Goal: Task Accomplishment & Management: Use online tool/utility

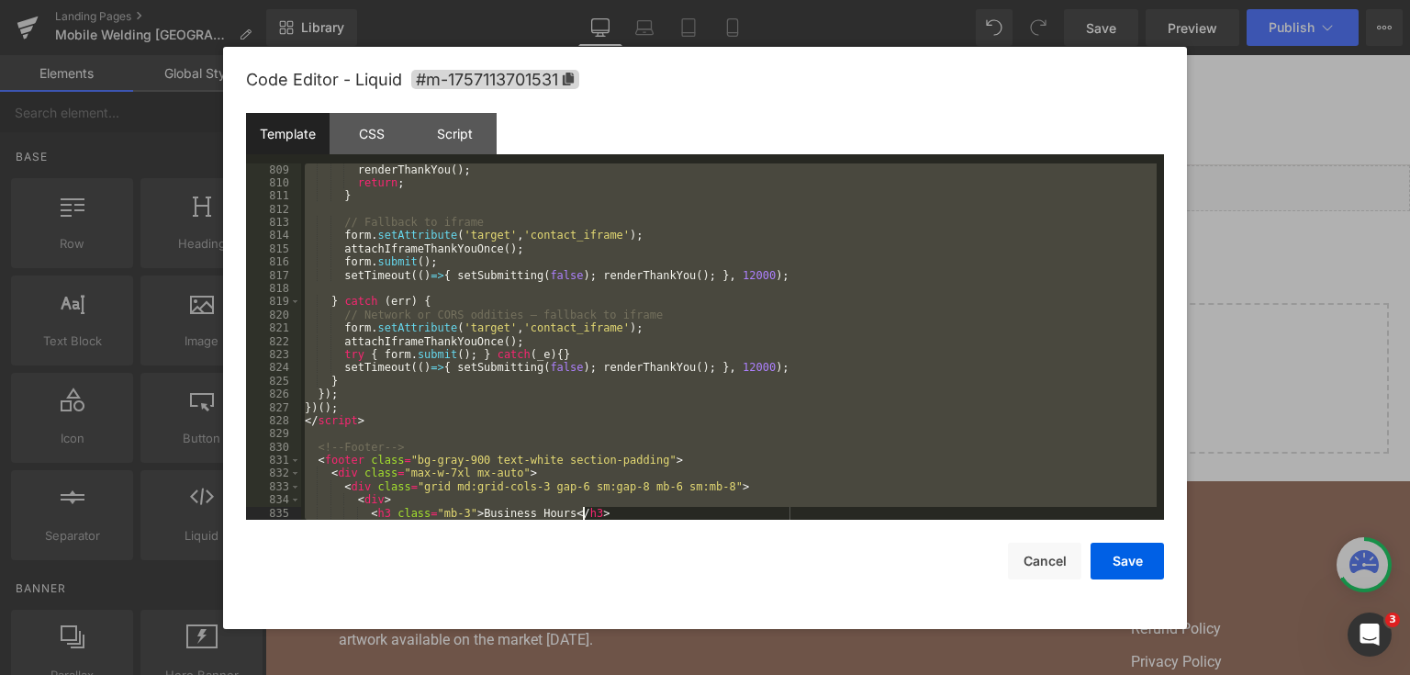
scroll to position [12362, 0]
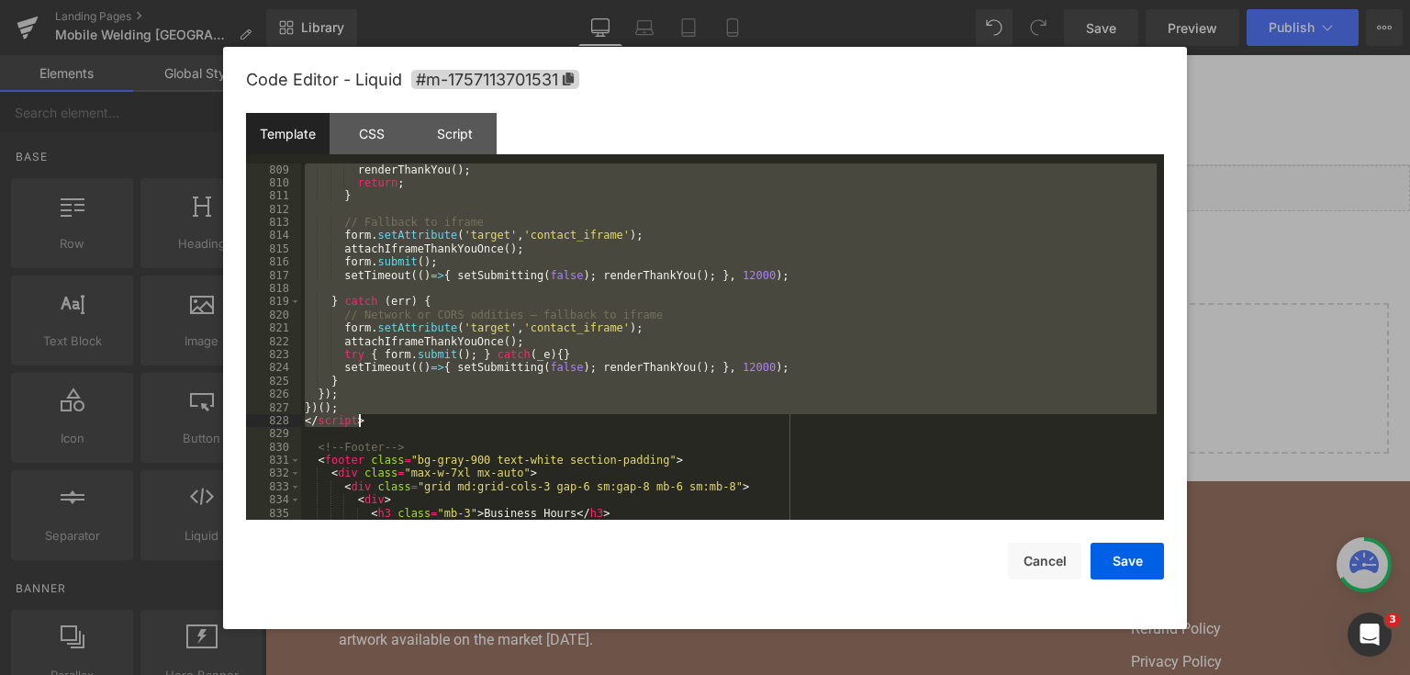
drag, startPoint x: 302, startPoint y: 301, endPoint x: 589, endPoint y: 411, distance: 306.9
click at [590, 421] on div "renderThankYou ( ) ; return ; } // Fallback to iframe form . setAttribute ( 'ta…" at bounding box center [729, 355] width 856 height 384
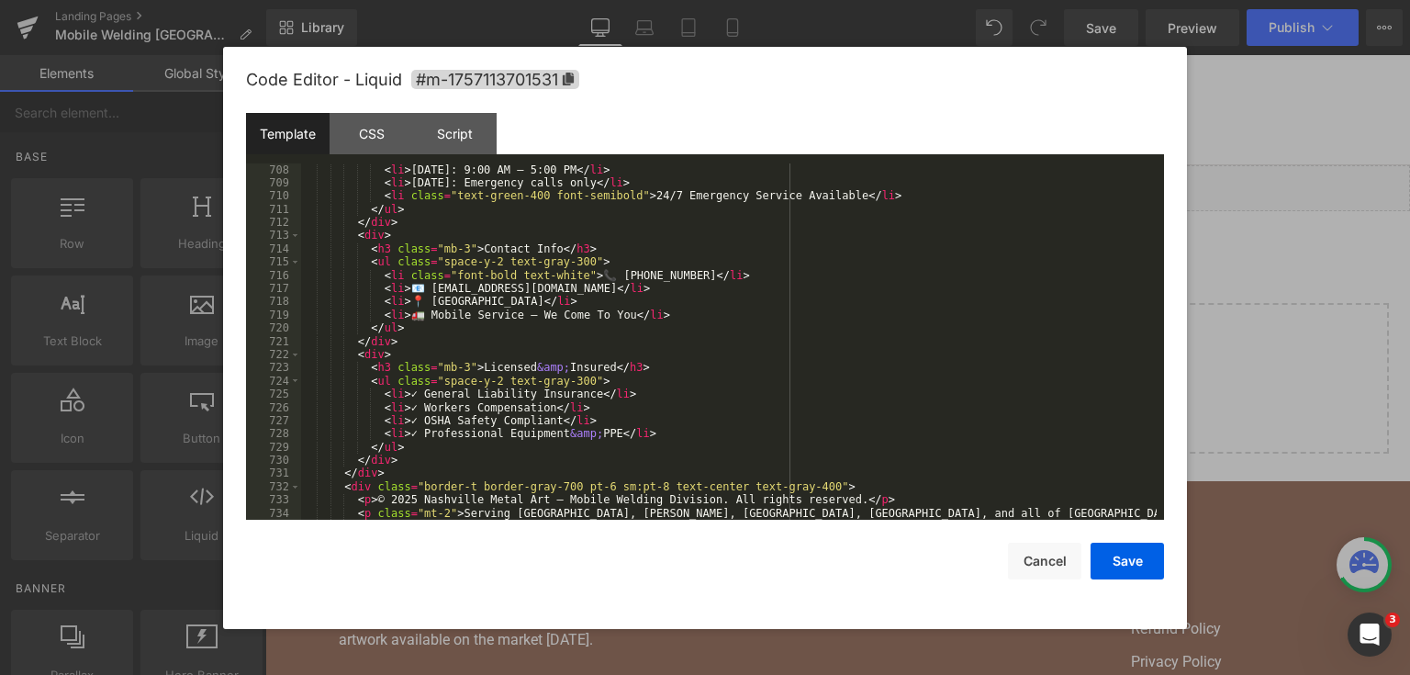
scroll to position [10965, 0]
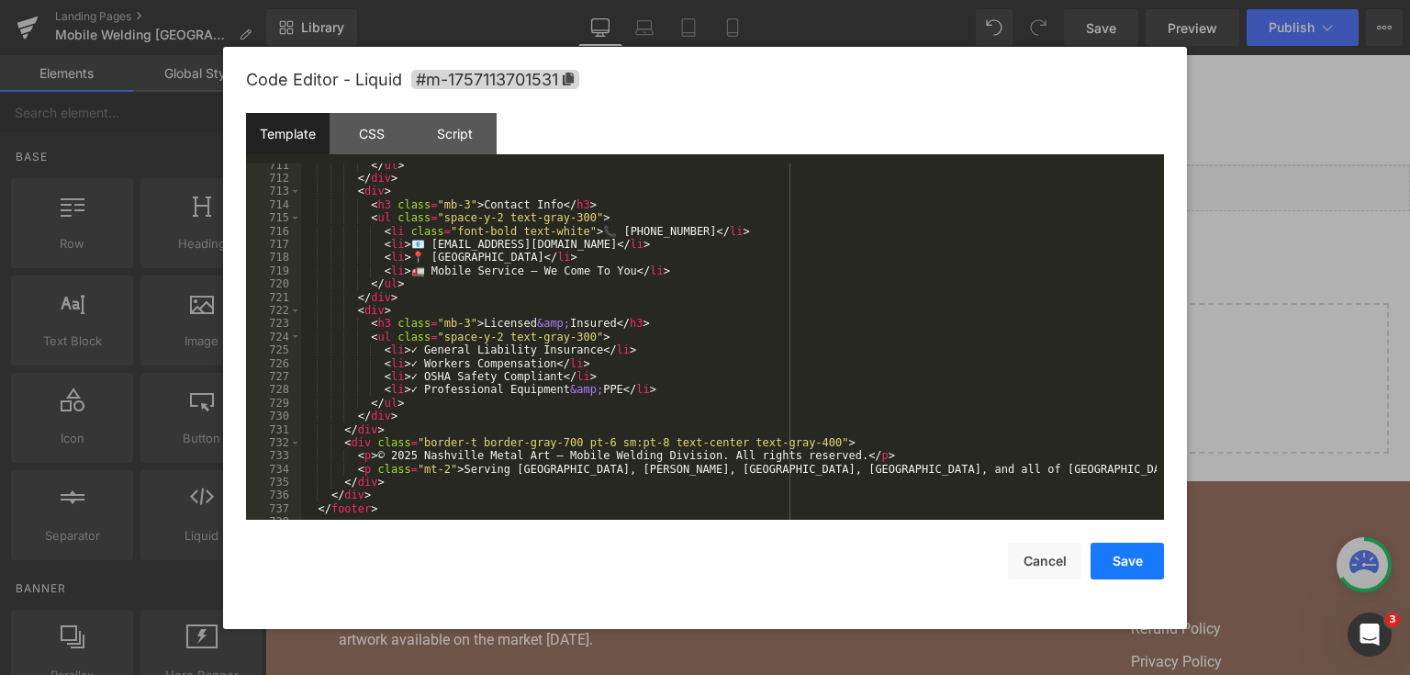
drag, startPoint x: 1117, startPoint y: 555, endPoint x: 840, endPoint y: 5, distance: 616.7
click at [1117, 555] on button "Save" at bounding box center [1127, 561] width 73 height 37
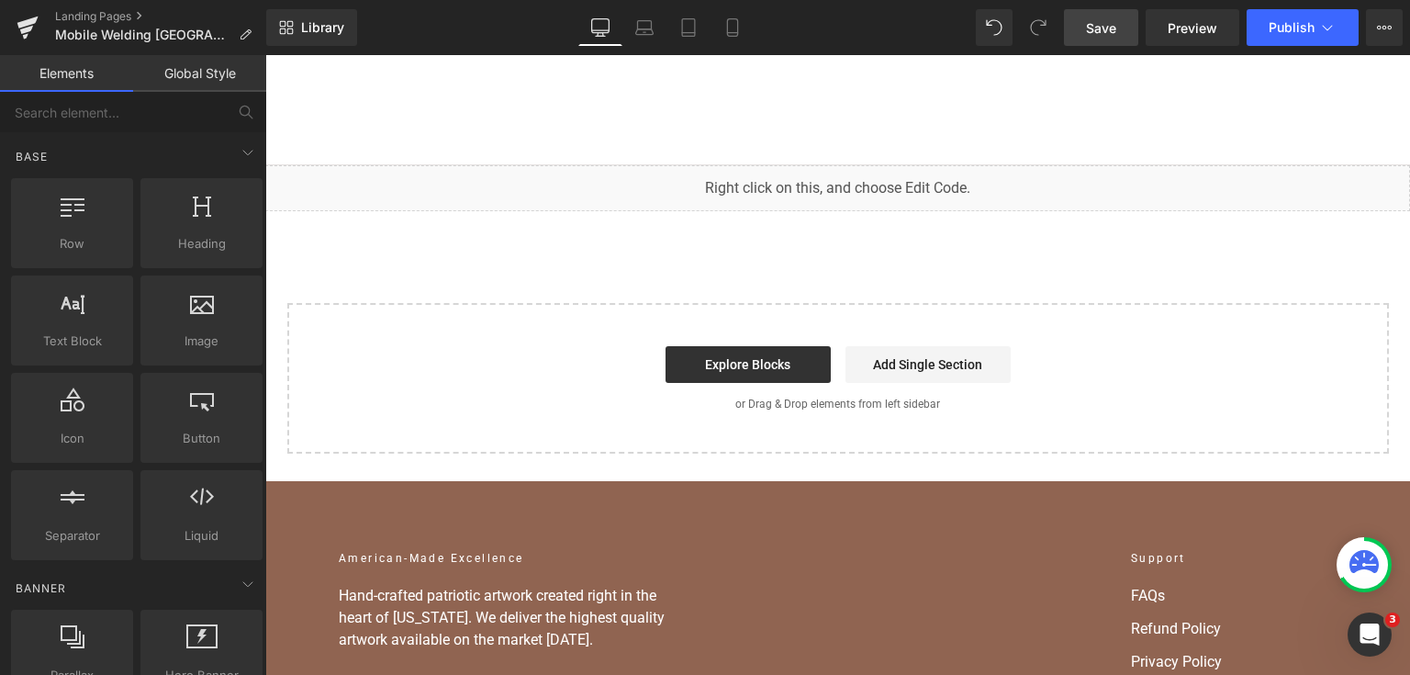
click at [1094, 22] on span "Save" at bounding box center [1101, 27] width 30 height 19
click at [1085, 33] on link "Save" at bounding box center [1101, 27] width 74 height 37
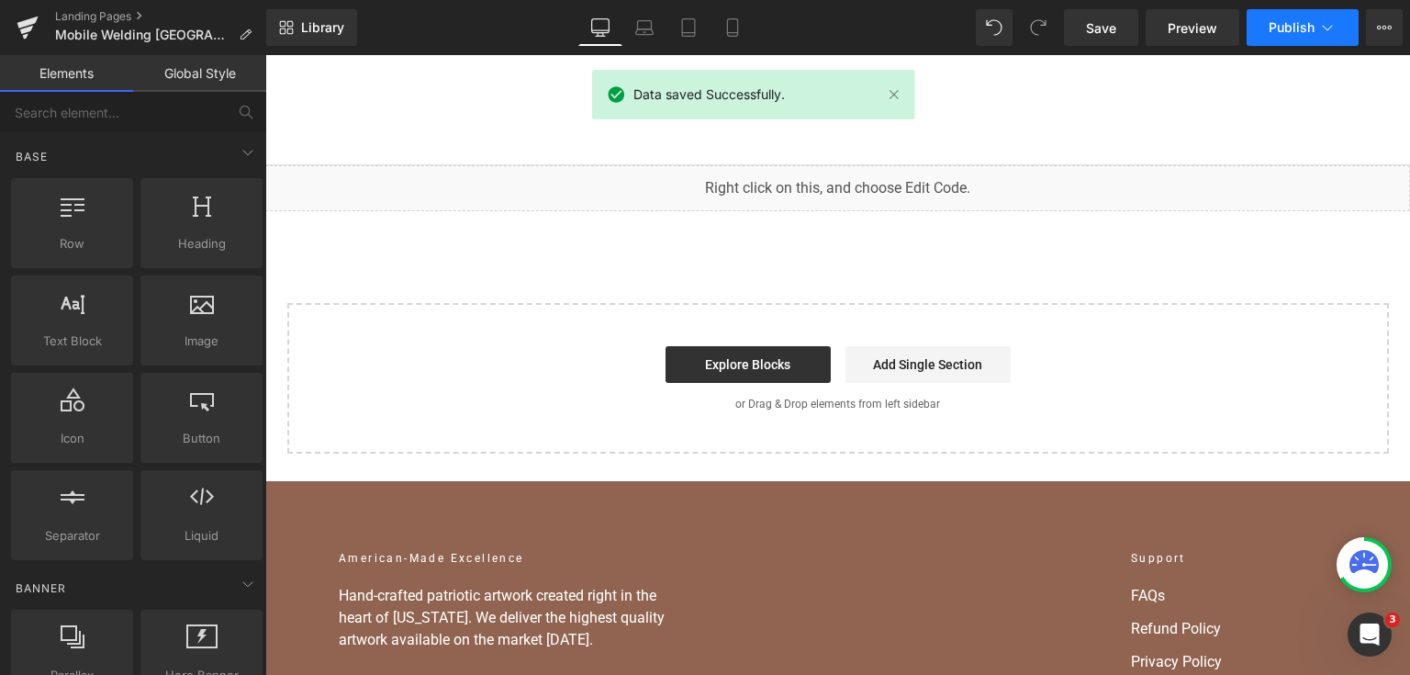
click at [1305, 20] on span "Publish" at bounding box center [1292, 27] width 46 height 15
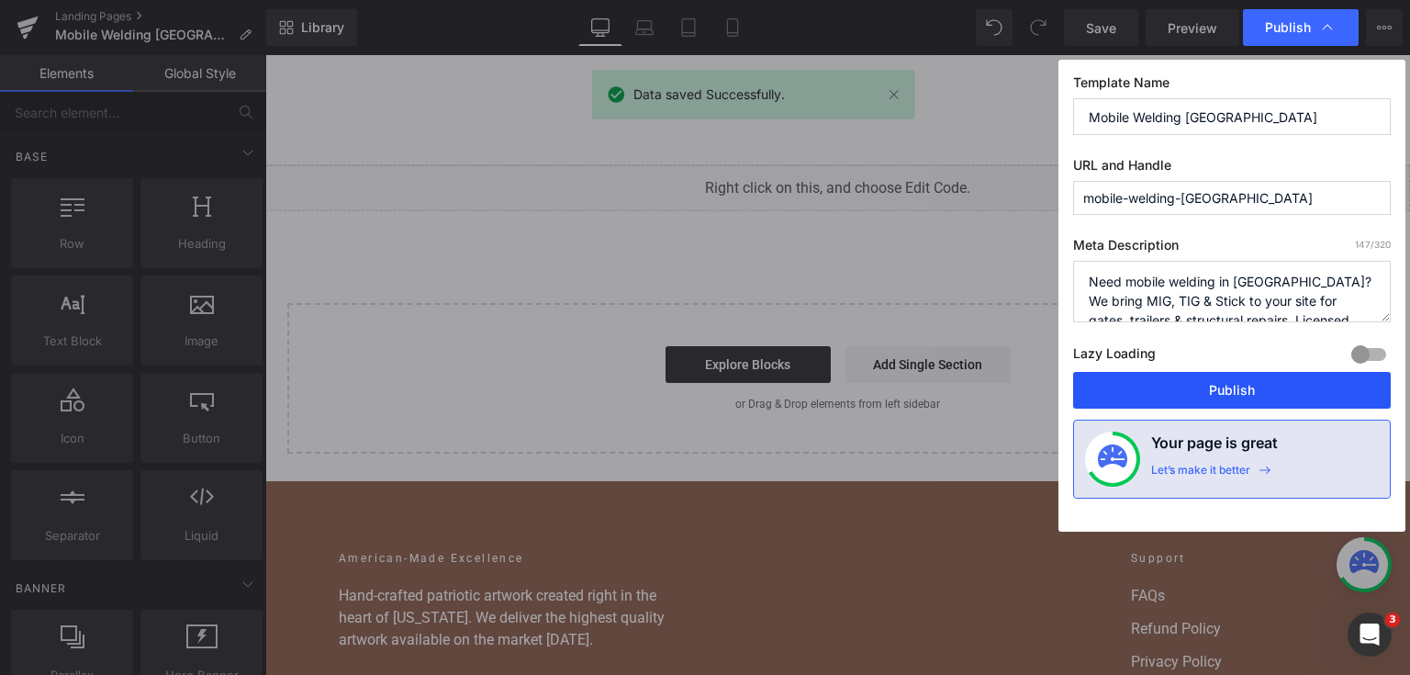
drag, startPoint x: 1216, startPoint y: 382, endPoint x: 945, endPoint y: 323, distance: 277.2
click at [1216, 382] on button "Publish" at bounding box center [1232, 390] width 318 height 37
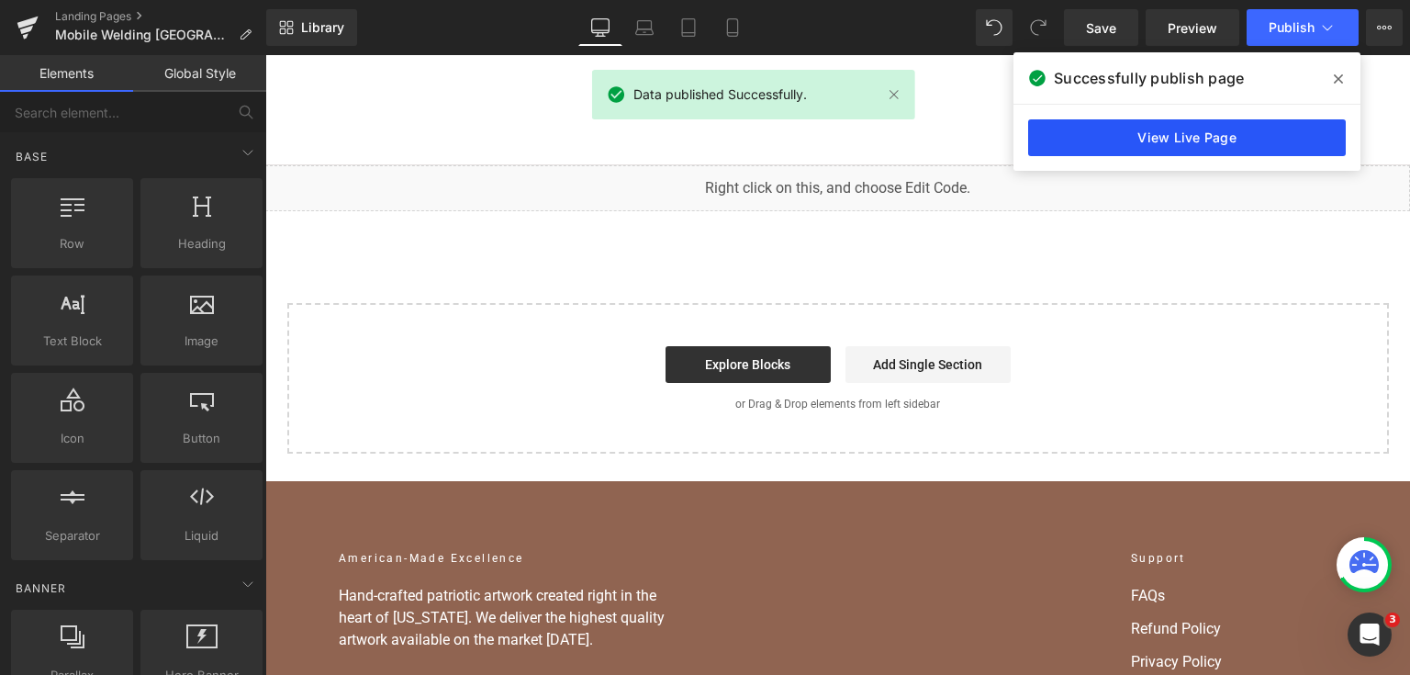
click at [1183, 128] on link "View Live Page" at bounding box center [1187, 137] width 318 height 37
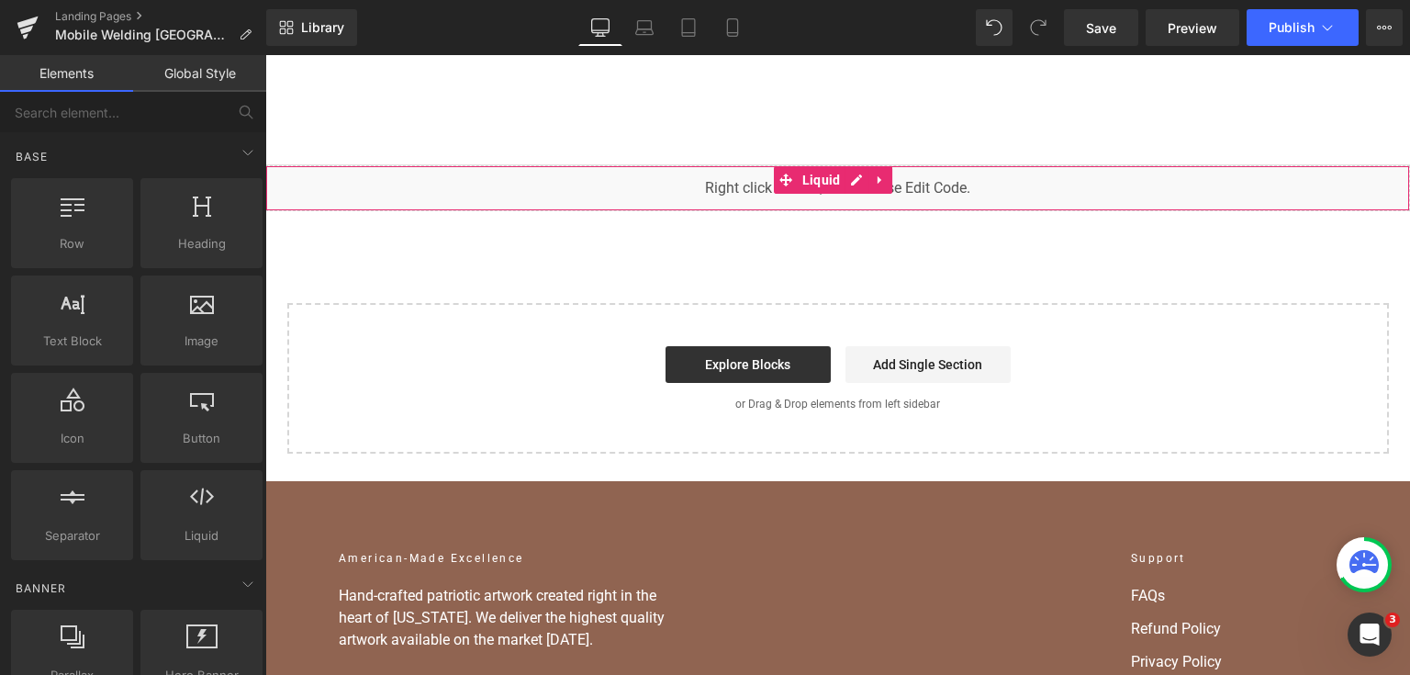
click at [676, 0] on div "You are previewing how the will restyle your page. You can not edit Elements in…" at bounding box center [705, 0] width 1410 height 0
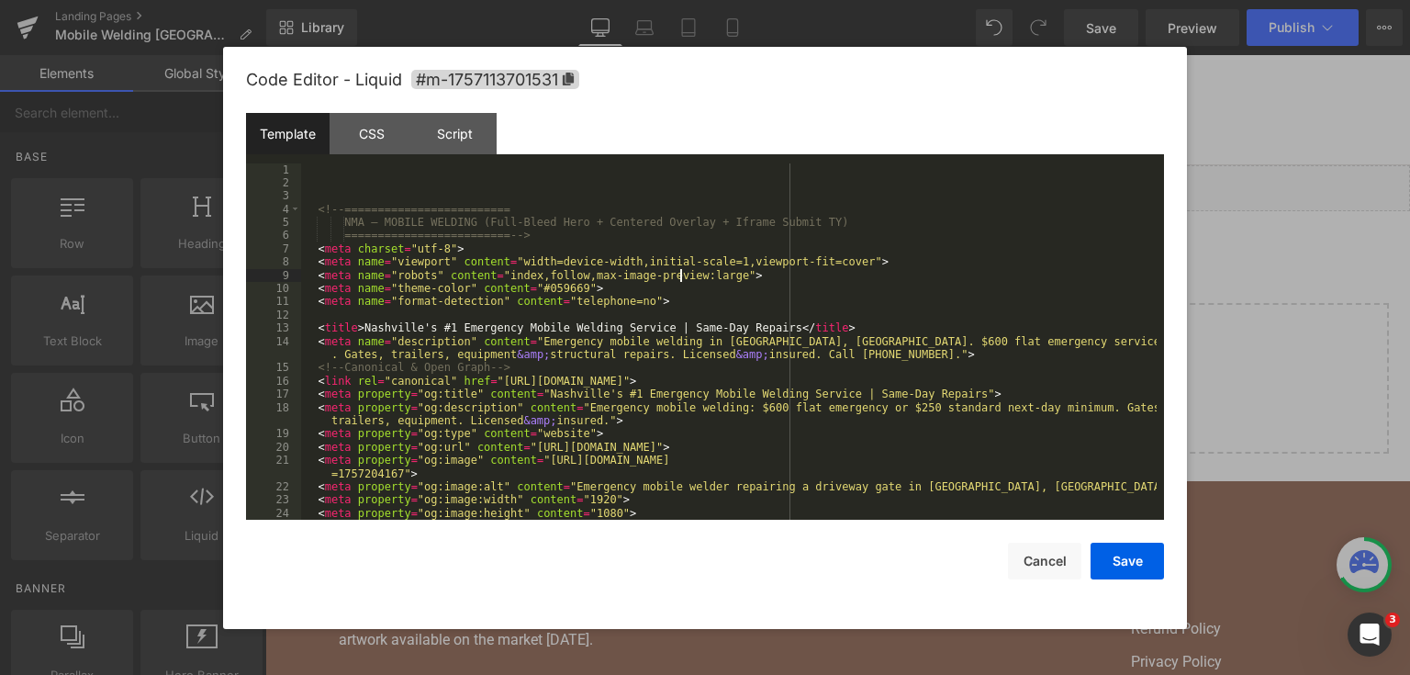
click at [683, 275] on div "<!-- ========================= NMA — MOBILE WELDING (Full-Bleed Hero + Centered…" at bounding box center [729, 355] width 856 height 384
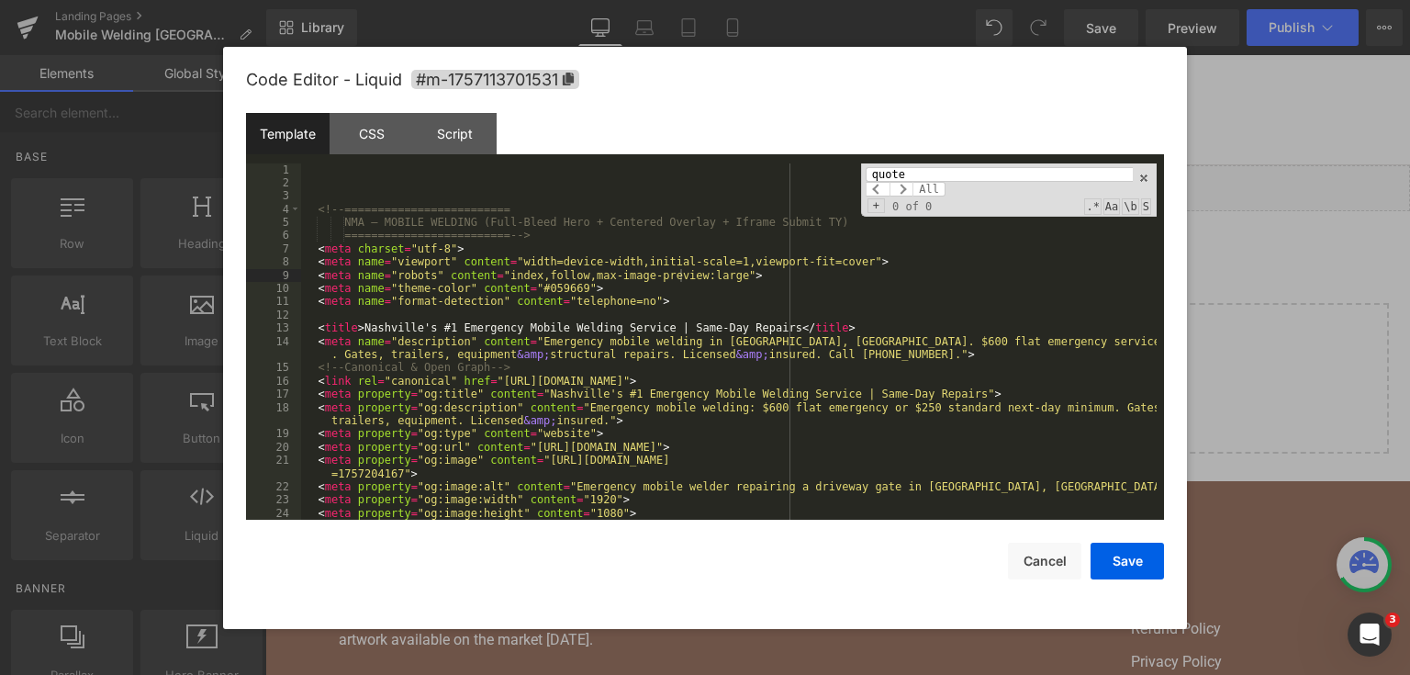
type input "quote"
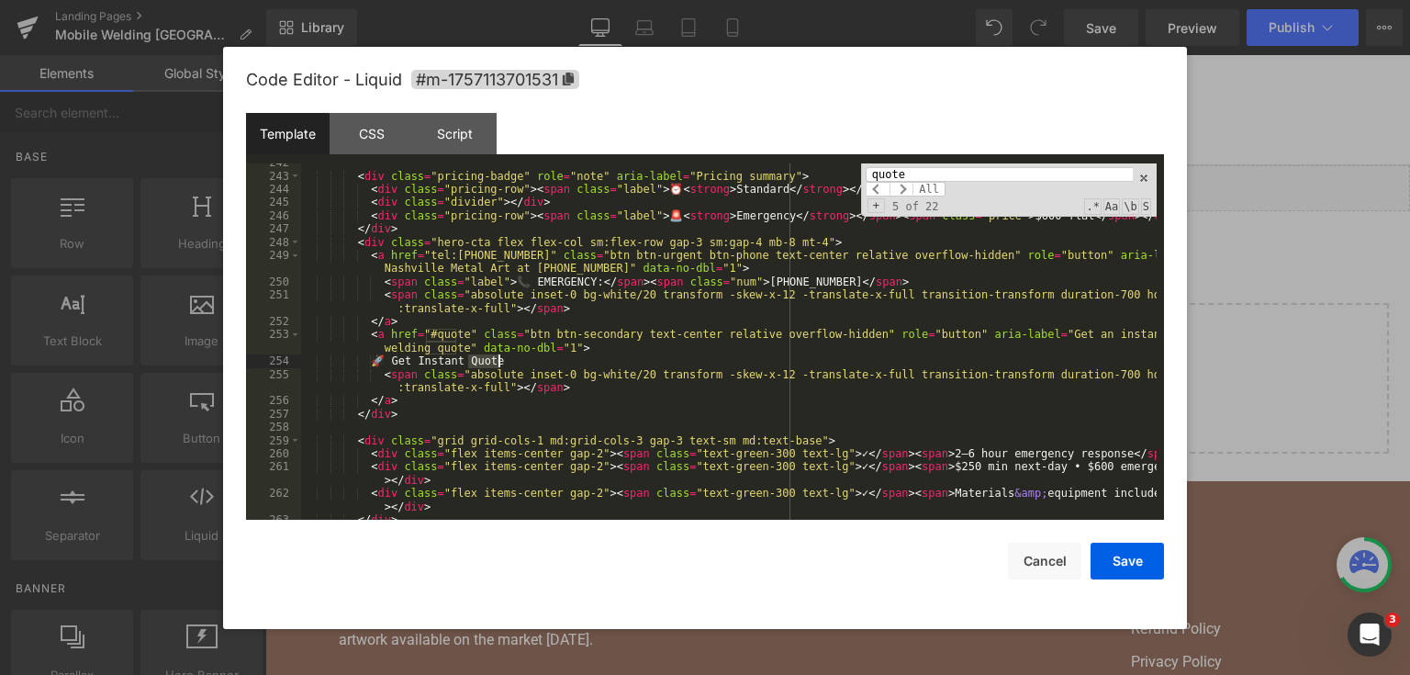
scroll to position [3735, 0]
click at [1014, 165] on div "quote All Replace All + 5 of 22 .* Aa \b S" at bounding box center [1009, 189] width 296 height 53
click at [1014, 168] on input "quote" at bounding box center [999, 174] width 267 height 15
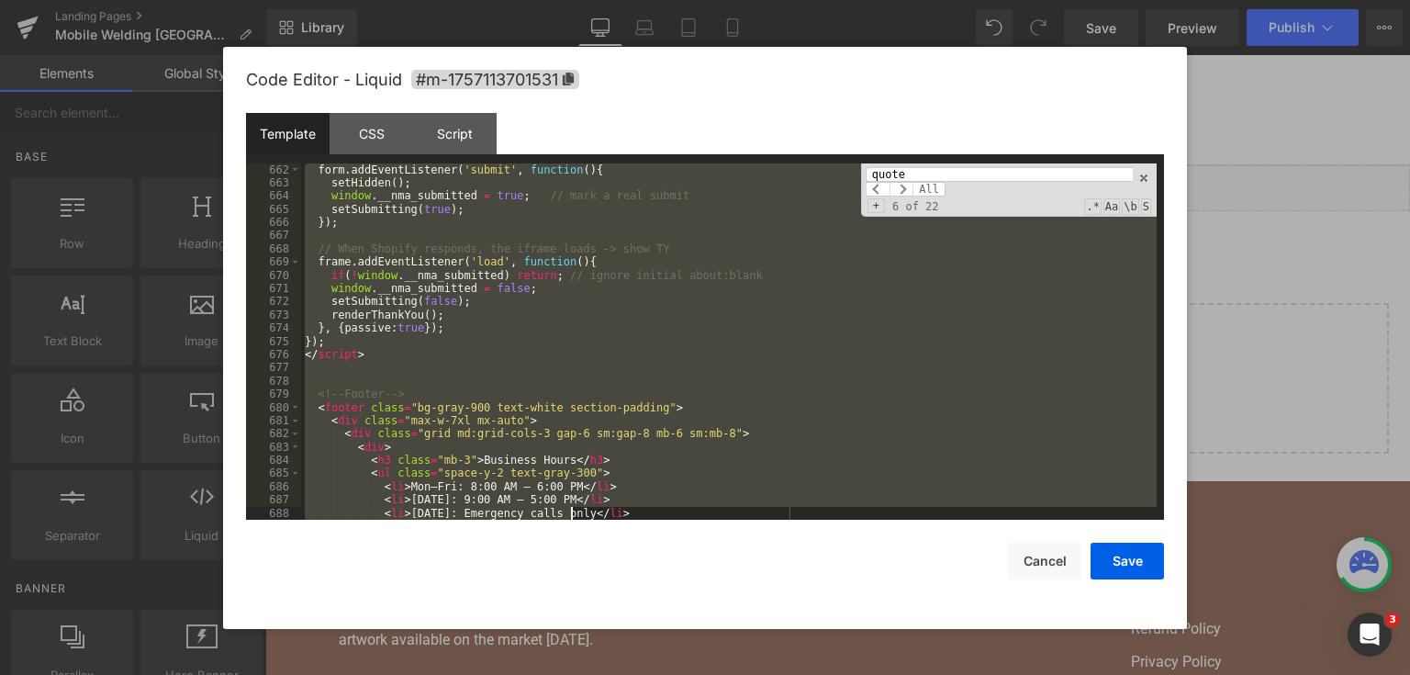
scroll to position [10338, 0]
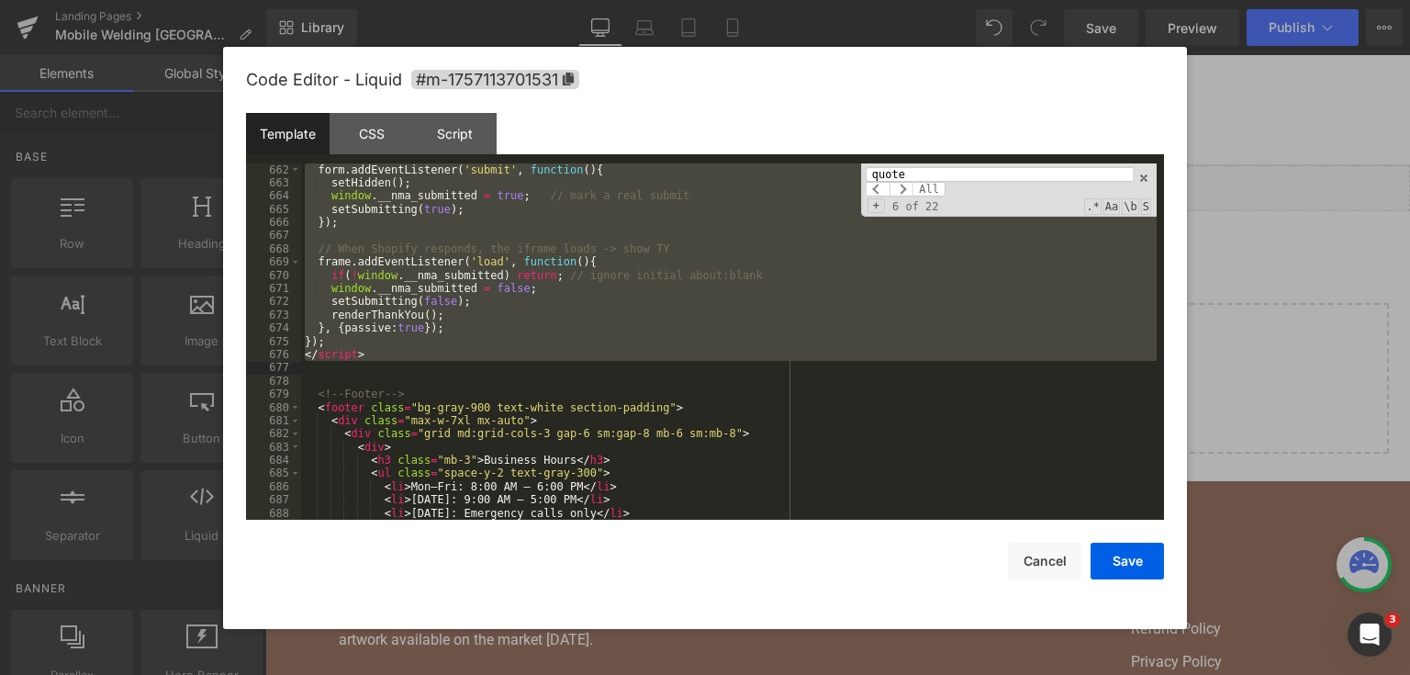
drag, startPoint x: 304, startPoint y: 340, endPoint x: 572, endPoint y: 363, distance: 269.1
click at [572, 363] on div "form . addEventListener ( 'submit' , function ( ) { setHidden ( ) ; window . __…" at bounding box center [729, 355] width 856 height 384
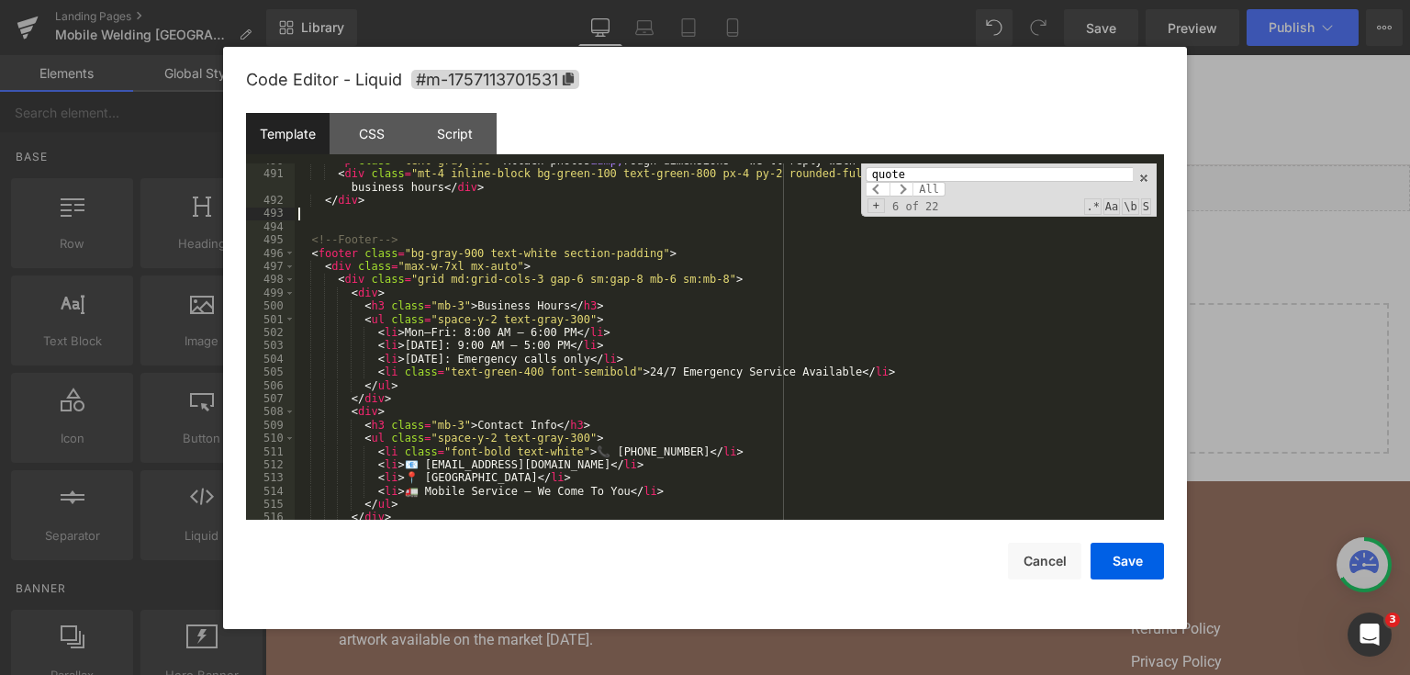
scroll to position [7831, 0]
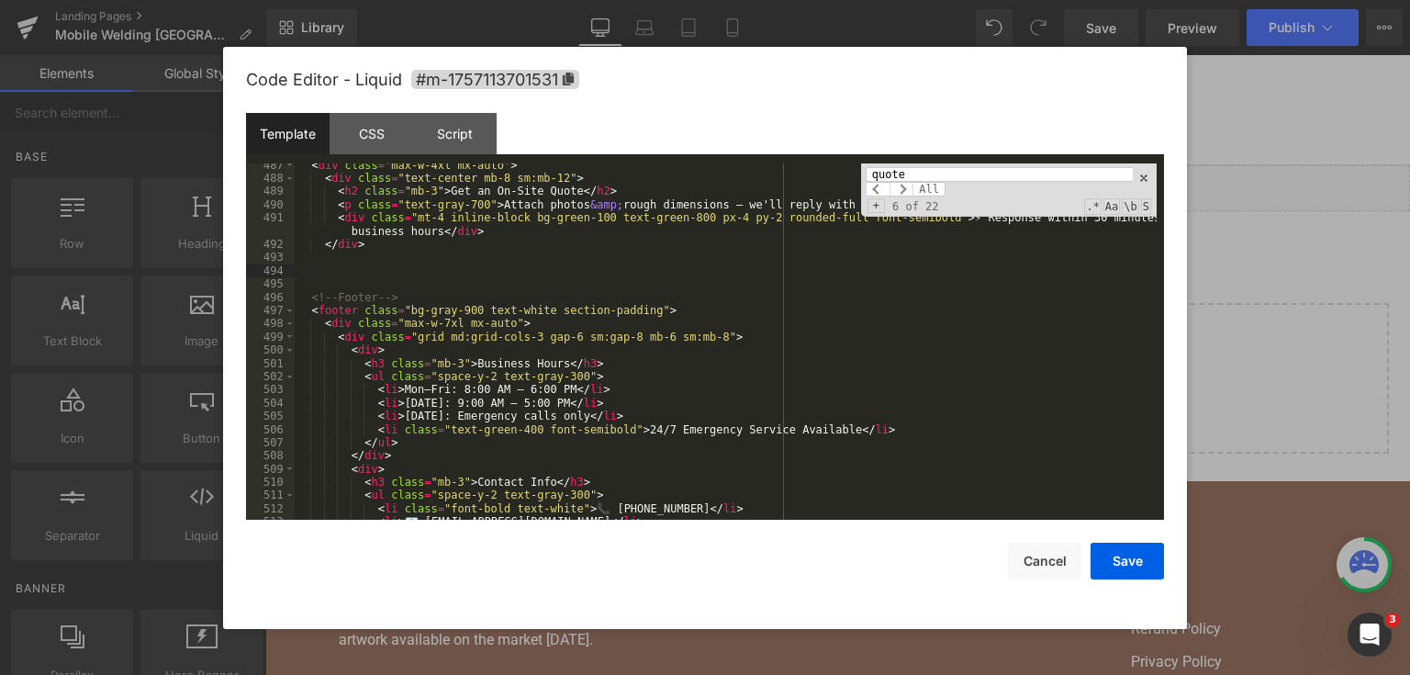
click at [365, 273] on div "< div class = "max-w-4xl mx-auto" > < div class = "text-center mb-8 sm:mb-12" >…" at bounding box center [726, 351] width 862 height 384
click at [347, 270] on div "< div class = "max-w-4xl mx-auto" > < div class = "text-center mb-8 sm:mb-12" >…" at bounding box center [726, 351] width 862 height 384
paste textarea
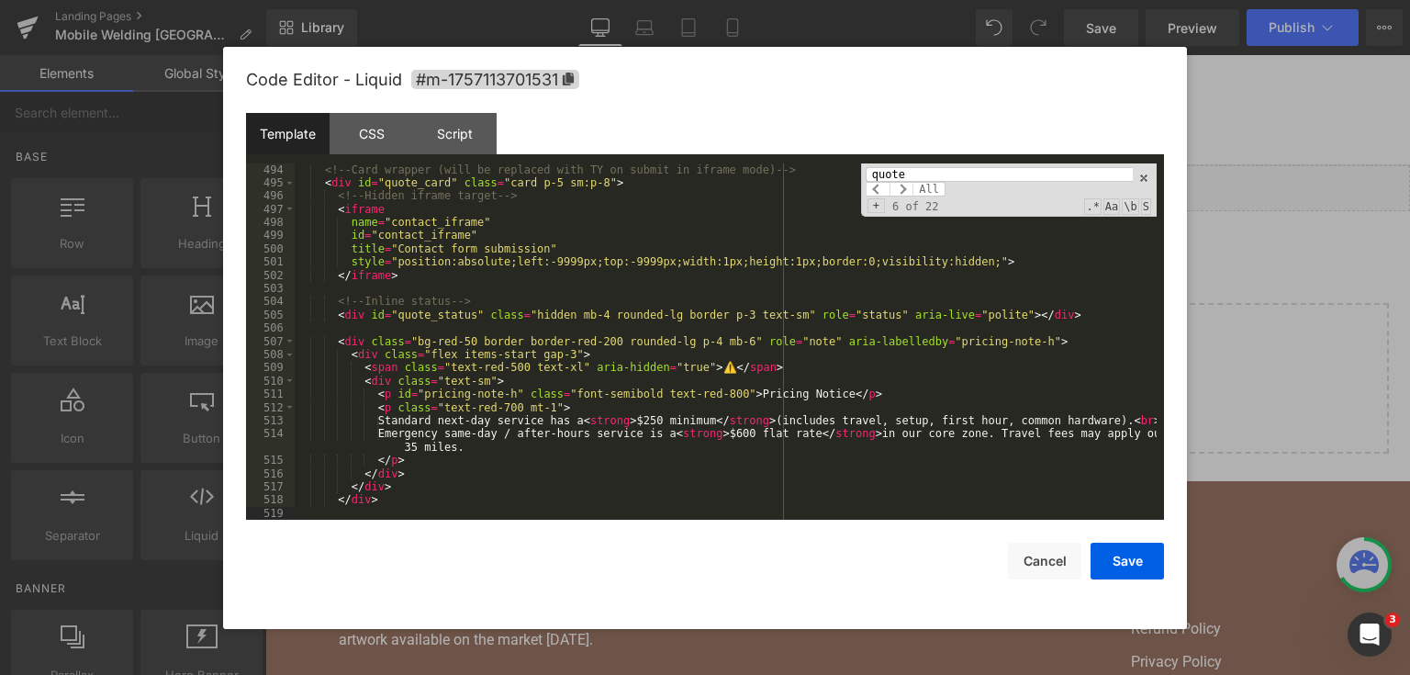
scroll to position [8021, 0]
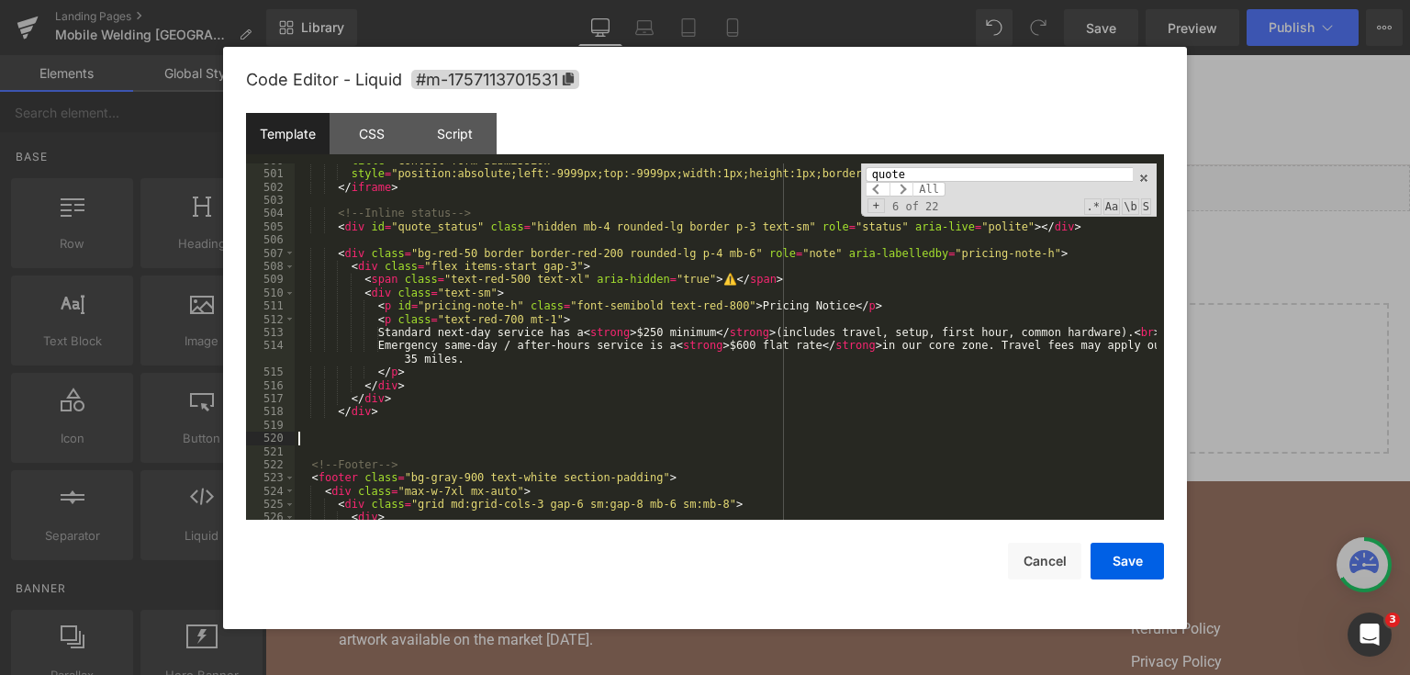
paste textarea
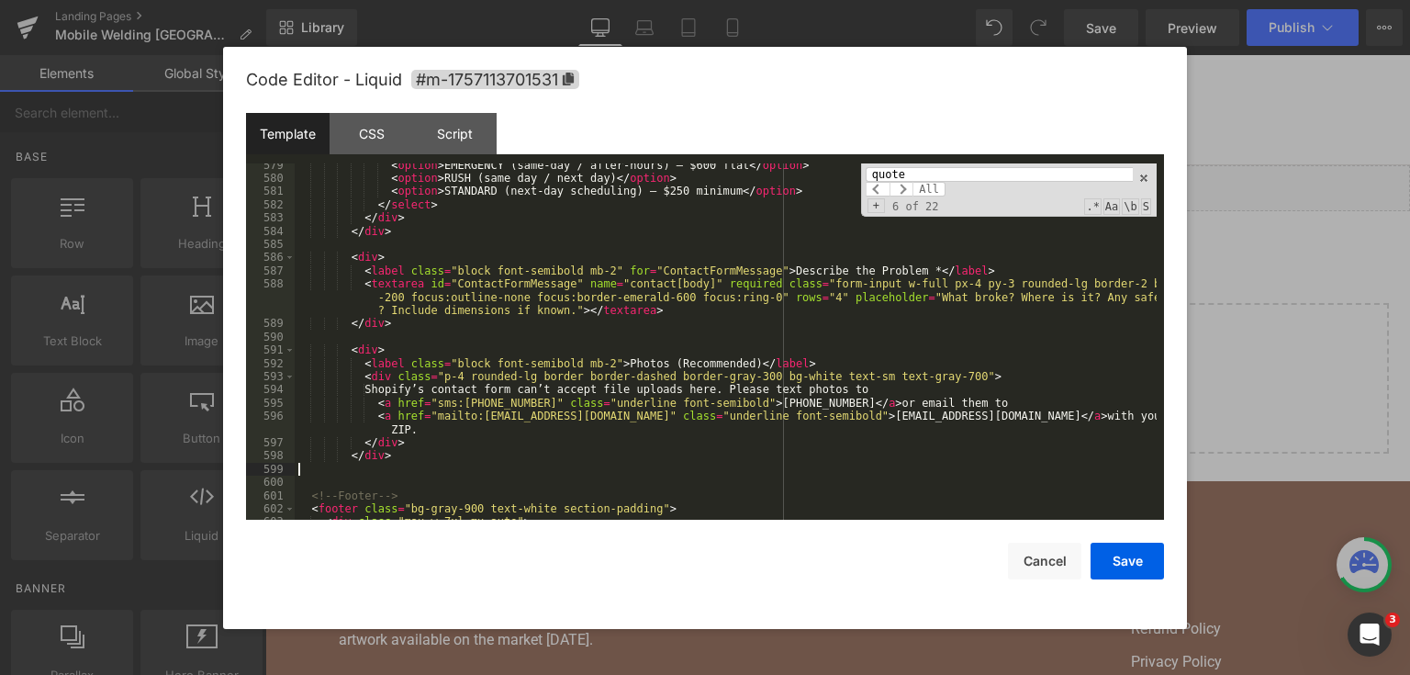
scroll to position [9184, 0]
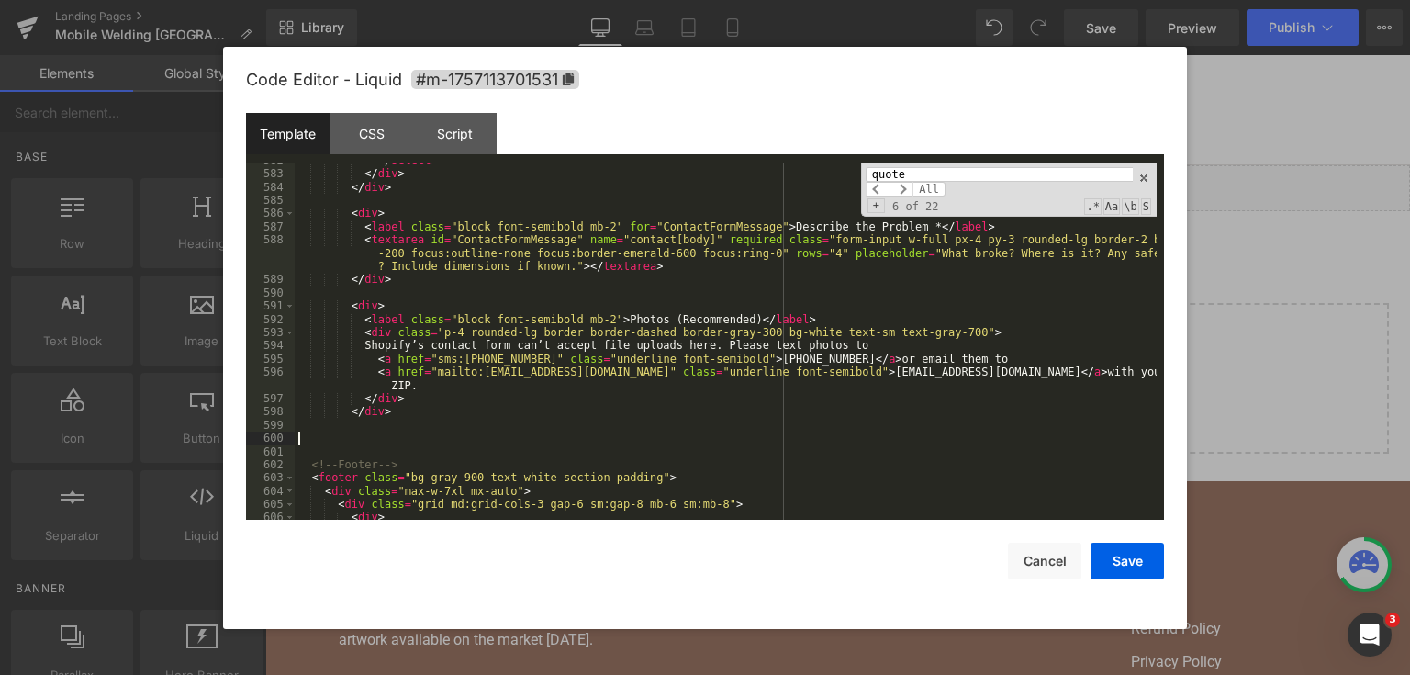
paste textarea
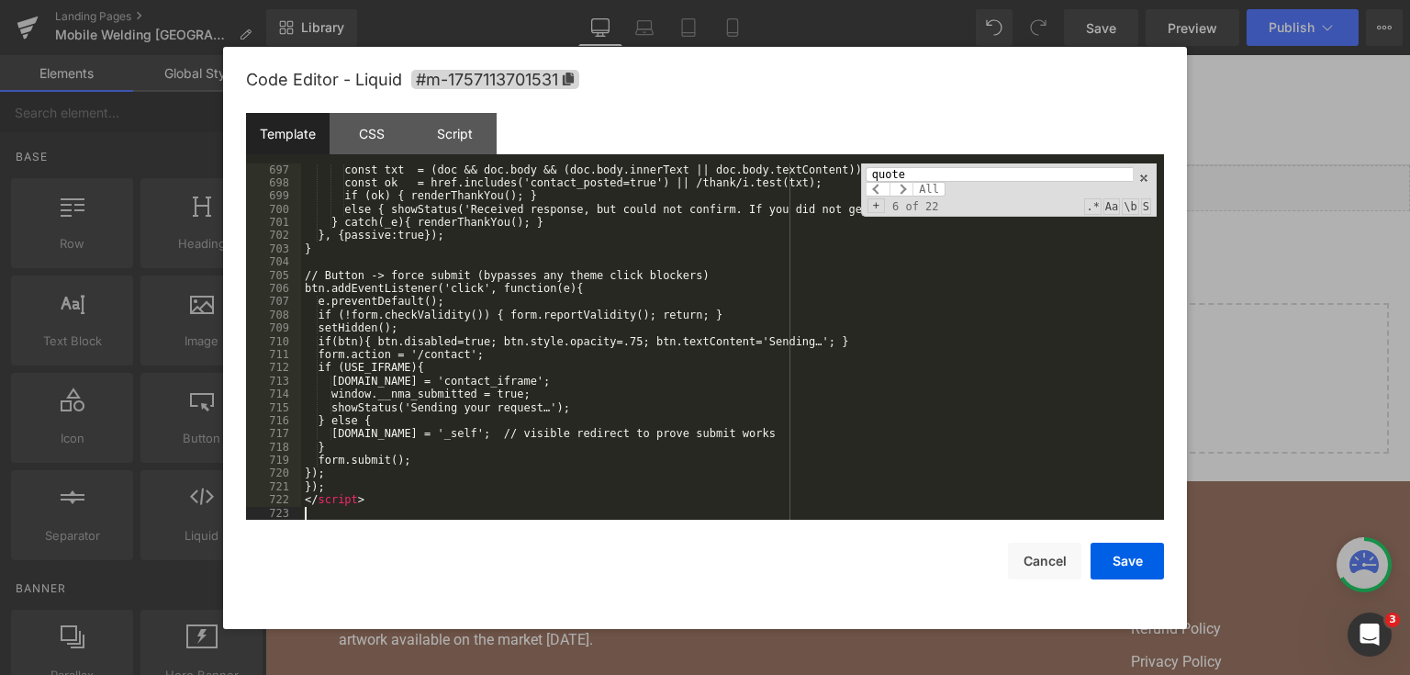
scroll to position [10775, 0]
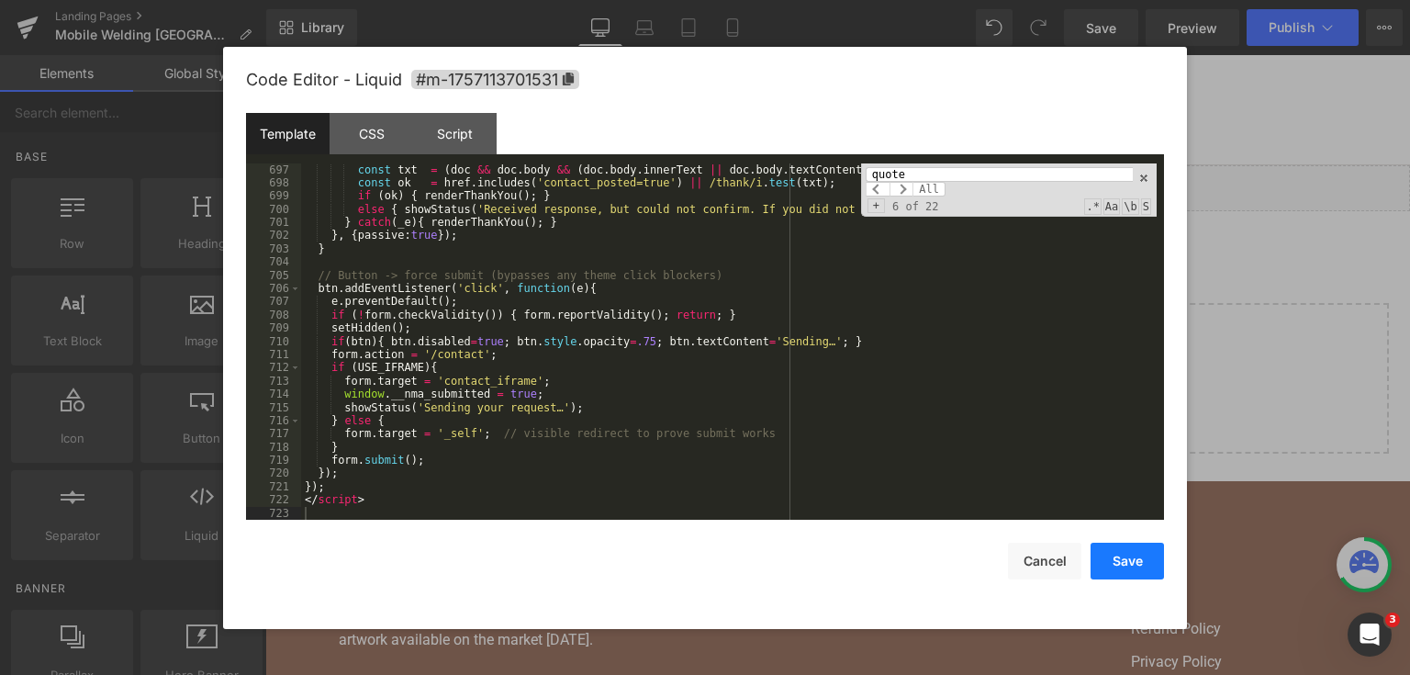
drag, startPoint x: 1155, startPoint y: 549, endPoint x: 830, endPoint y: 54, distance: 592.1
click at [1155, 549] on button "Save" at bounding box center [1127, 561] width 73 height 37
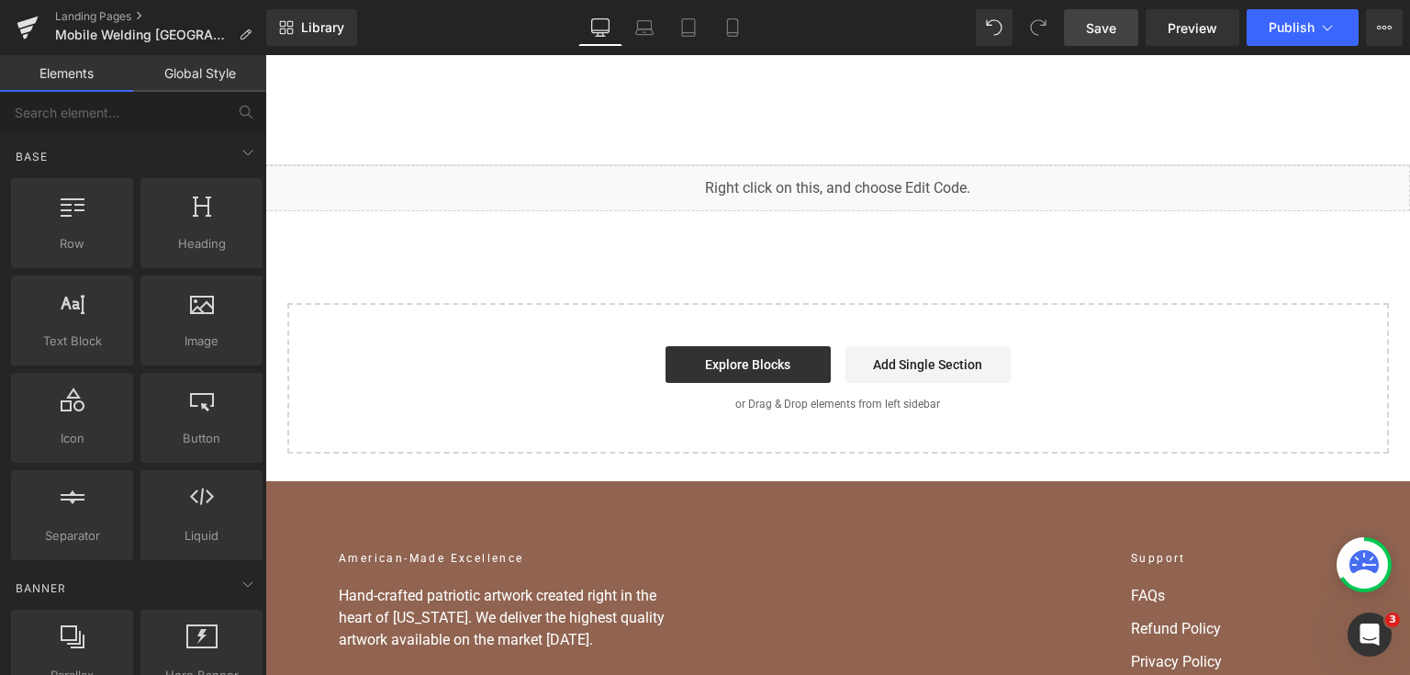
click at [1098, 33] on span "Save" at bounding box center [1101, 27] width 30 height 19
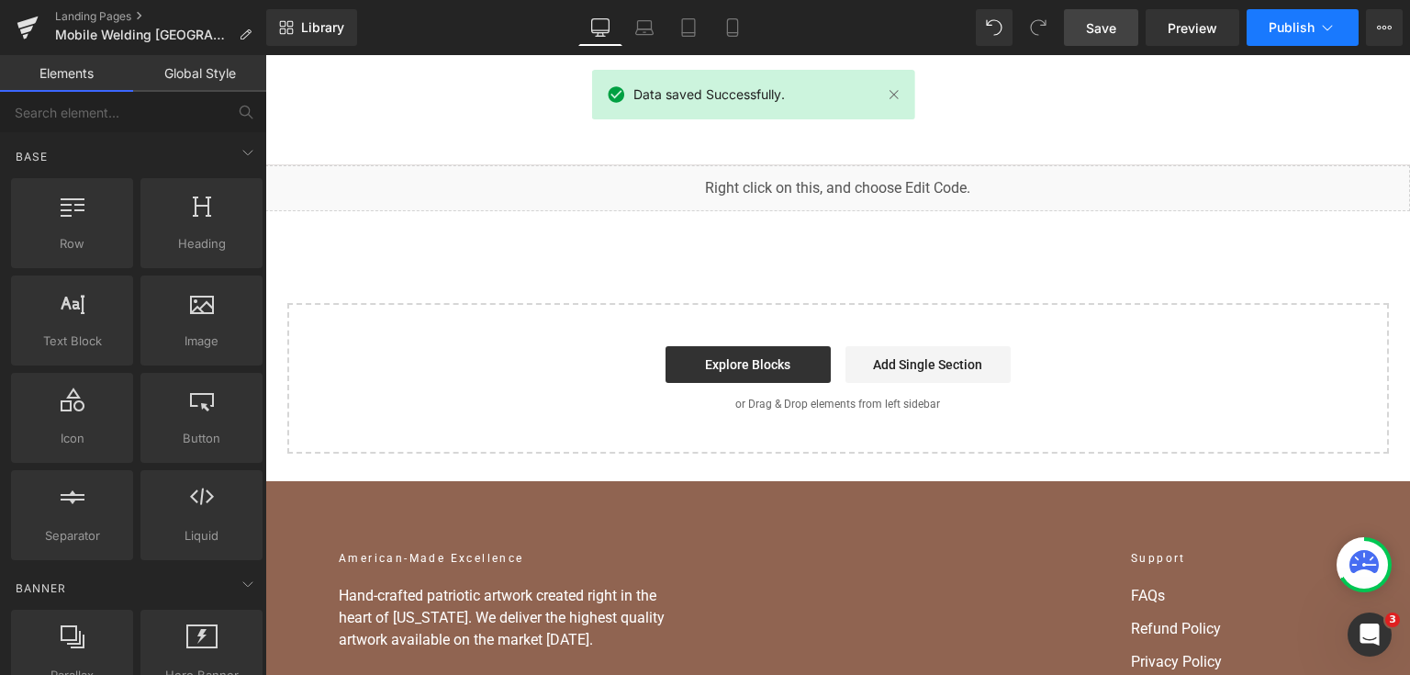
click at [1282, 17] on button "Publish" at bounding box center [1303, 27] width 112 height 37
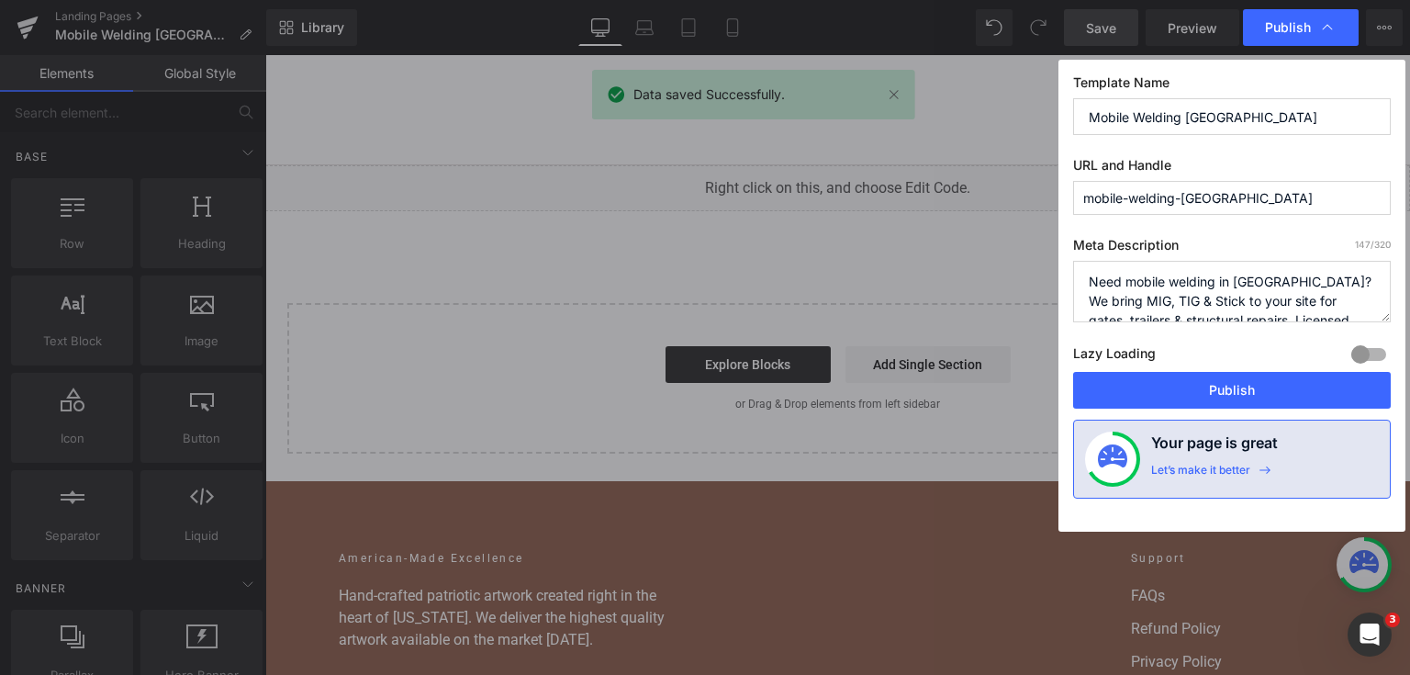
drag, startPoint x: 1230, startPoint y: 385, endPoint x: 410, endPoint y: 50, distance: 885.8
click at [1230, 384] on button "Publish" at bounding box center [1232, 390] width 318 height 37
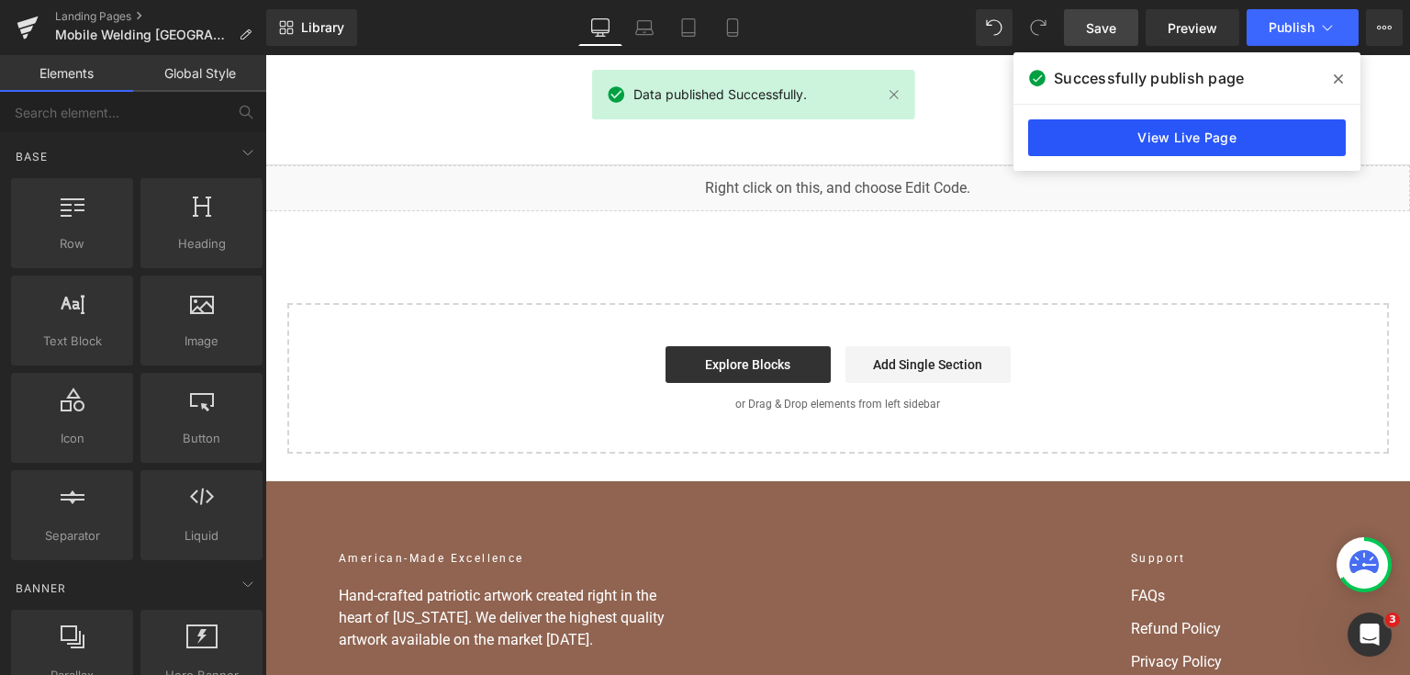
click at [1262, 136] on link "View Live Page" at bounding box center [1187, 137] width 318 height 37
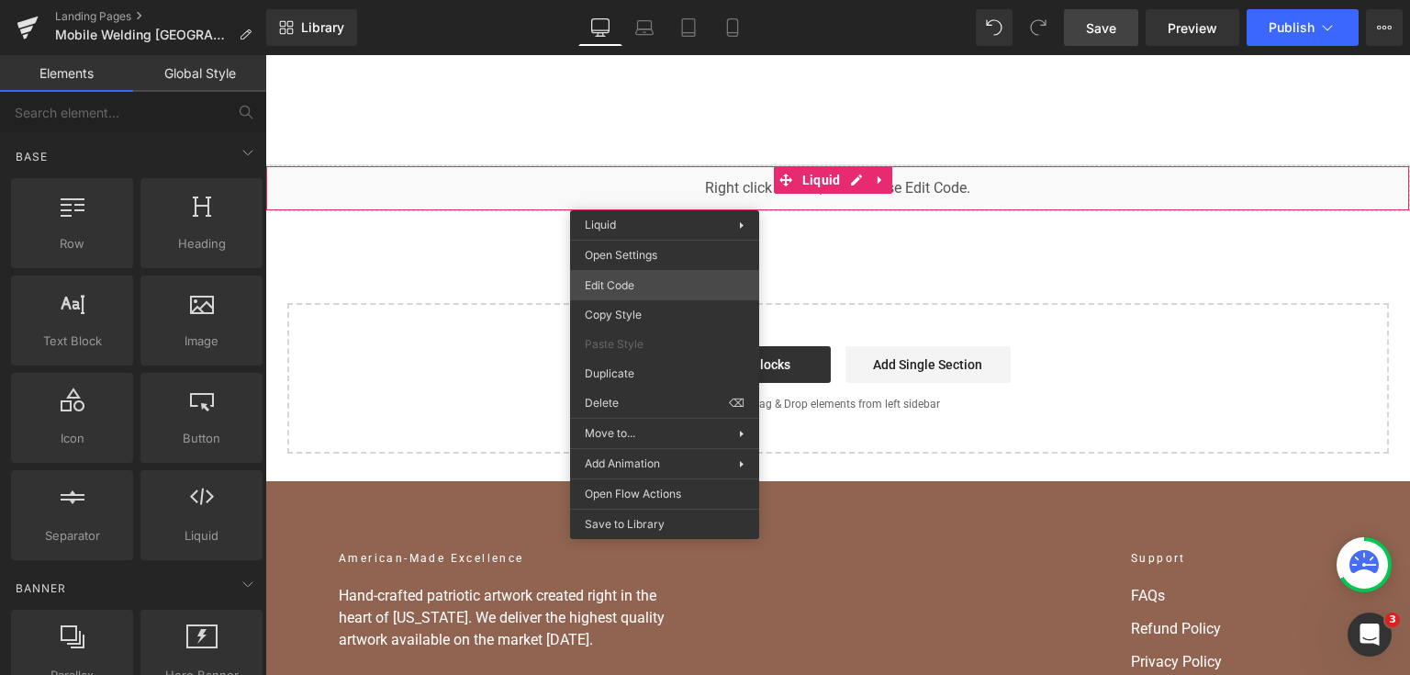
click at [679, 0] on div "You are previewing how the will restyle your page. You can not edit Elements in…" at bounding box center [705, 0] width 1410 height 0
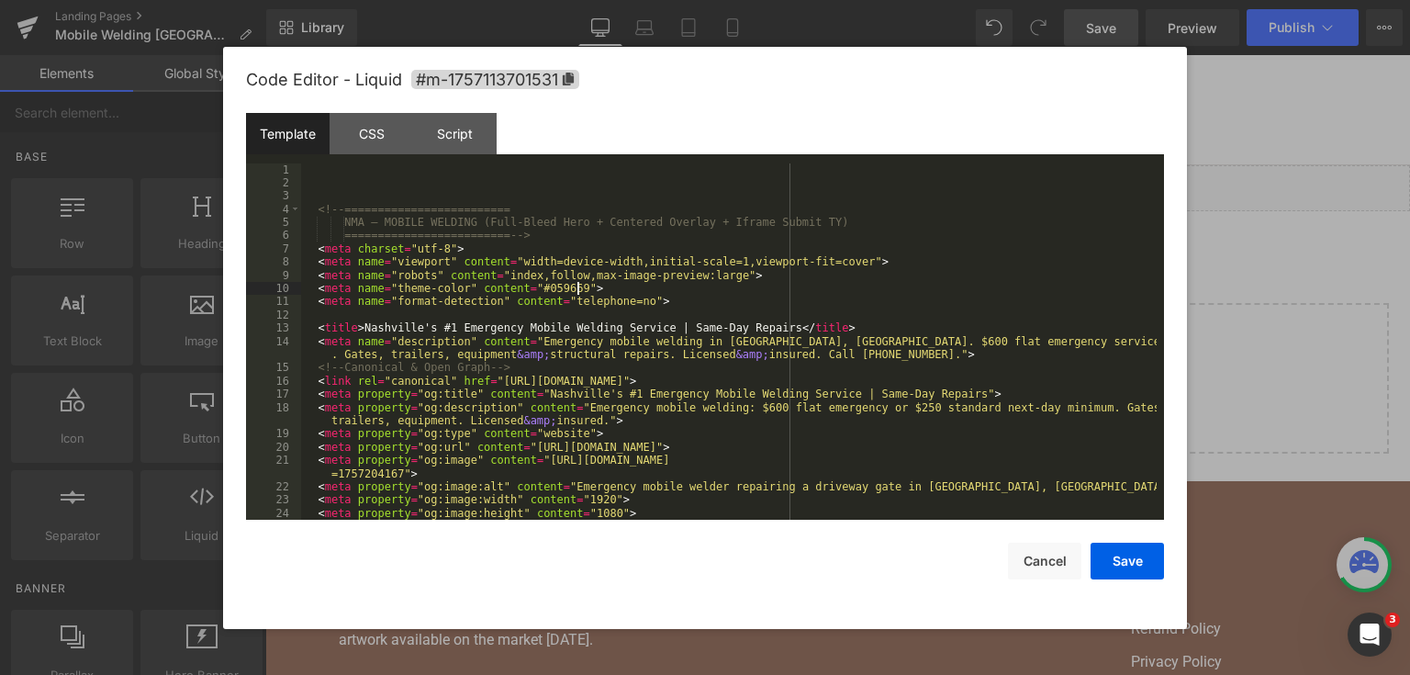
drag, startPoint x: 679, startPoint y: 292, endPoint x: 544, endPoint y: 297, distance: 136.0
click at [544, 297] on div "<!-- ========================= NMA — MOBILE WELDING (Full-Bleed Hero + Centered…" at bounding box center [729, 355] width 856 height 384
click at [1256, 260] on div at bounding box center [705, 337] width 1410 height 675
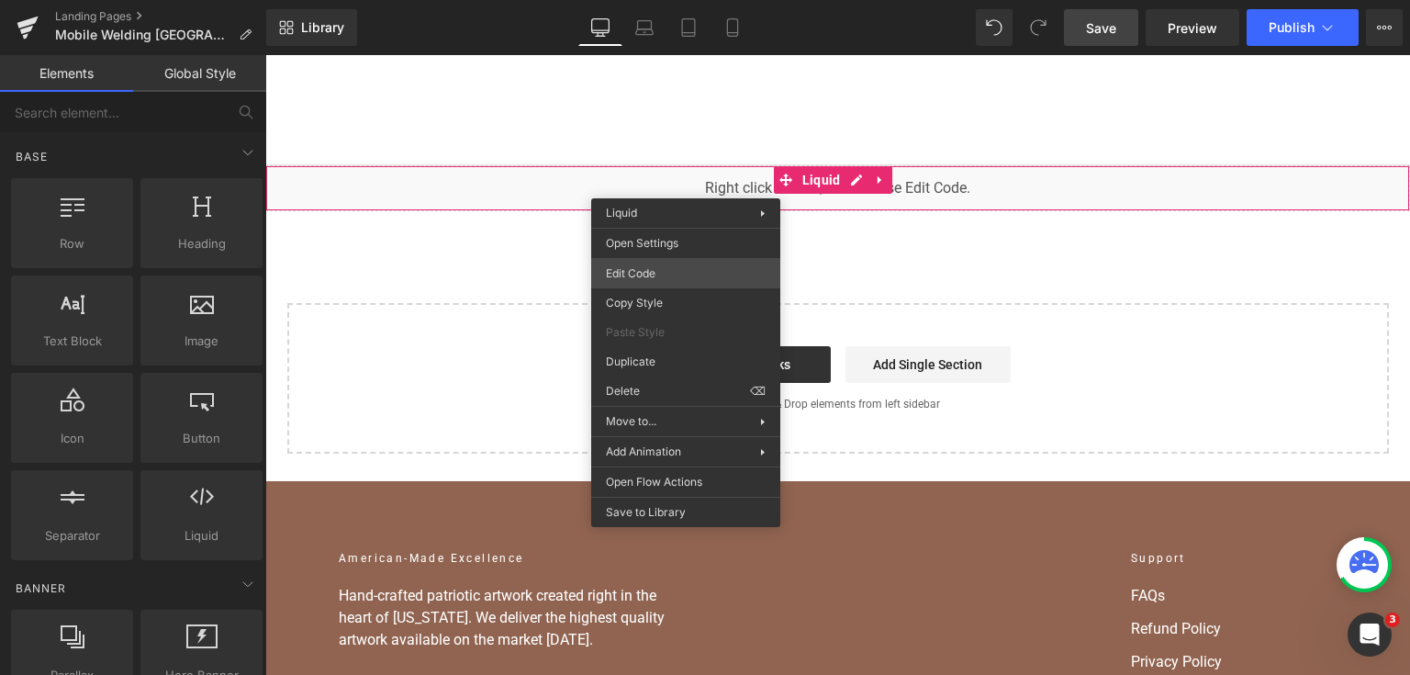
click at [690, 0] on div "You are previewing how the will restyle your page. You can not edit Elements in…" at bounding box center [705, 0] width 1410 height 0
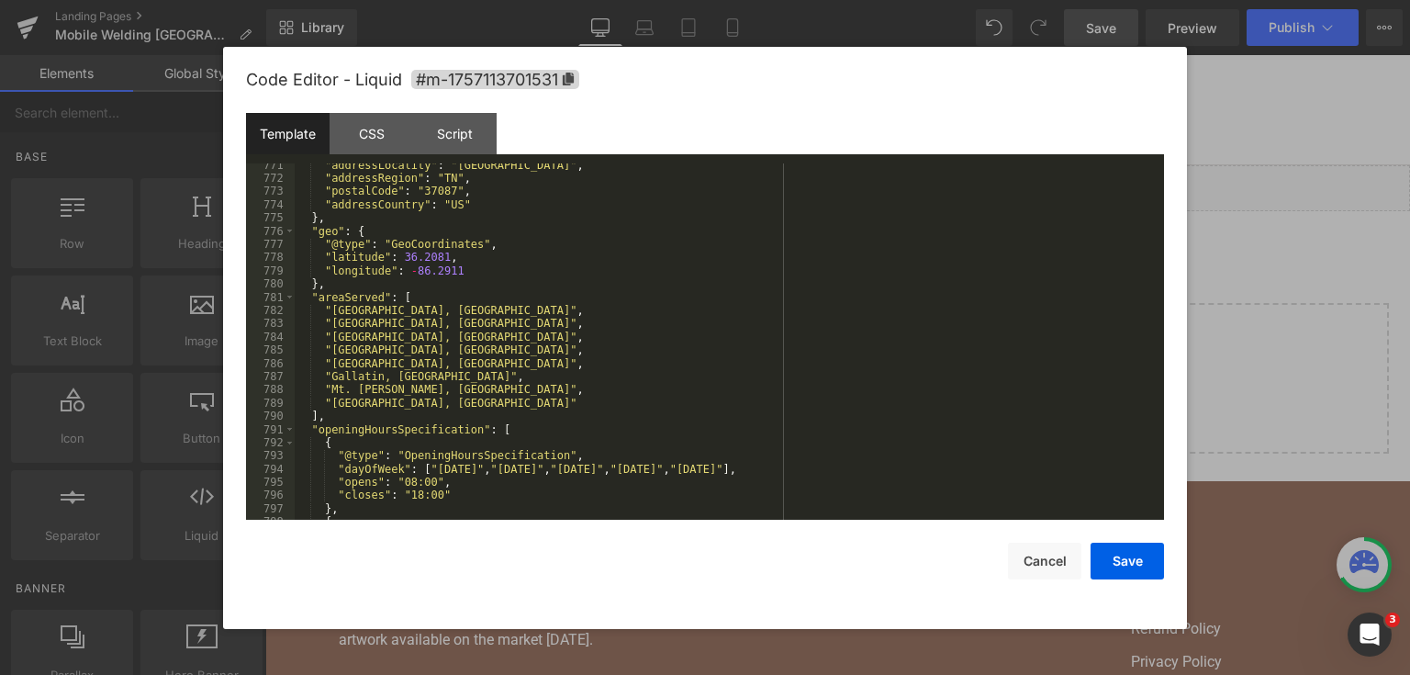
scroll to position [11991, 0]
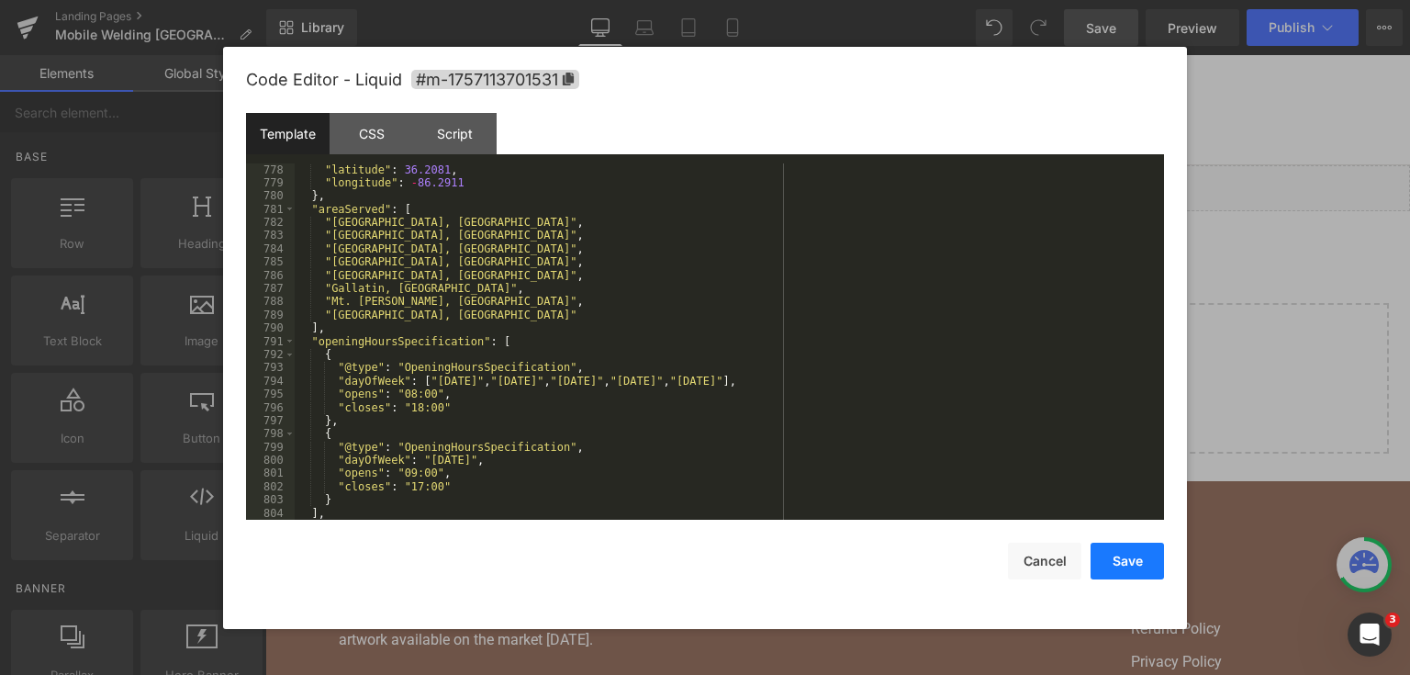
drag, startPoint x: 1140, startPoint y: 548, endPoint x: 877, endPoint y: 12, distance: 597.4
click at [1140, 548] on button "Save" at bounding box center [1127, 561] width 73 height 37
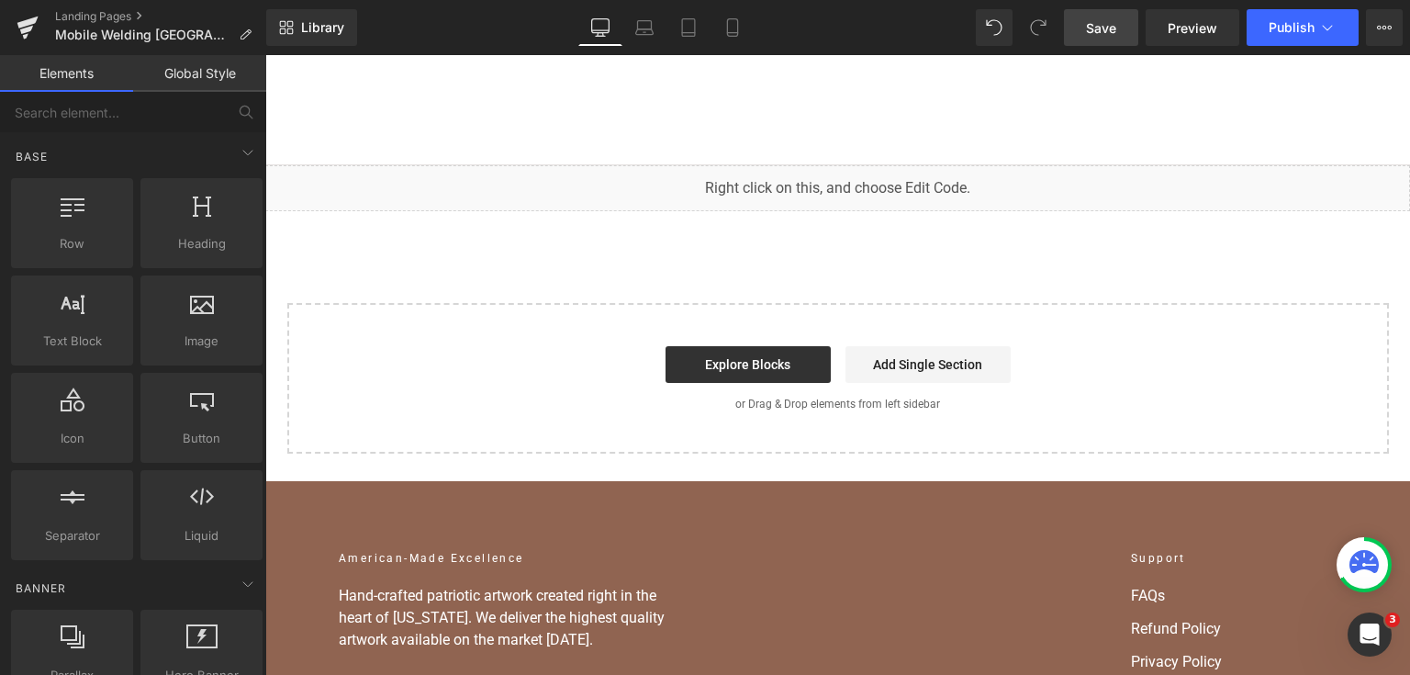
click at [1096, 34] on span "Save" at bounding box center [1101, 27] width 30 height 19
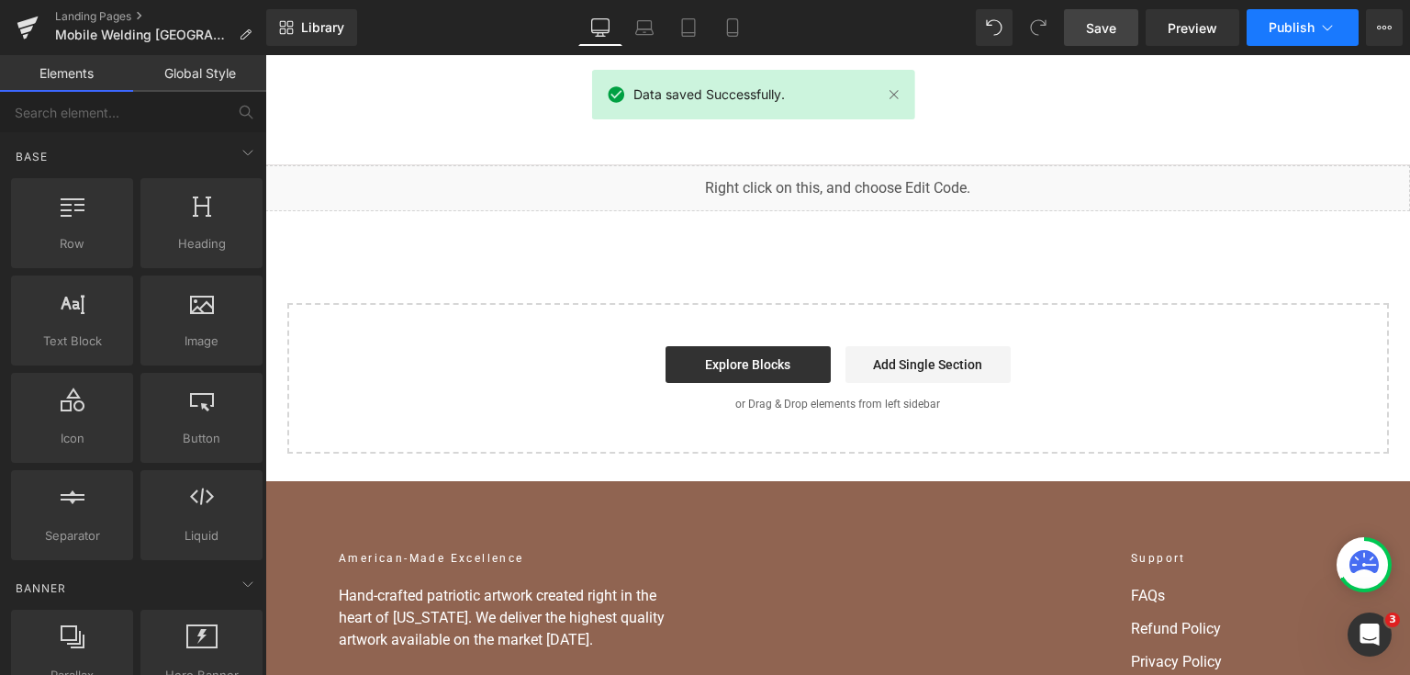
click at [1296, 24] on span "Publish" at bounding box center [1292, 27] width 46 height 15
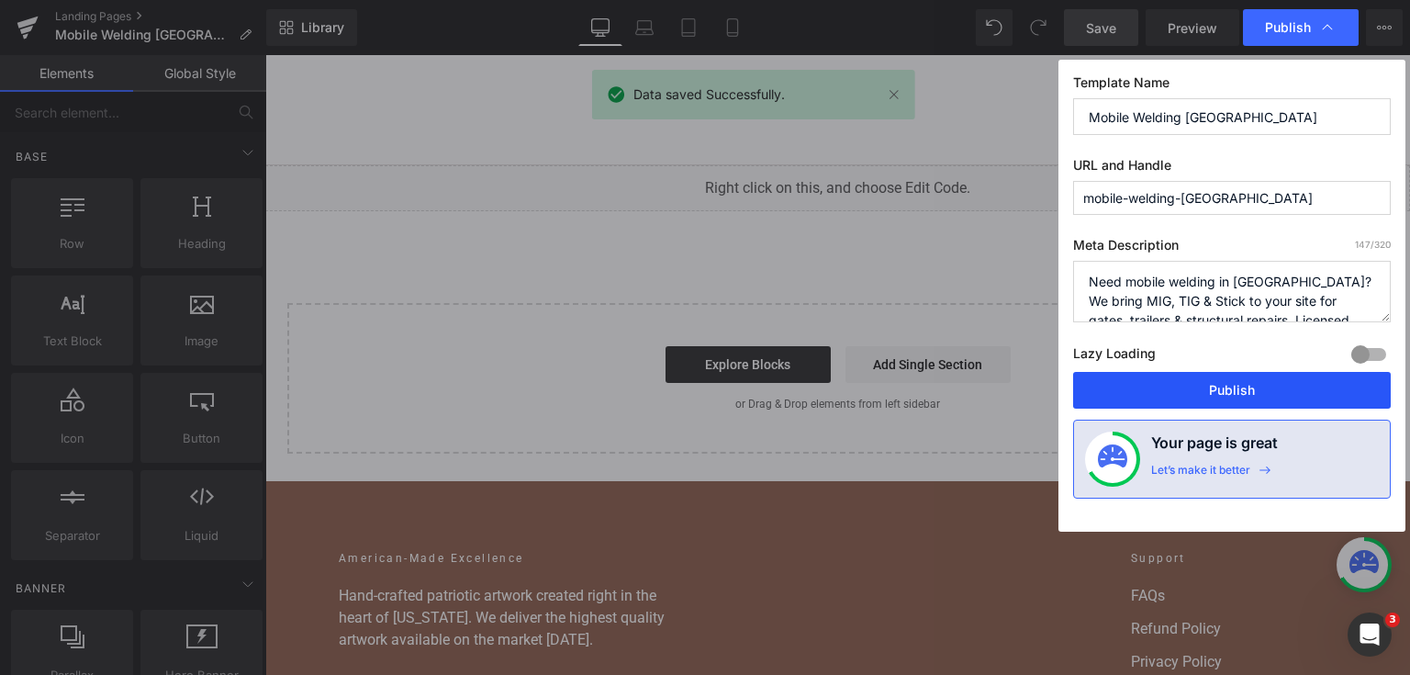
click at [1246, 391] on button "Publish" at bounding box center [1232, 390] width 318 height 37
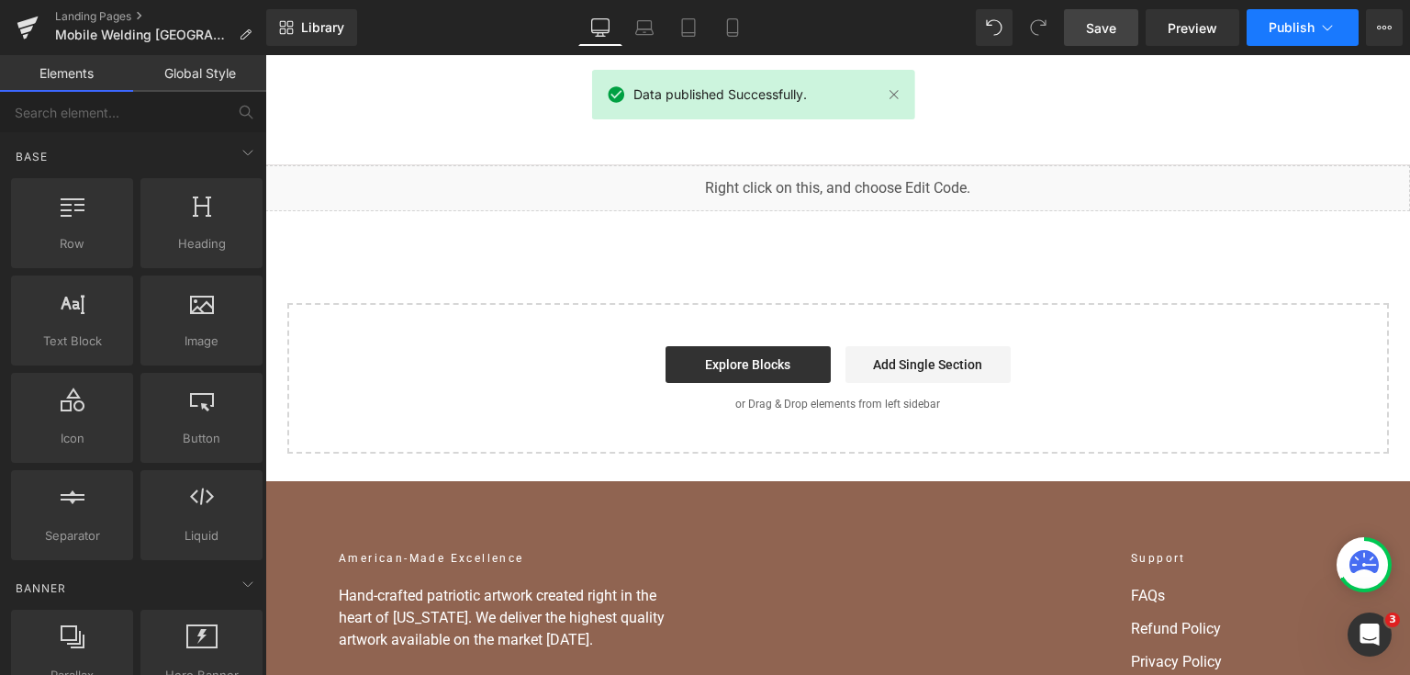
click at [1311, 21] on span "Publish" at bounding box center [1292, 27] width 46 height 15
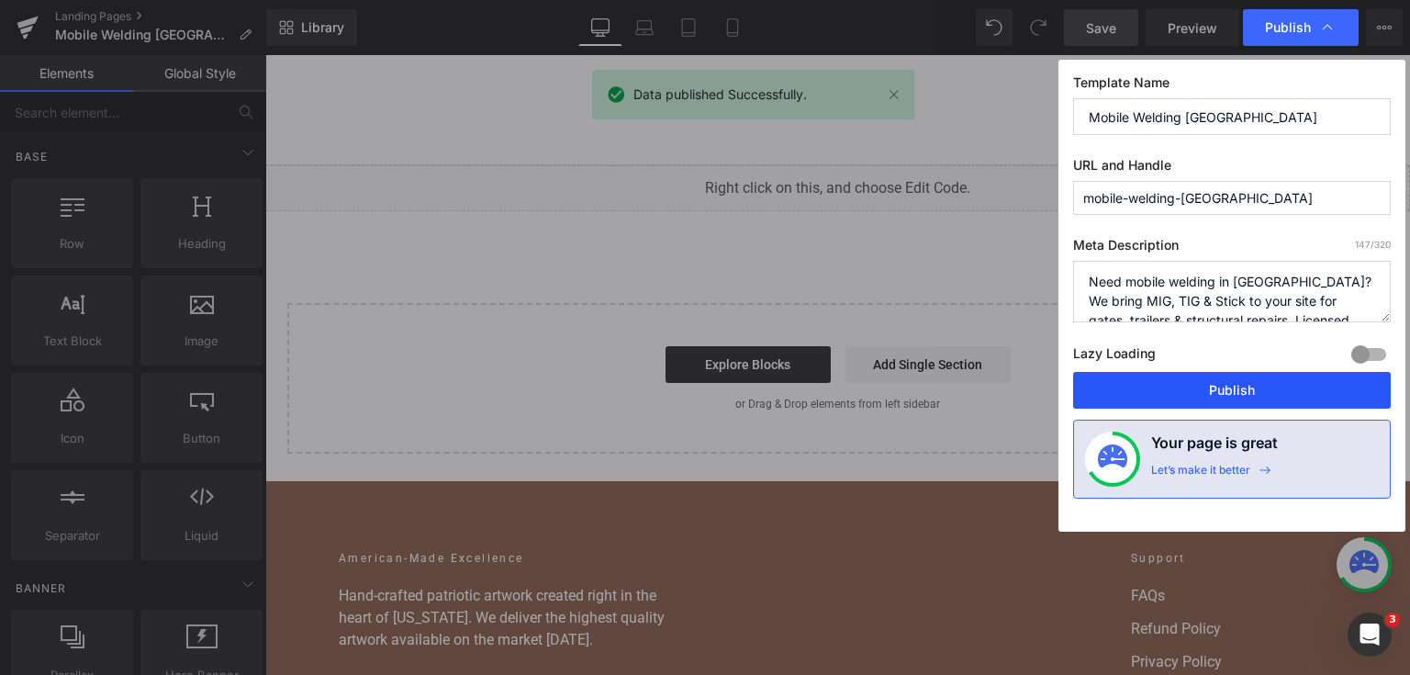
click at [1149, 401] on button "Publish" at bounding box center [1232, 390] width 318 height 37
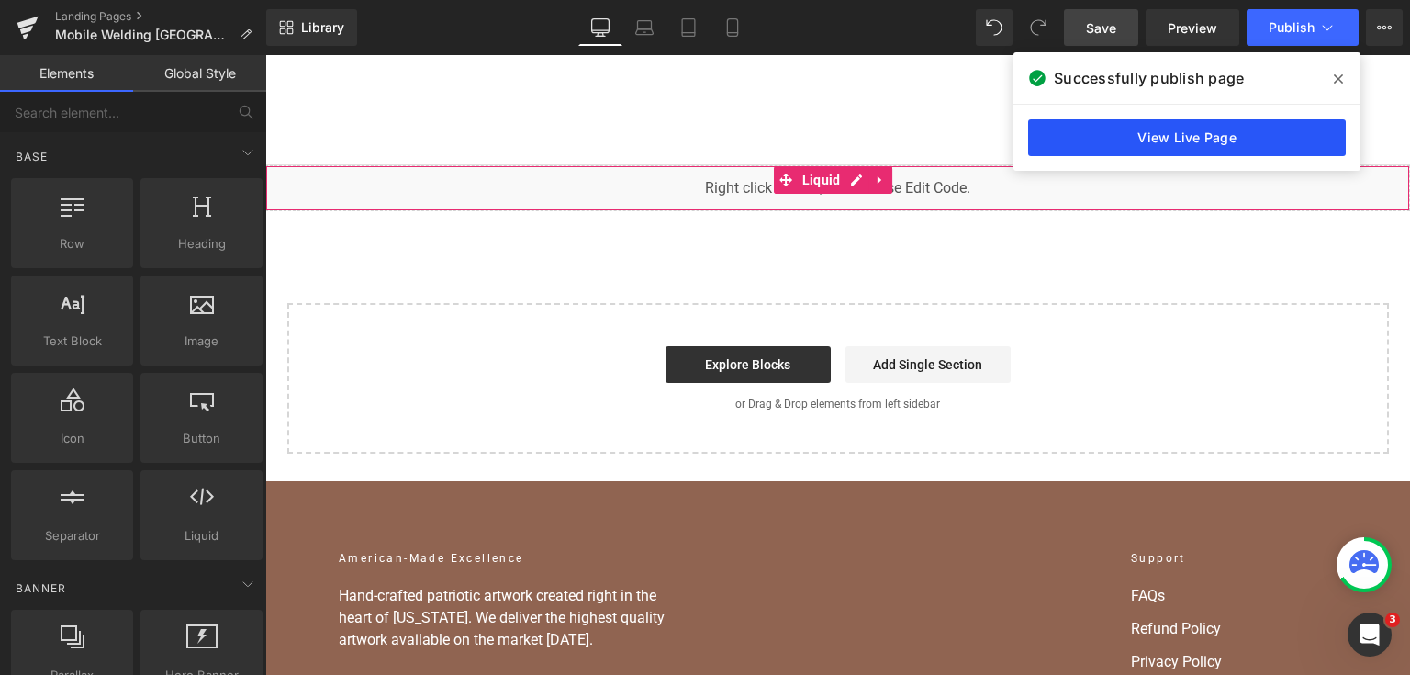
click at [1101, 131] on link "View Live Page" at bounding box center [1187, 137] width 318 height 37
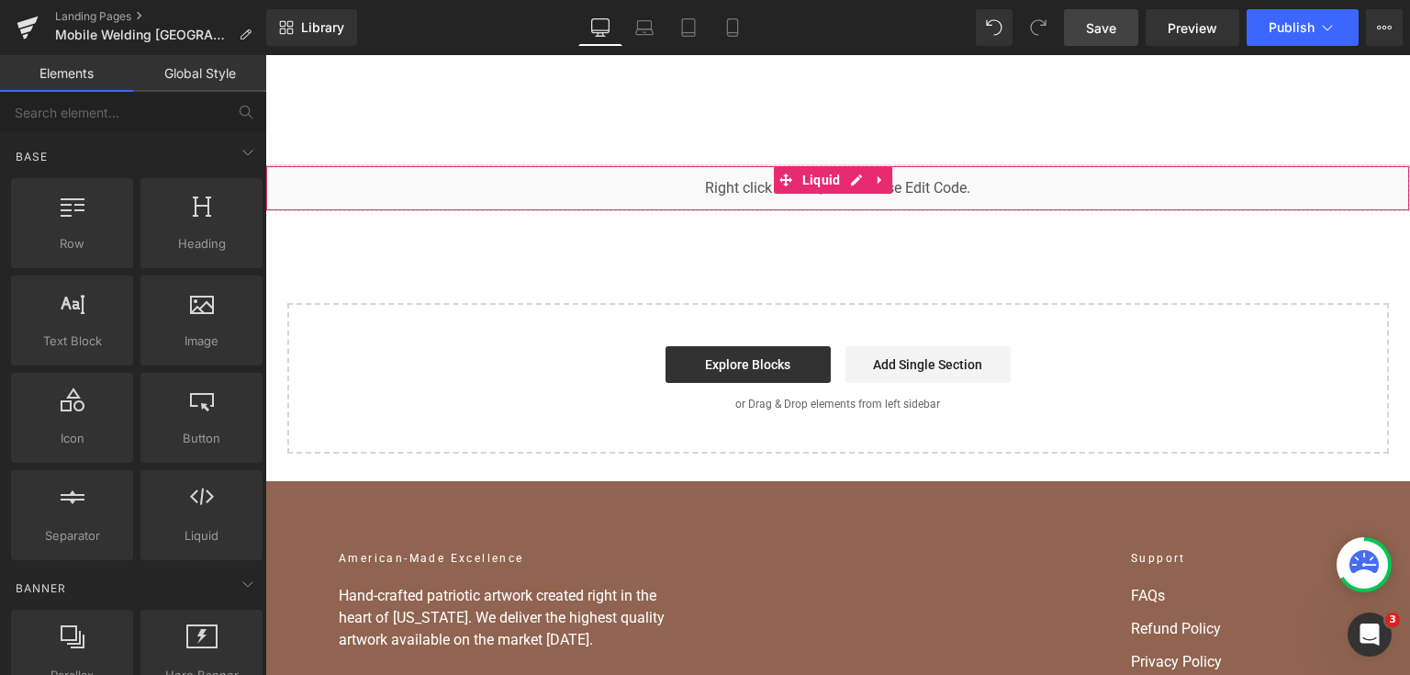
click at [732, 0] on div "You are previewing how the will restyle your page. You can not edit Elements in…" at bounding box center [705, 0] width 1410 height 0
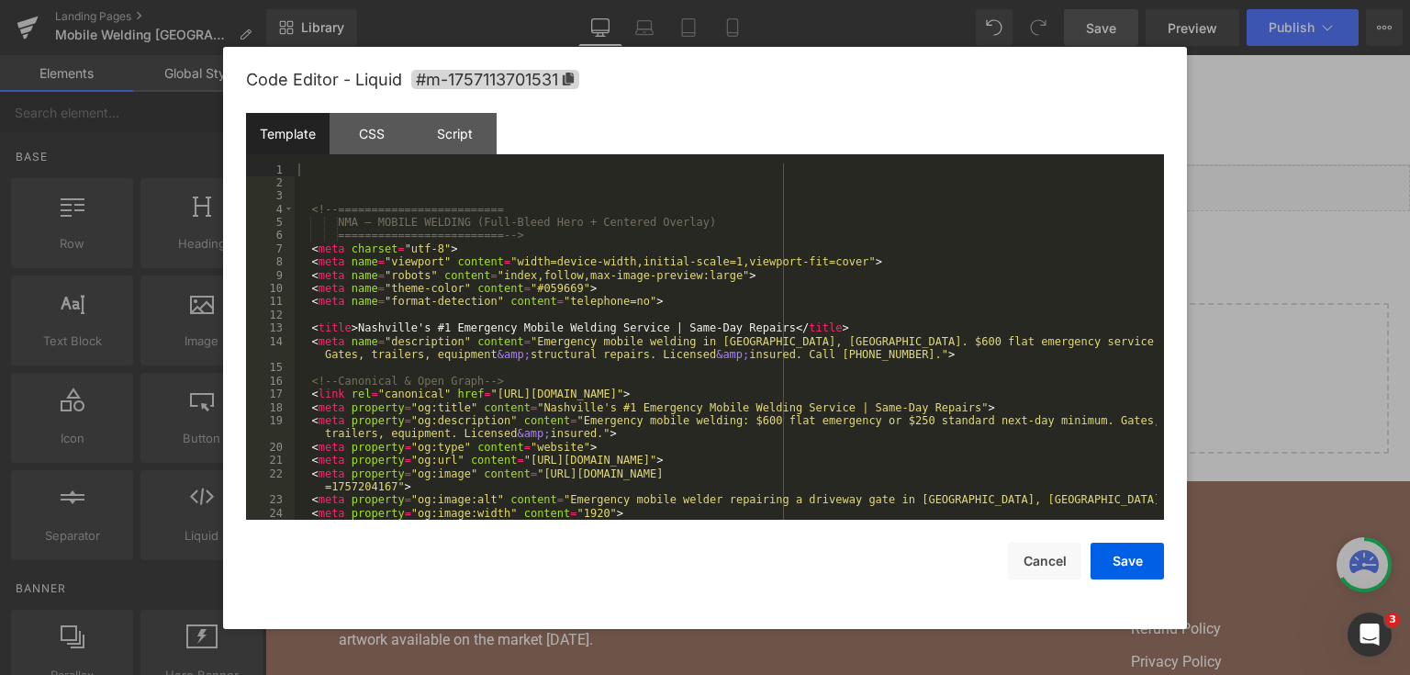
click at [804, 299] on div "<!-- ========================= NMA — MOBILE WELDING (Full-Bleed Hero + Centered…" at bounding box center [726, 355] width 862 height 384
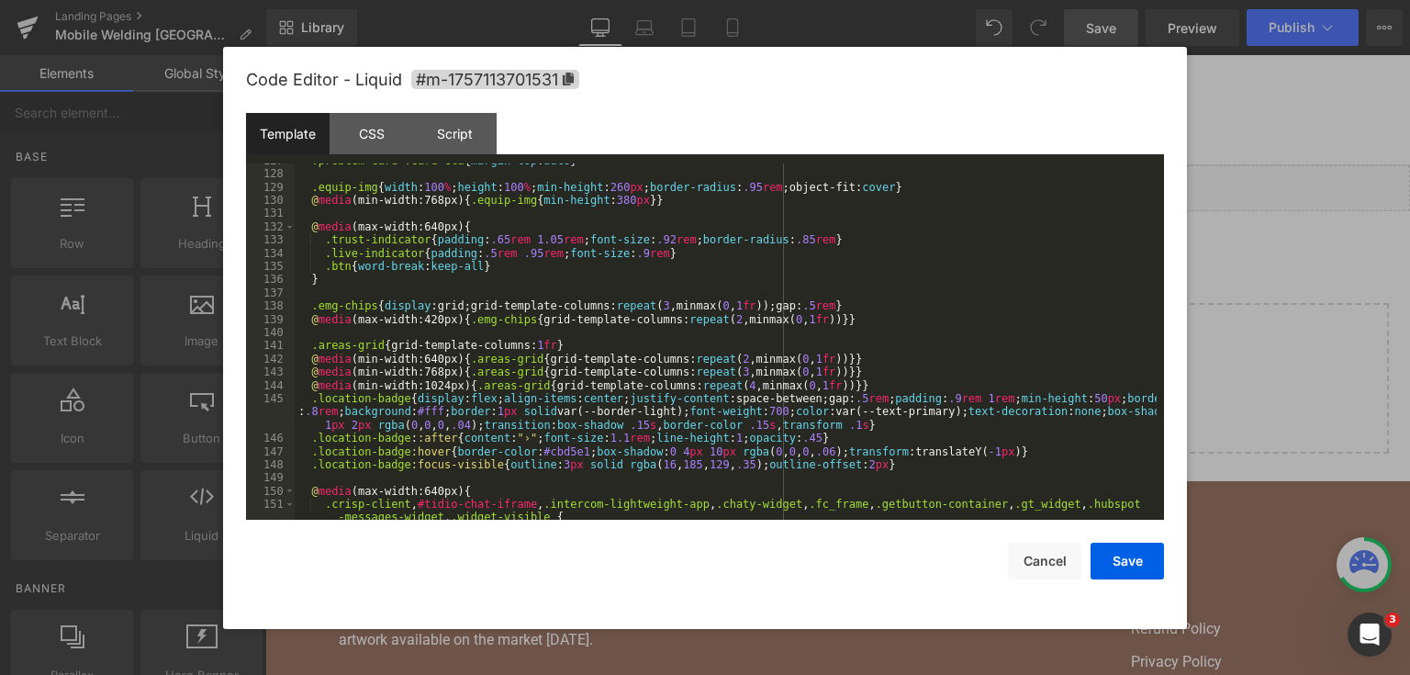
scroll to position [2115, 0]
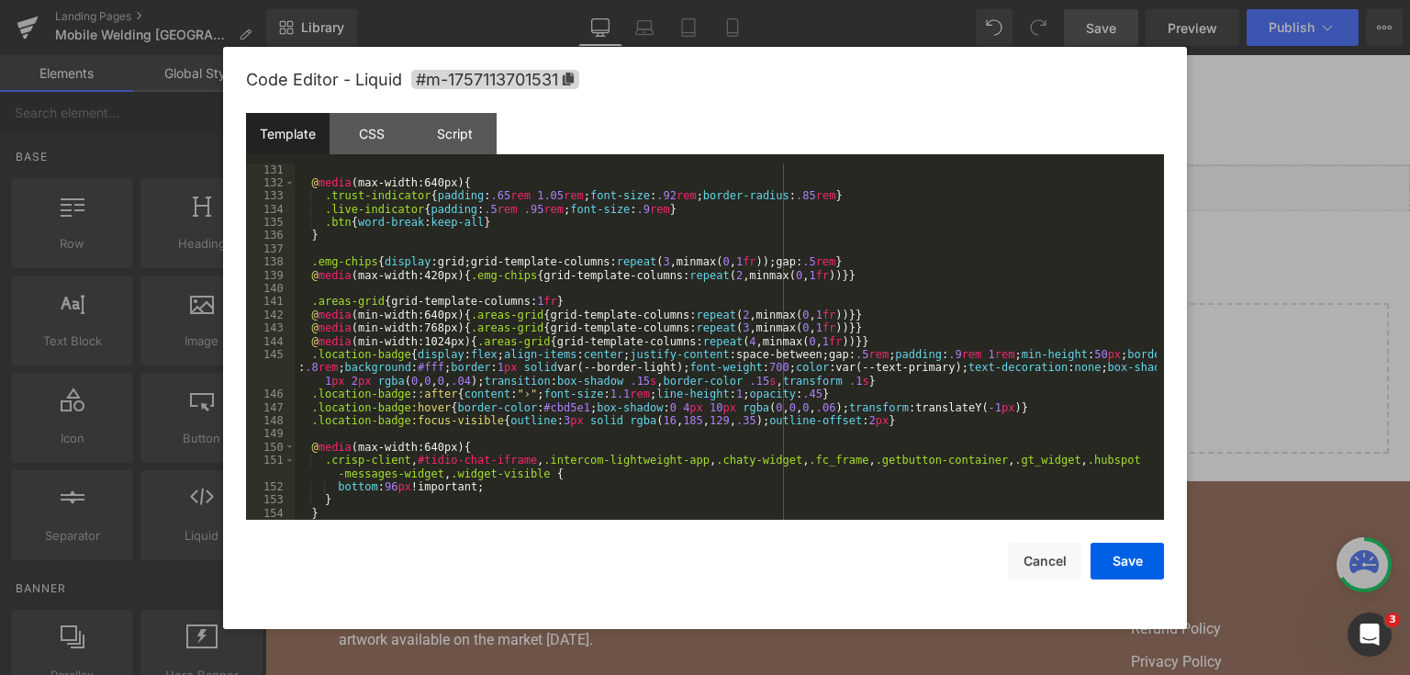
click at [578, 310] on div "@ media (min-width:768px) { .equip-img { min-height : 380 px }} @ media (max-wi…" at bounding box center [726, 342] width 862 height 384
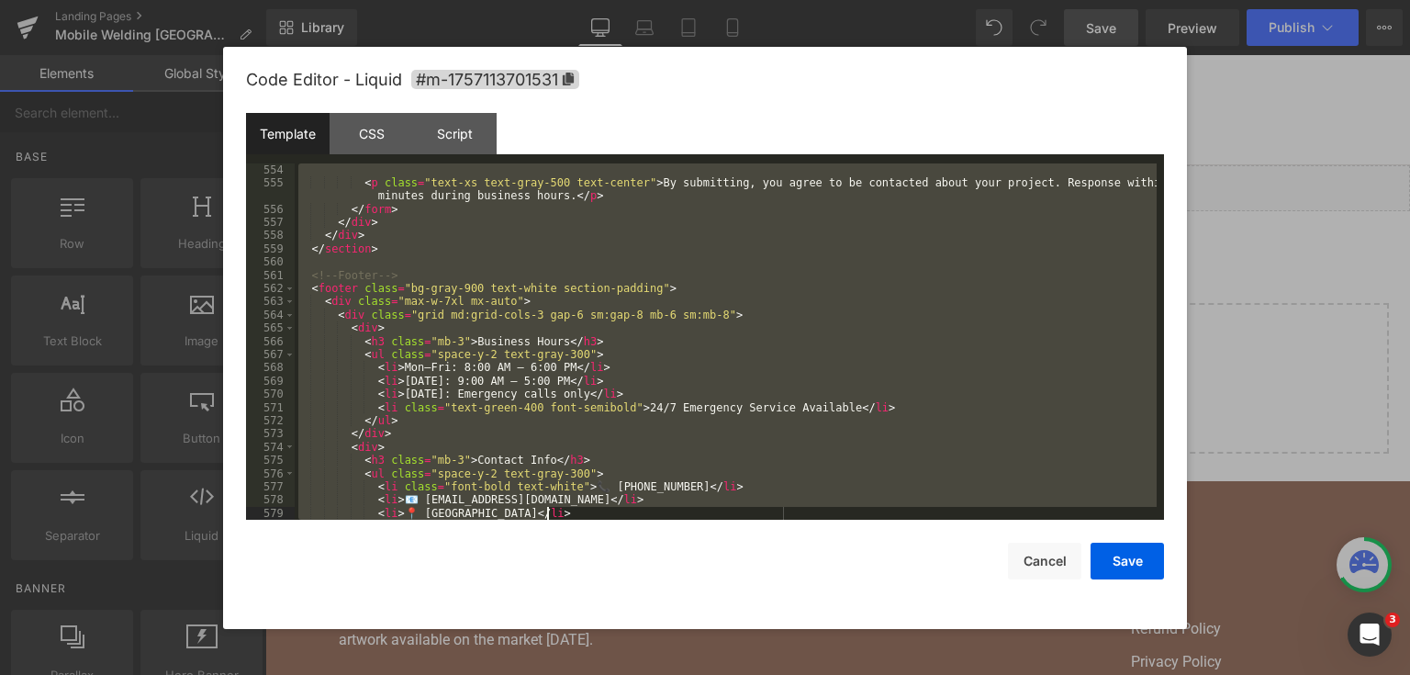
scroll to position [9016, 0]
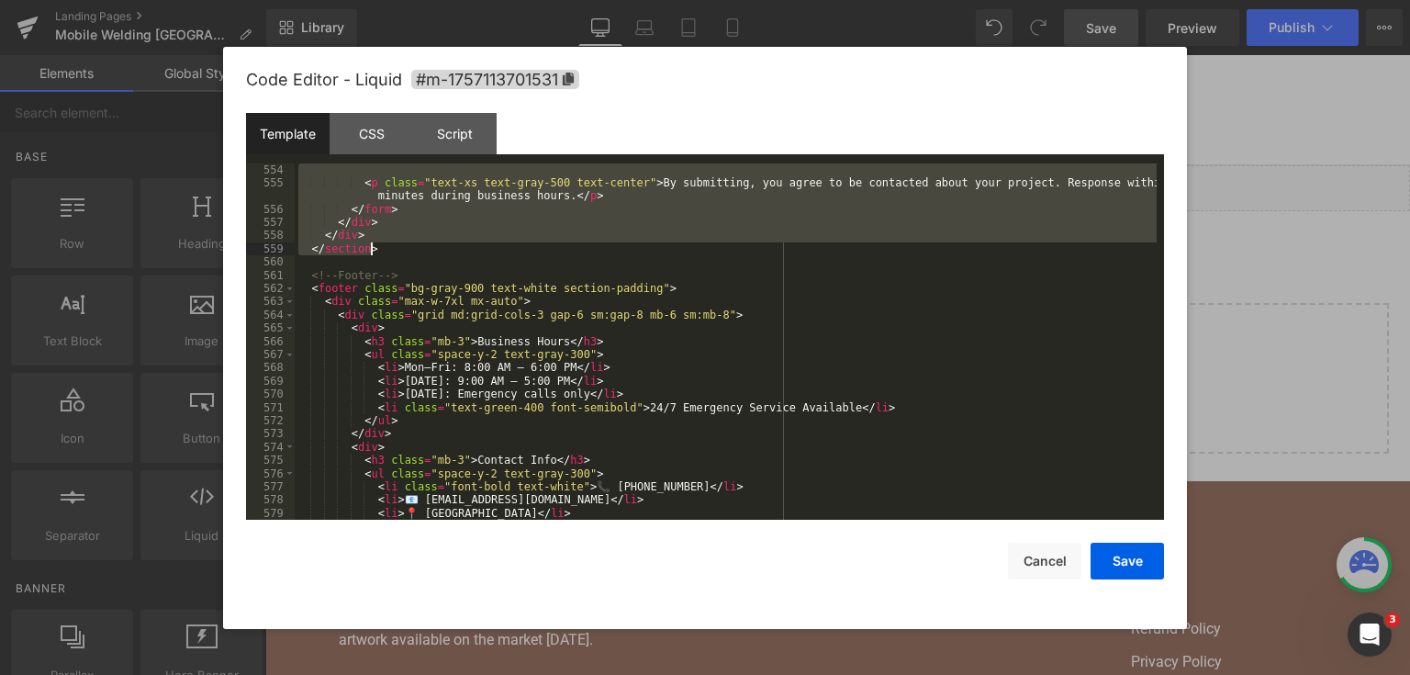
drag, startPoint x: 309, startPoint y: 285, endPoint x: 629, endPoint y: 247, distance: 321.7
click at [629, 247] on div "< p class = "text-xs text-gray-500 text-center" > By submitting, you agree to b…" at bounding box center [726, 355] width 862 height 384
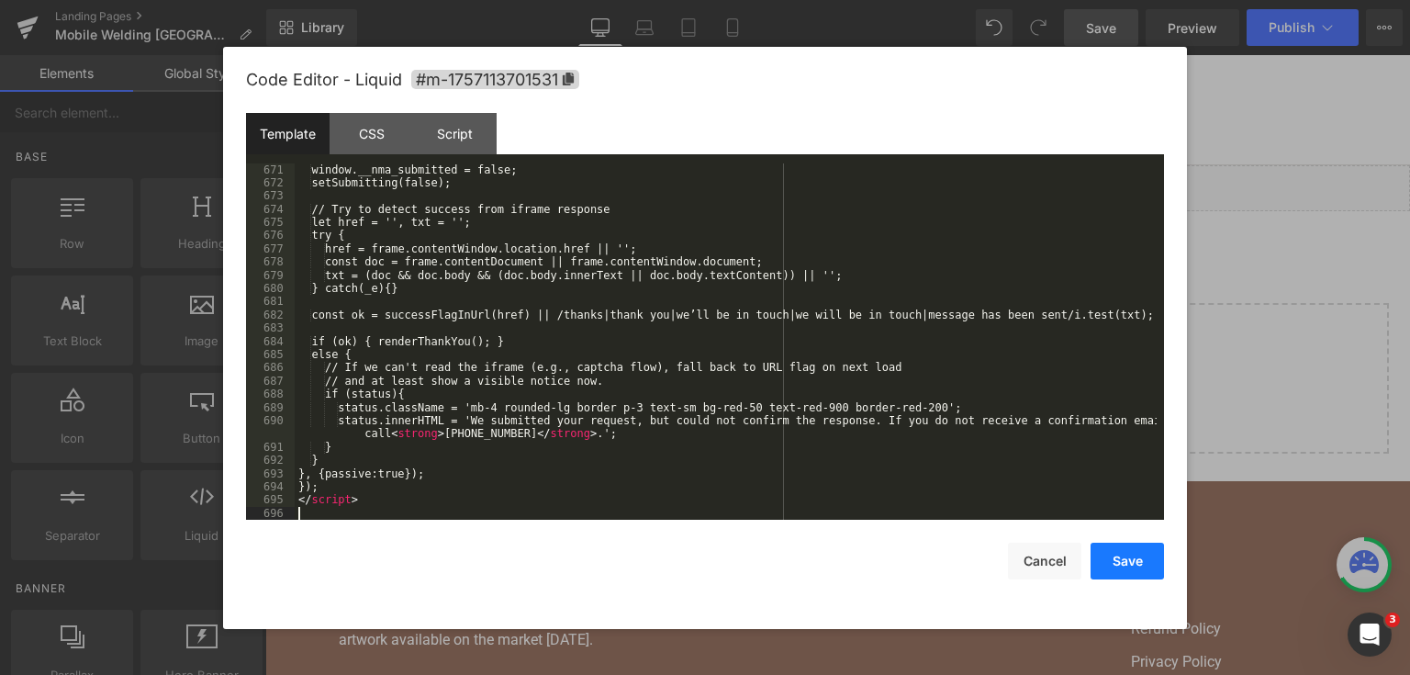
scroll to position [10524, 0]
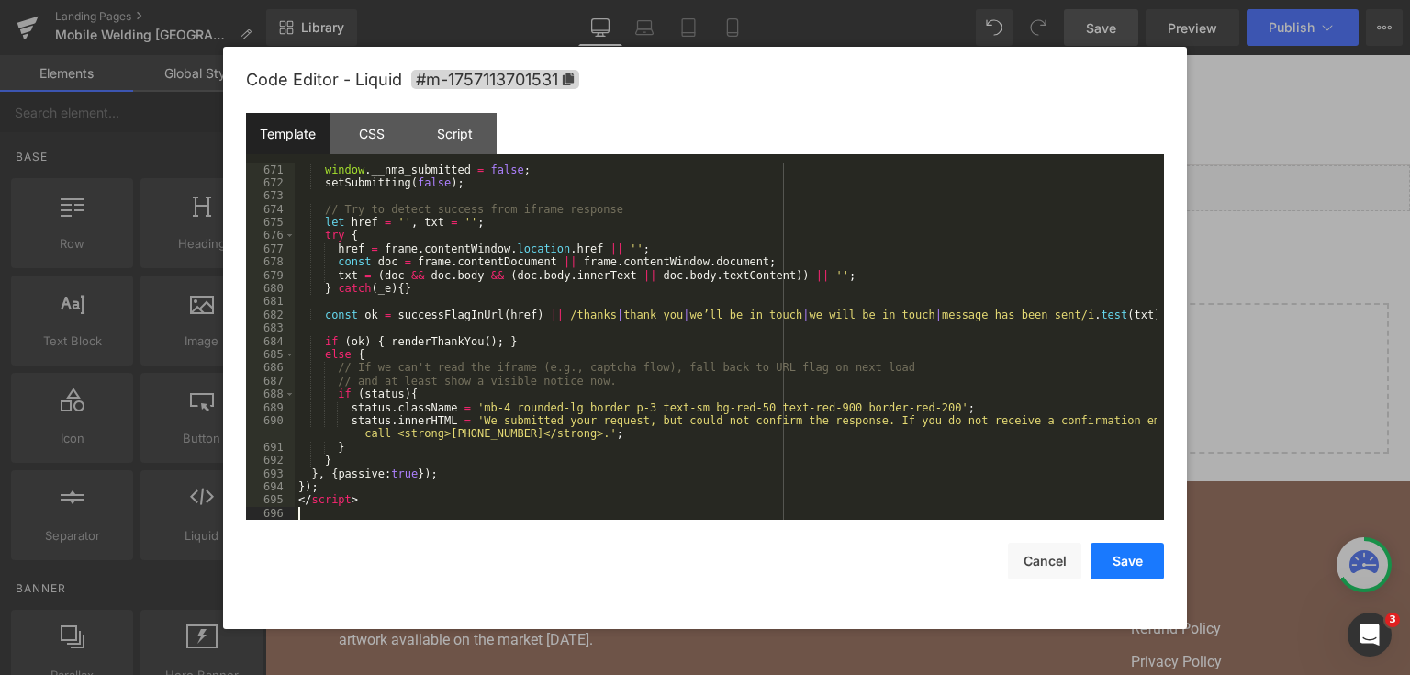
click at [1104, 566] on button "Save" at bounding box center [1127, 561] width 73 height 37
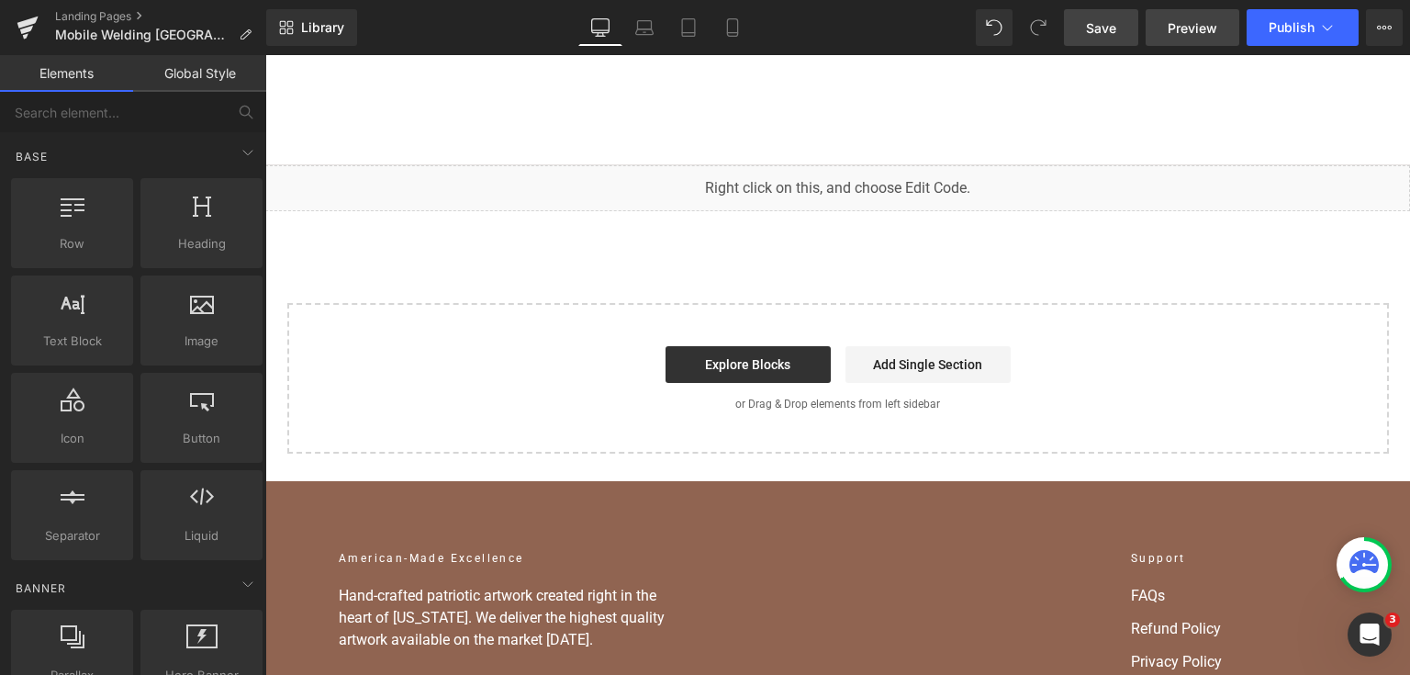
click at [1102, 27] on span "Save" at bounding box center [1101, 27] width 30 height 19
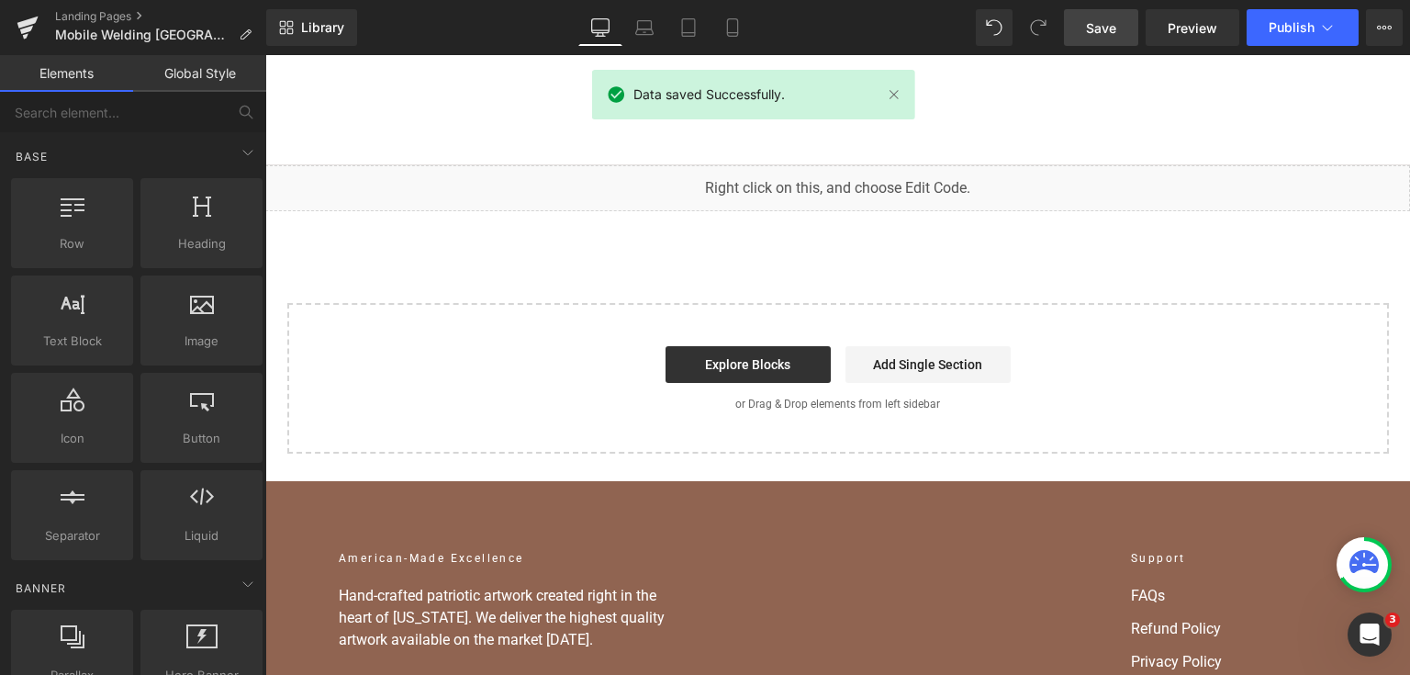
click at [1278, 6] on div "Library Desktop Desktop Laptop Tablet Mobile Save Preview Publish Scheduled Vie…" at bounding box center [838, 27] width 1144 height 55
click at [1283, 26] on span "Publish" at bounding box center [1292, 27] width 46 height 15
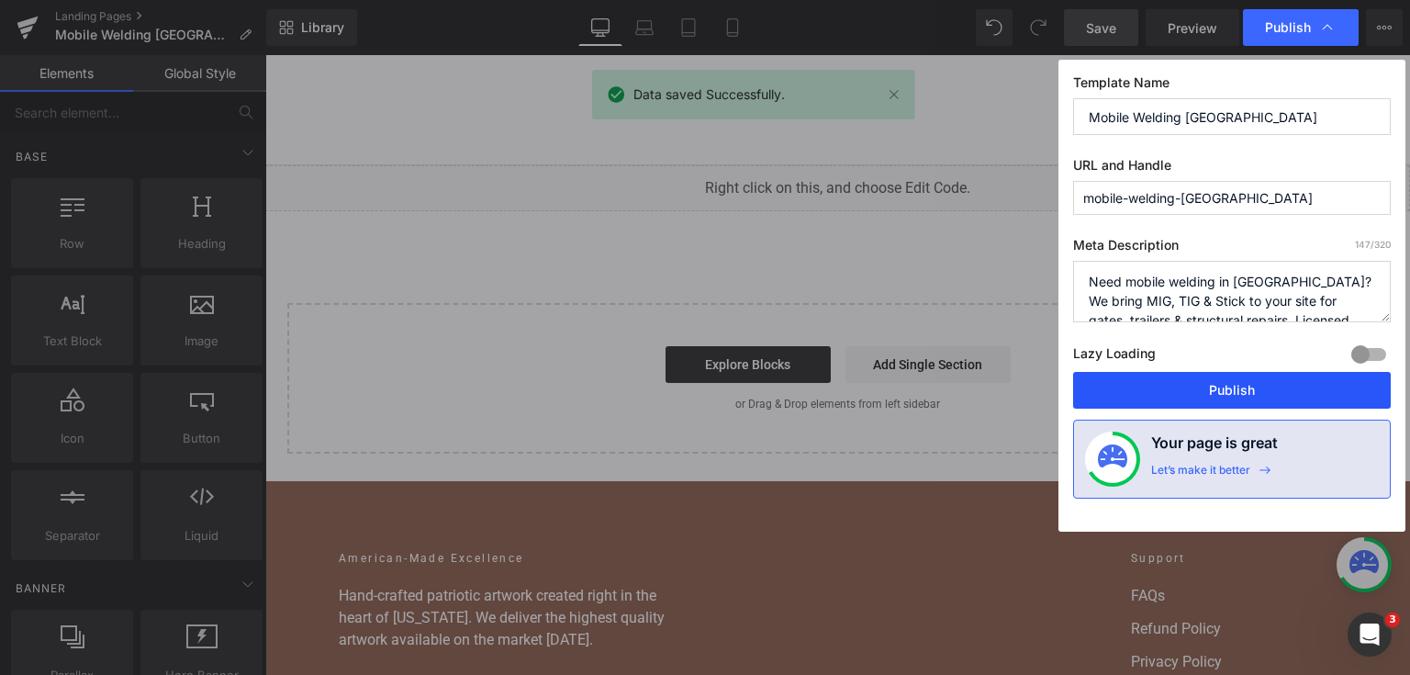
click at [1191, 378] on button "Publish" at bounding box center [1232, 390] width 318 height 37
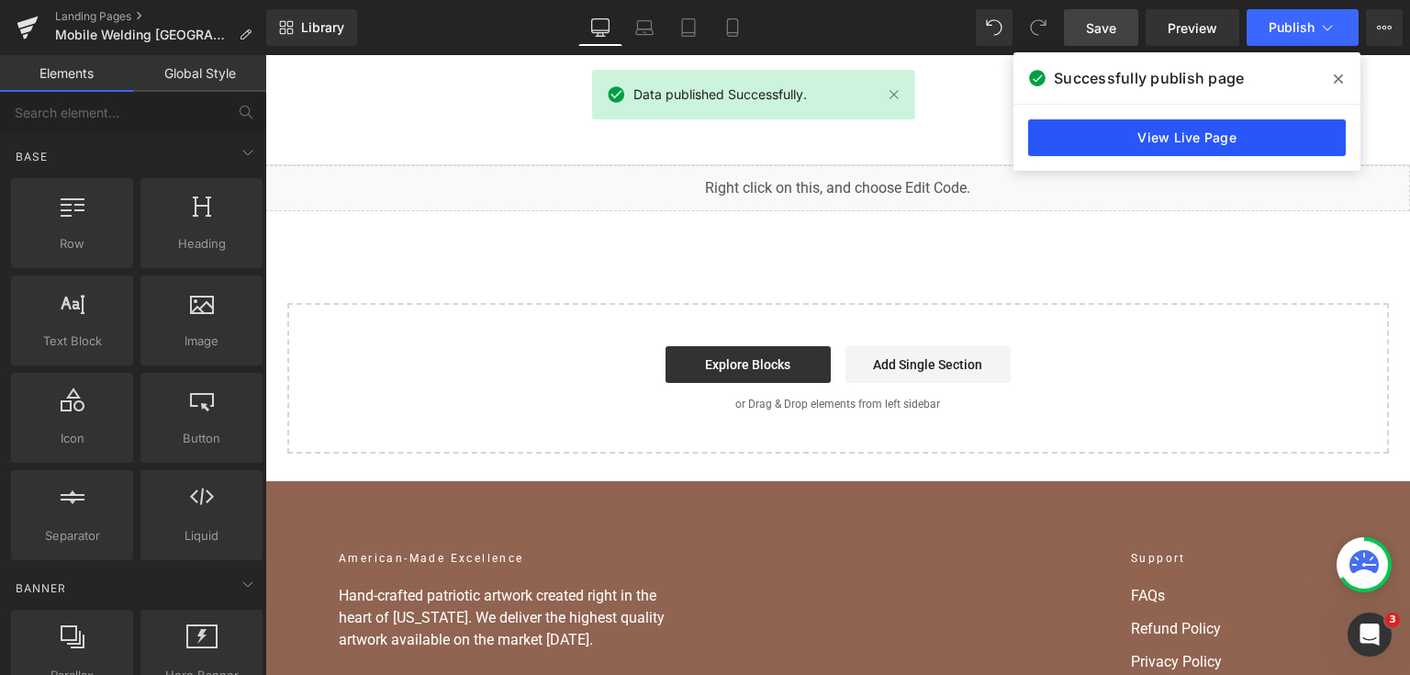
click at [1184, 143] on link "View Live Page" at bounding box center [1187, 137] width 318 height 37
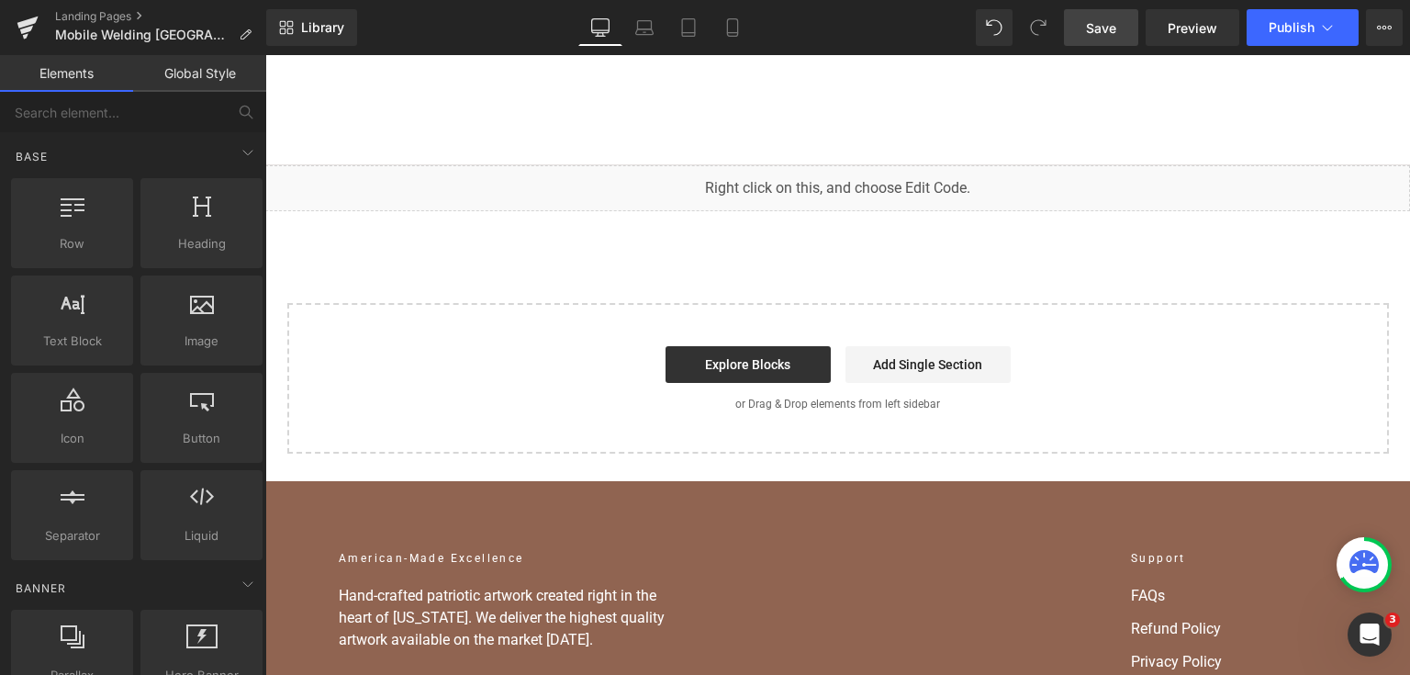
click at [742, 0] on div "You are previewing how the will restyle your page. You can not edit Elements in…" at bounding box center [705, 0] width 1410 height 0
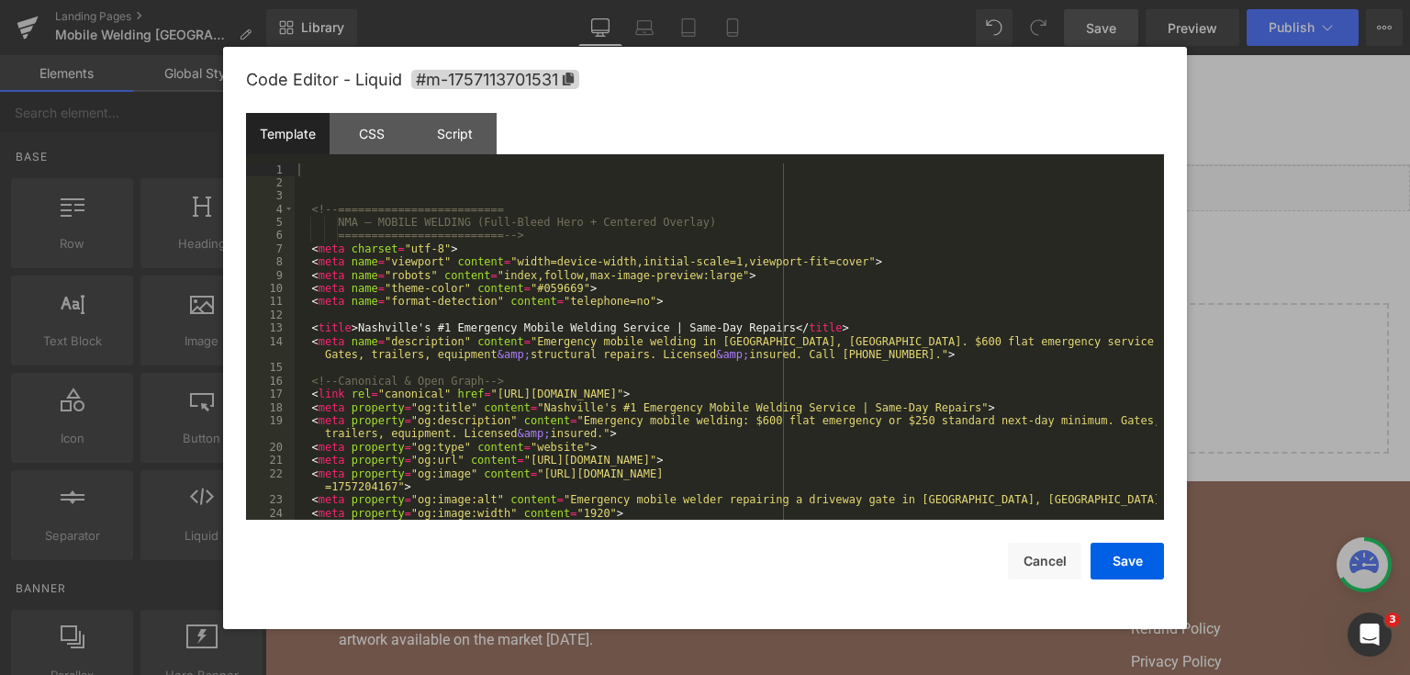
click at [751, 257] on div "<!-- ========================= NMA — MOBILE WELDING (Full-Bleed Hero + Centered…" at bounding box center [726, 355] width 862 height 384
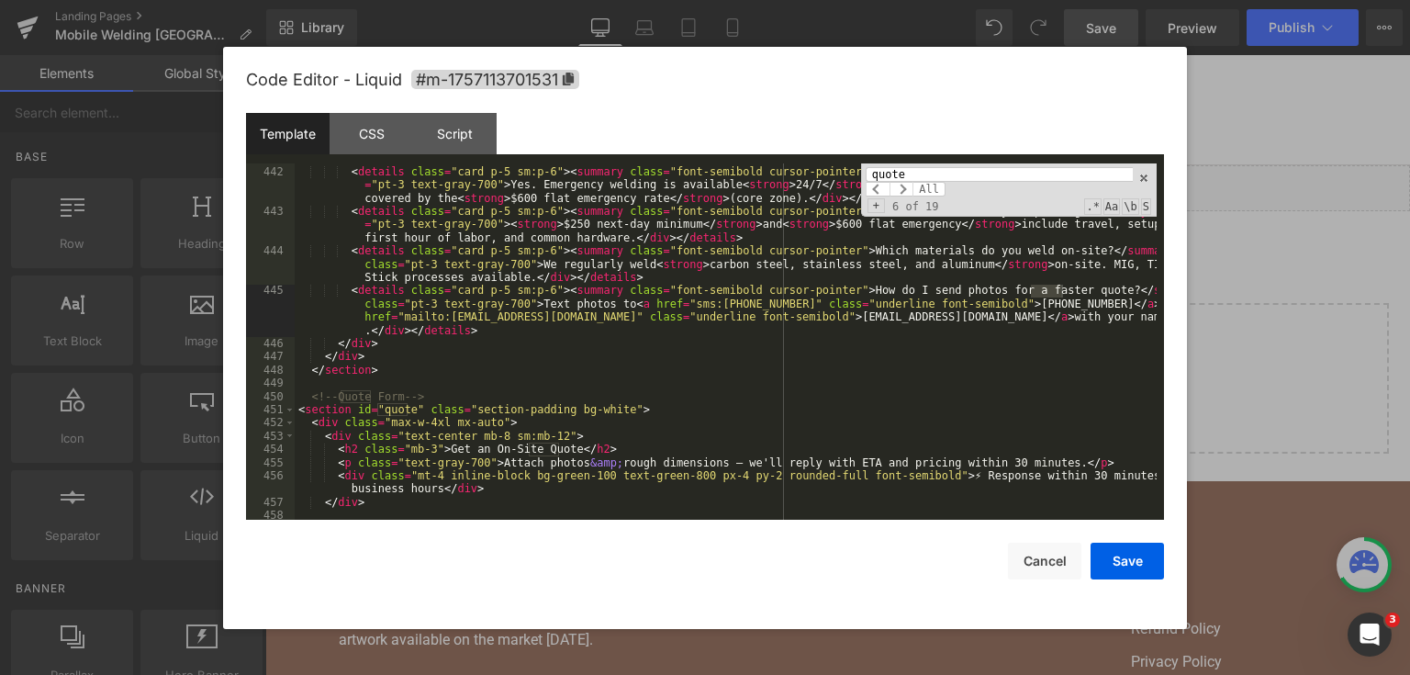
type input "quote"
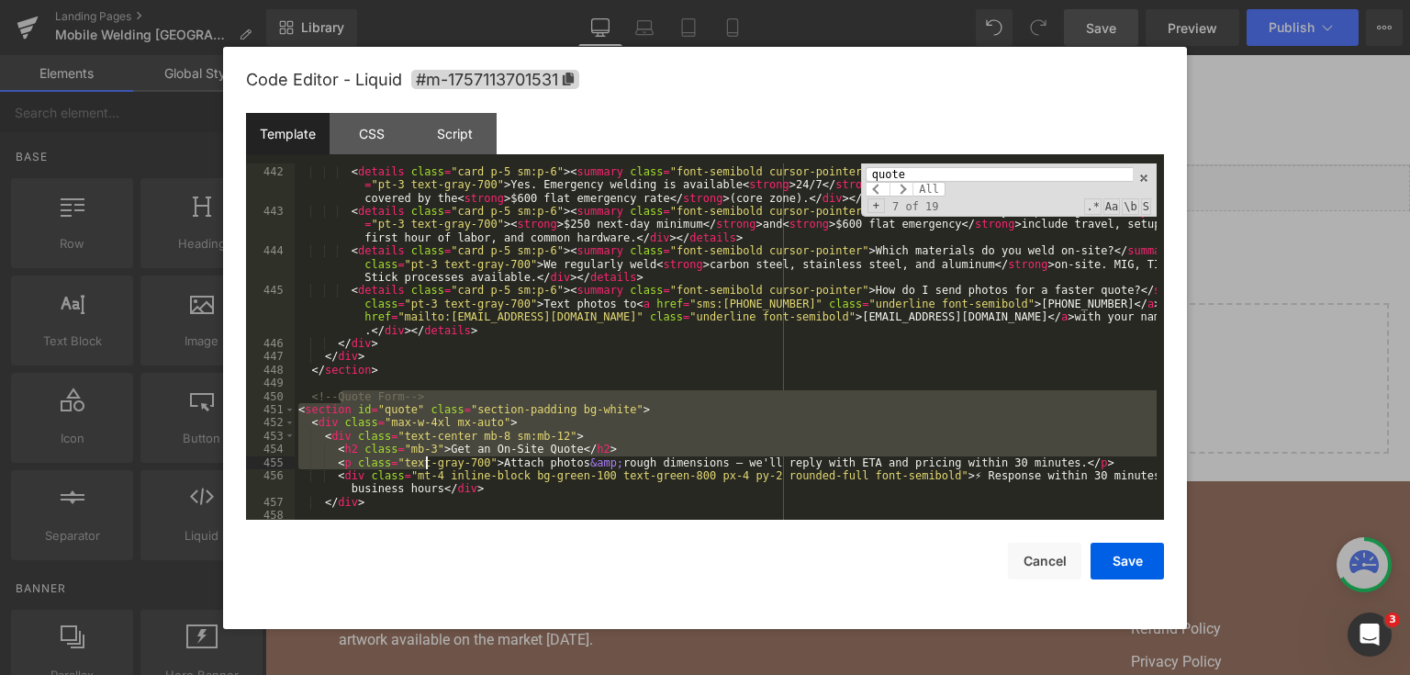
drag, startPoint x: 301, startPoint y: 395, endPoint x: 425, endPoint y: 459, distance: 139.6
click at [425, 459] on div "< details class = "card p-5 sm:p-6" open = "" > < summary class = "font-semibol…" at bounding box center [726, 330] width 862 height 409
click at [353, 399] on div "< details class = "card p-5 sm:p-6" open = "" > < summary class = "font-semibol…" at bounding box center [726, 341] width 862 height 357
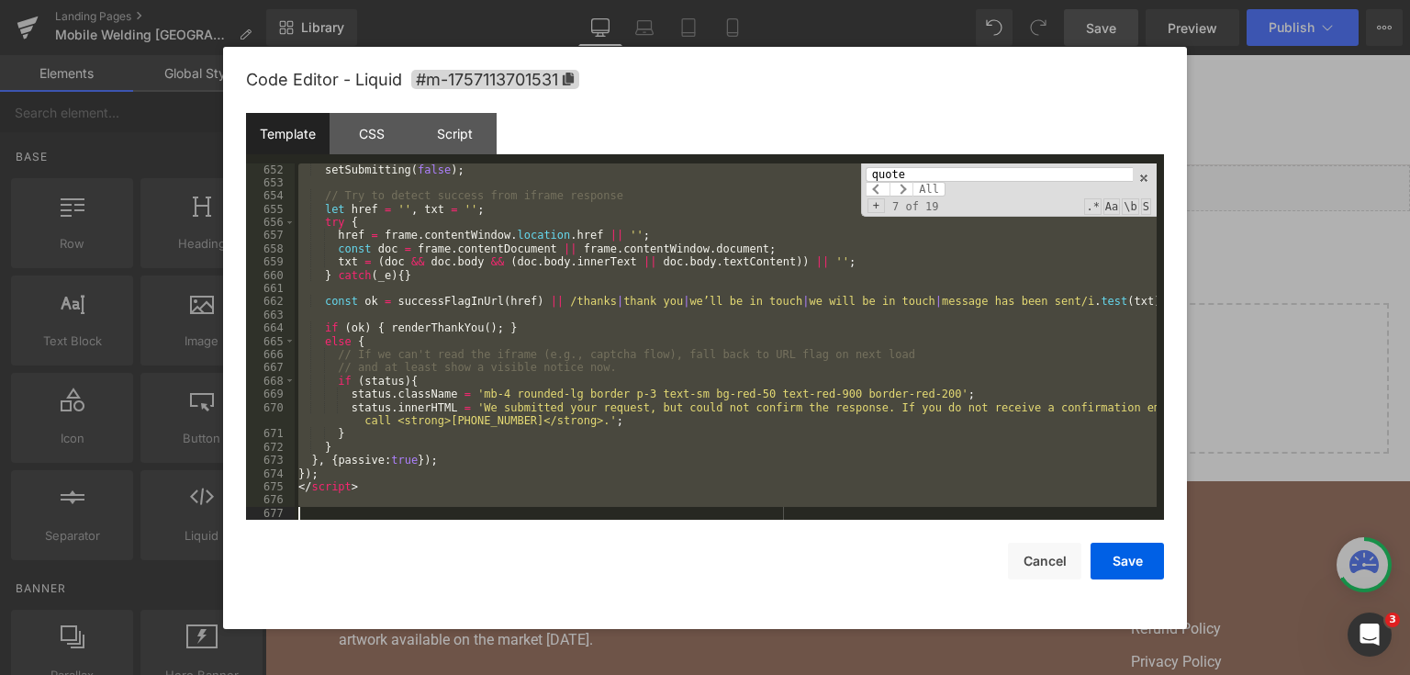
scroll to position [10392, 0]
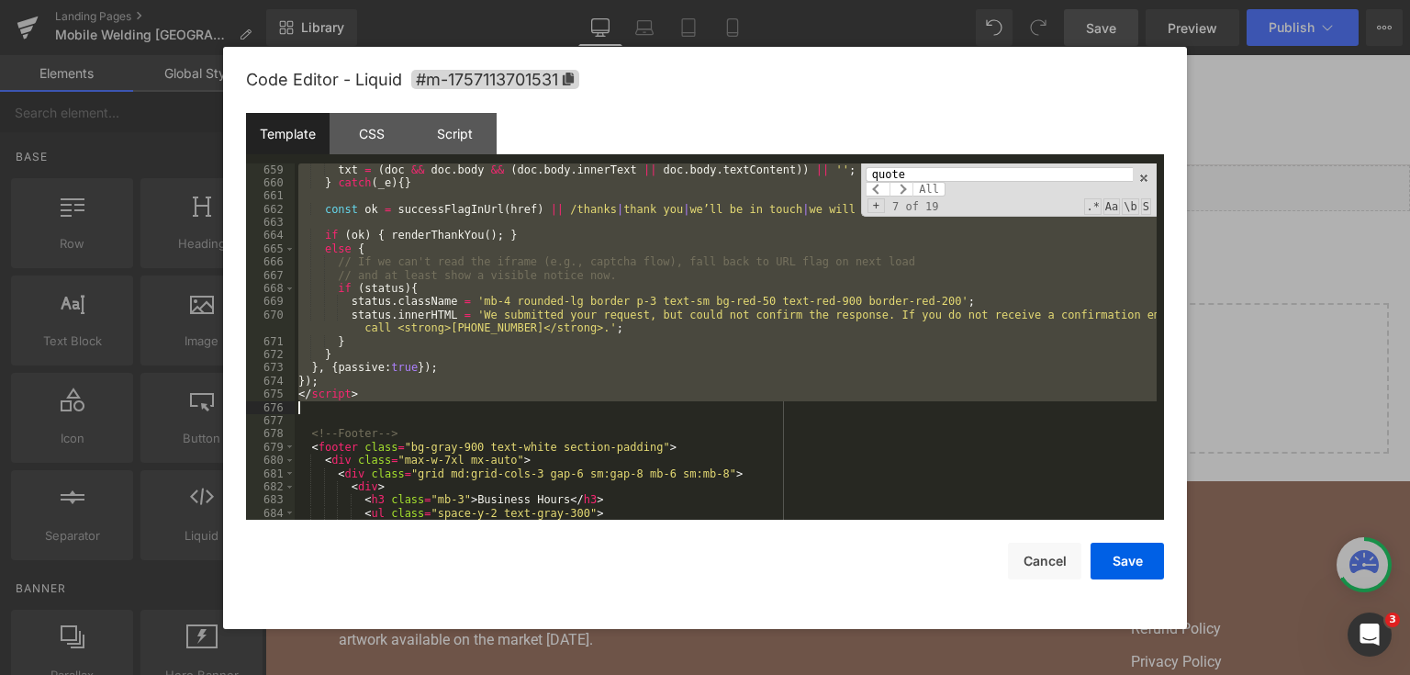
drag, startPoint x: 308, startPoint y: 398, endPoint x: 600, endPoint y: 402, distance: 292.0
click at [600, 402] on div "txt = ( doc && doc . body && ( doc . body . innerText || doc . body . textConte…" at bounding box center [726, 355] width 862 height 384
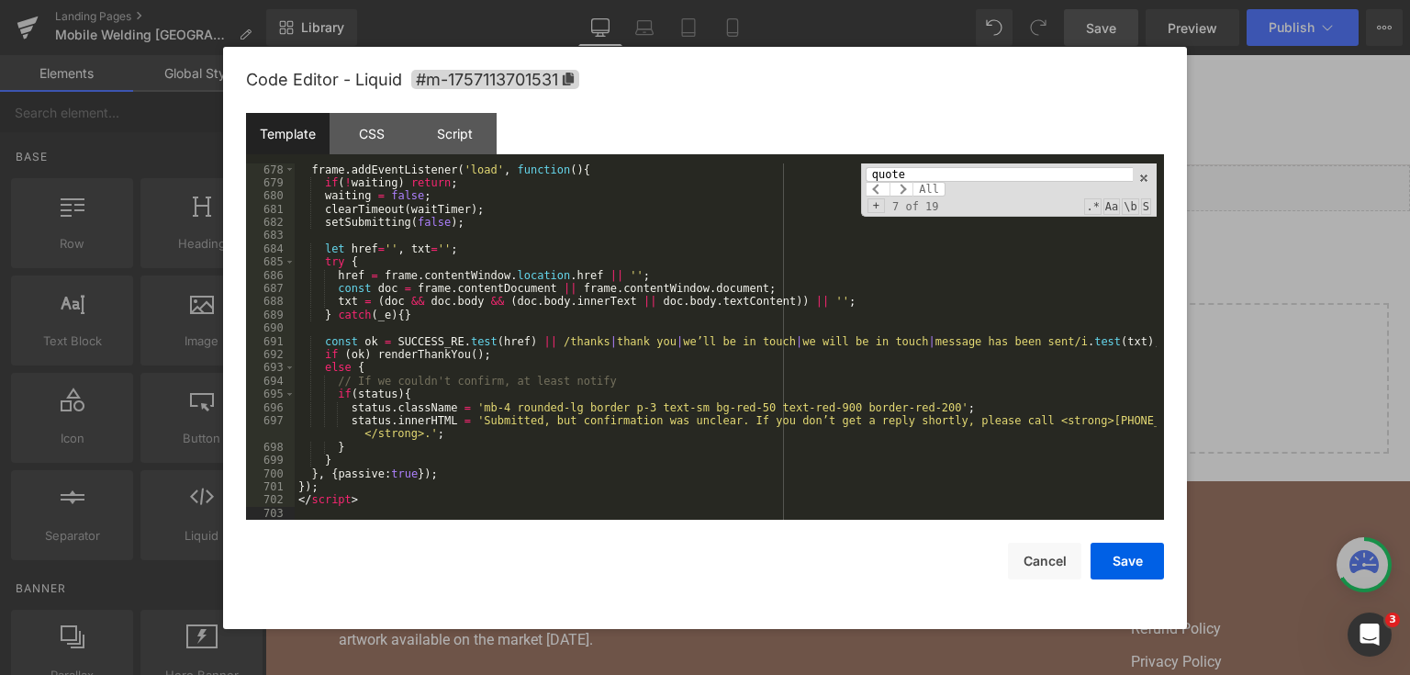
scroll to position [10661, 0]
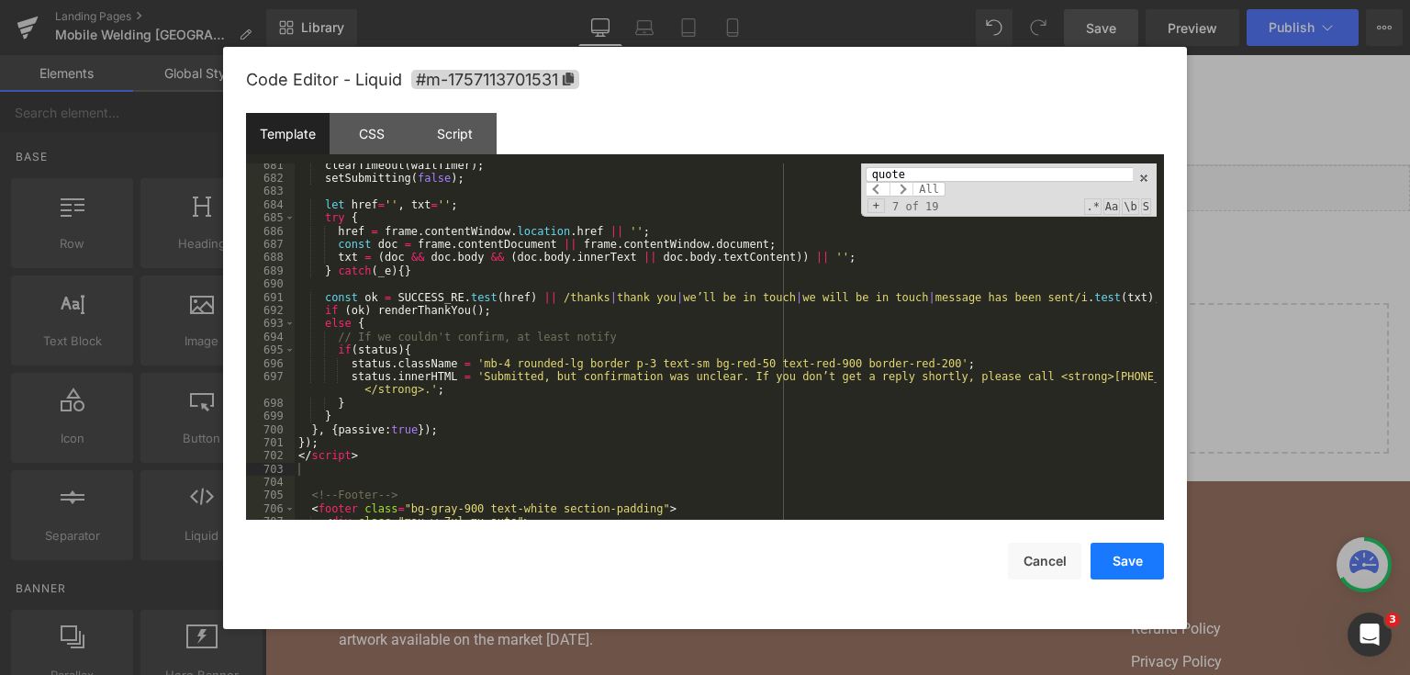
click at [1139, 560] on button "Save" at bounding box center [1127, 561] width 73 height 37
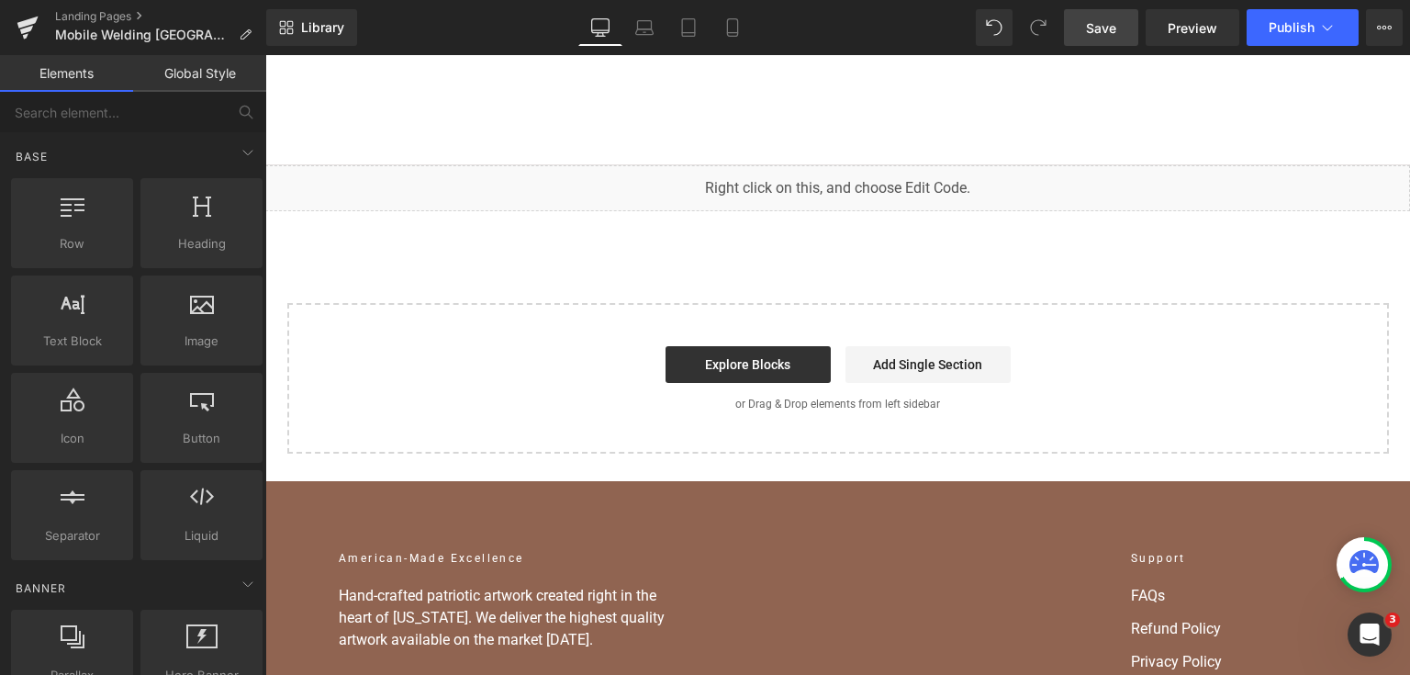
click at [1109, 25] on span "Save" at bounding box center [1101, 27] width 30 height 19
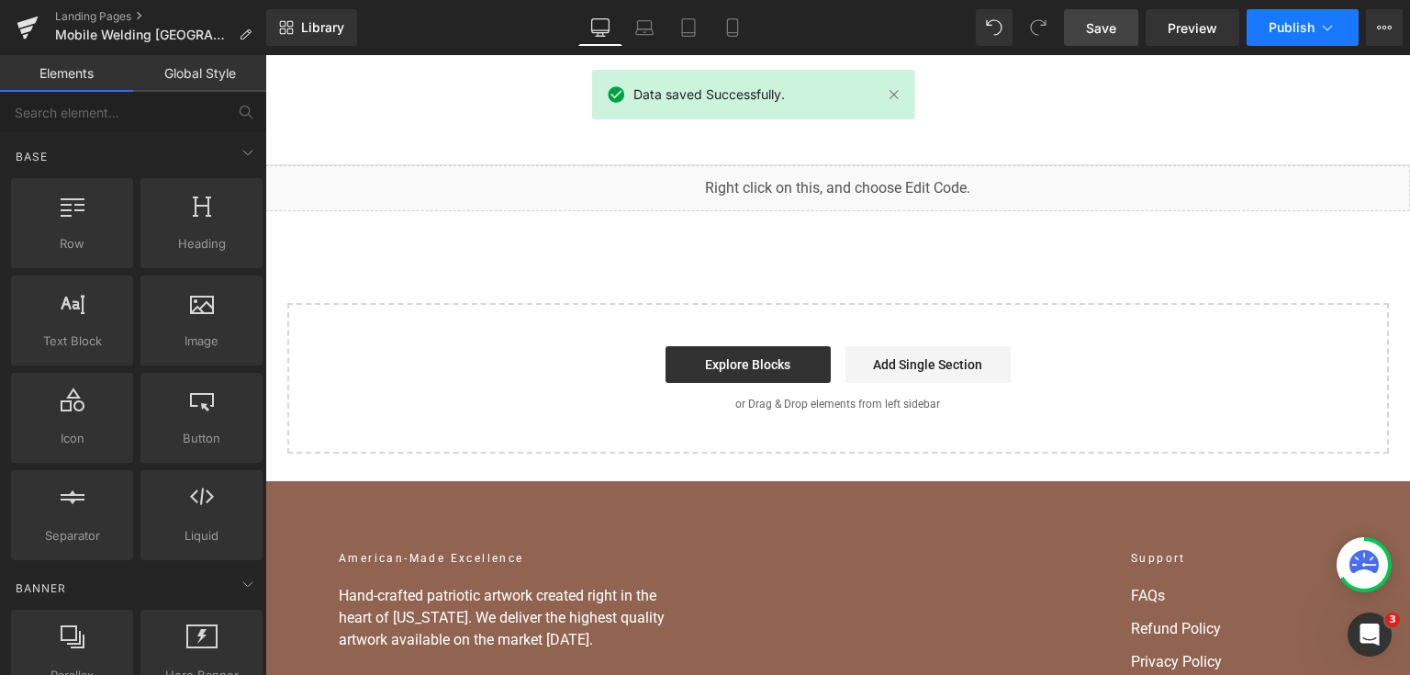
click at [1284, 29] on span "Publish" at bounding box center [1292, 27] width 46 height 15
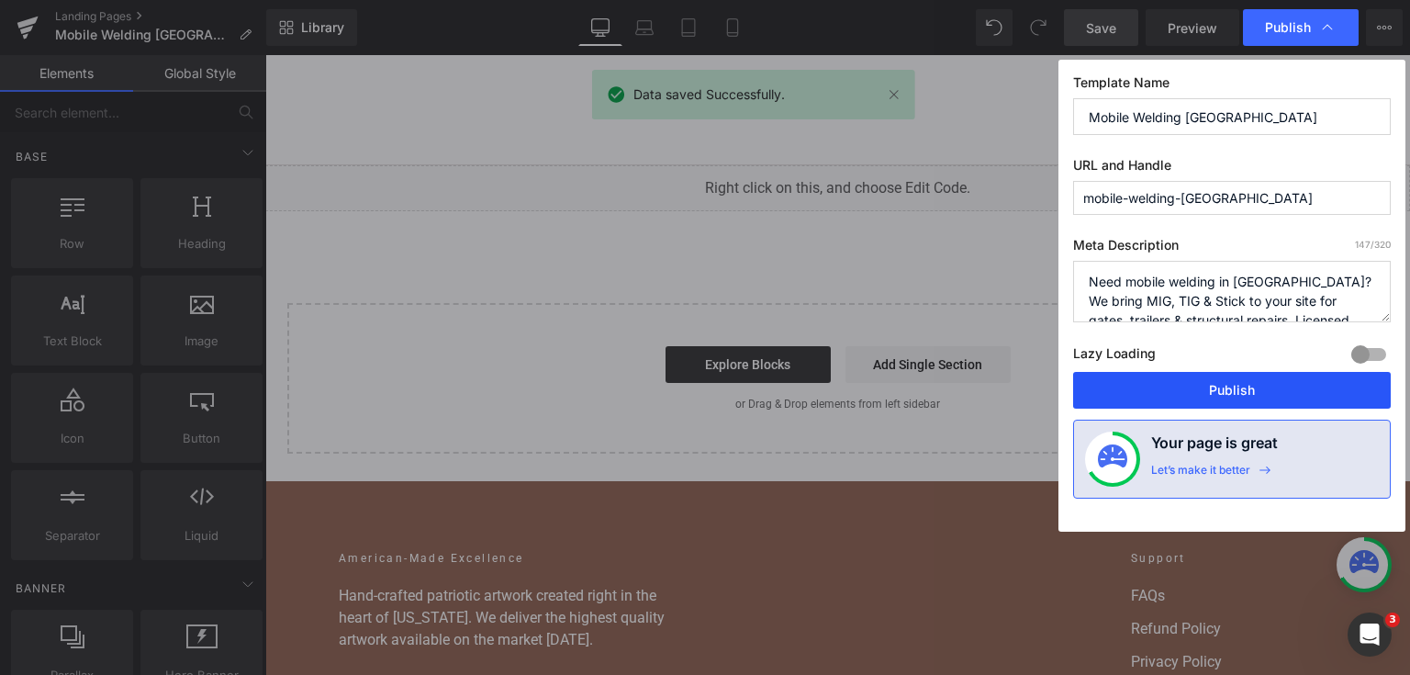
drag, startPoint x: 1206, startPoint y: 392, endPoint x: 180, endPoint y: 16, distance: 1093.3
click at [1206, 392] on button "Publish" at bounding box center [1232, 390] width 318 height 37
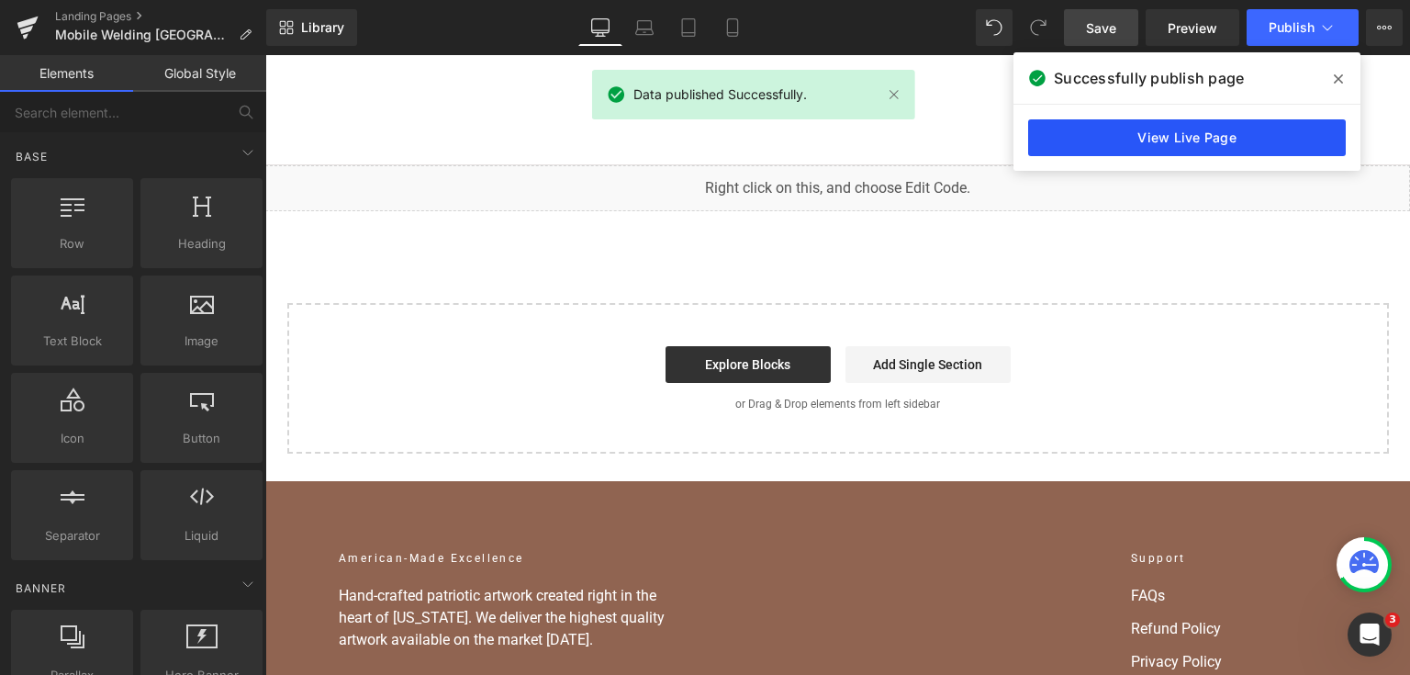
click at [1266, 138] on link "View Live Page" at bounding box center [1187, 137] width 318 height 37
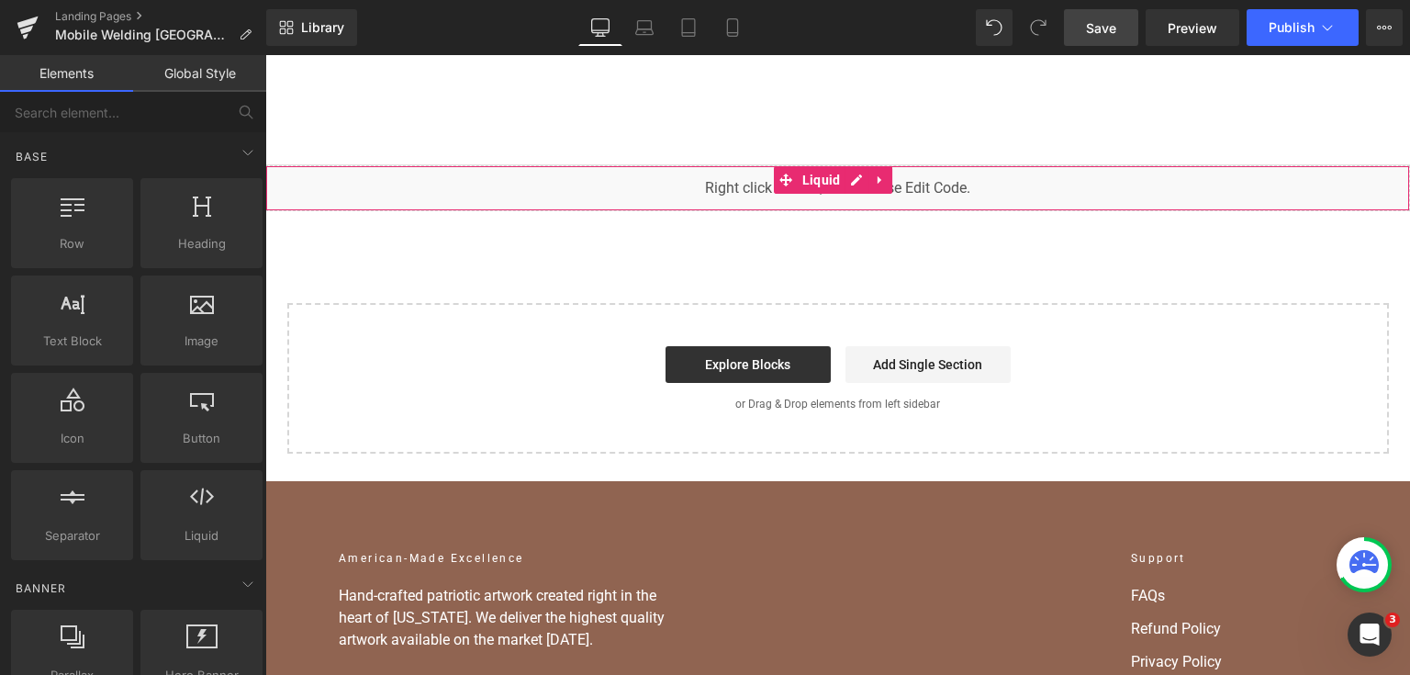
click at [727, 0] on div "You are previewing how the will restyle your page. You can not edit Elements in…" at bounding box center [705, 0] width 1410 height 0
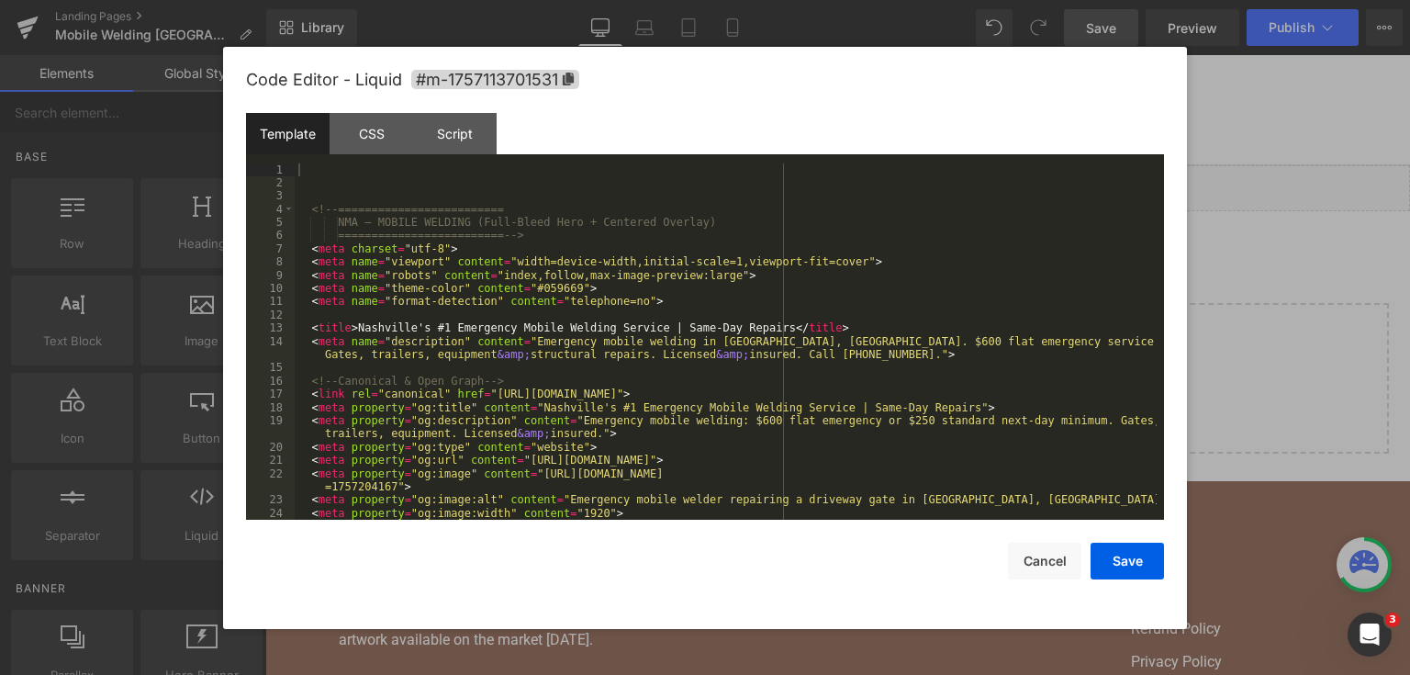
click at [728, 321] on div "<!-- ========================= NMA — MOBILE WELDING (Full-Bleed Hero + Centered…" at bounding box center [726, 355] width 862 height 384
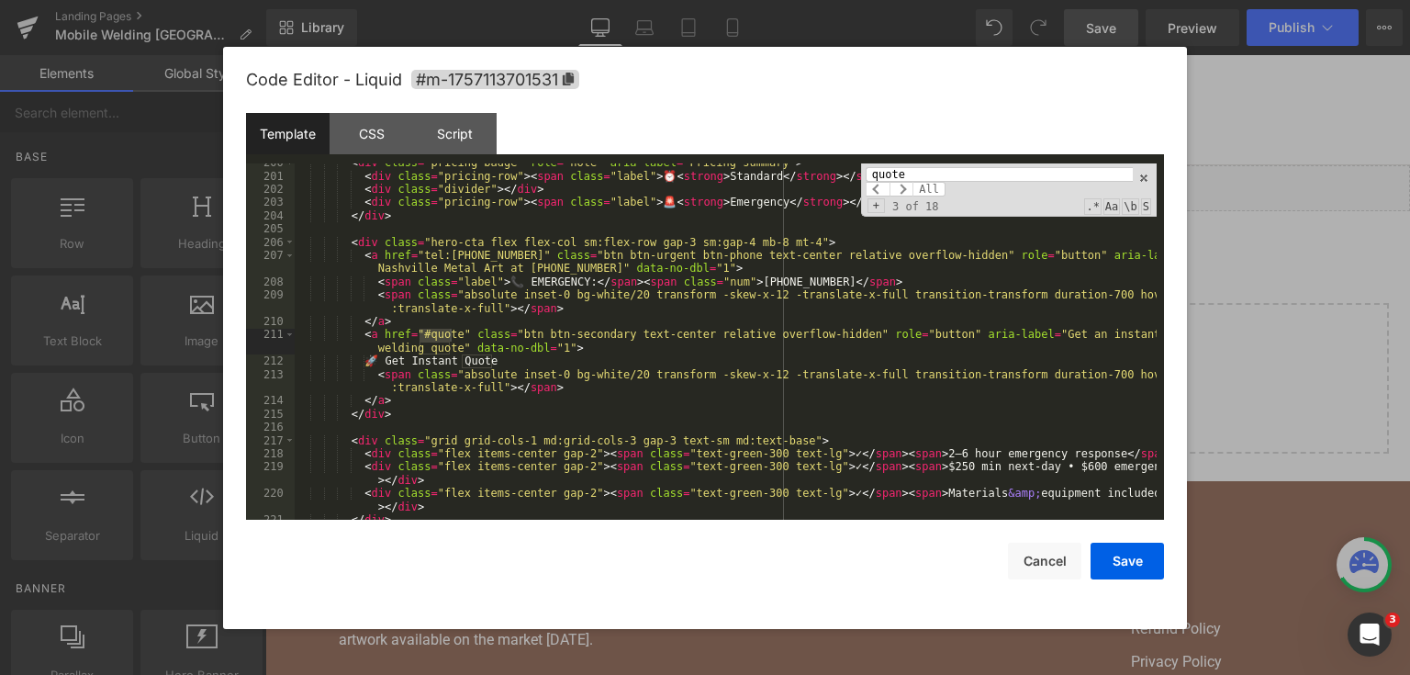
type input "quote"
click at [902, 176] on input "quote" at bounding box center [999, 174] width 267 height 15
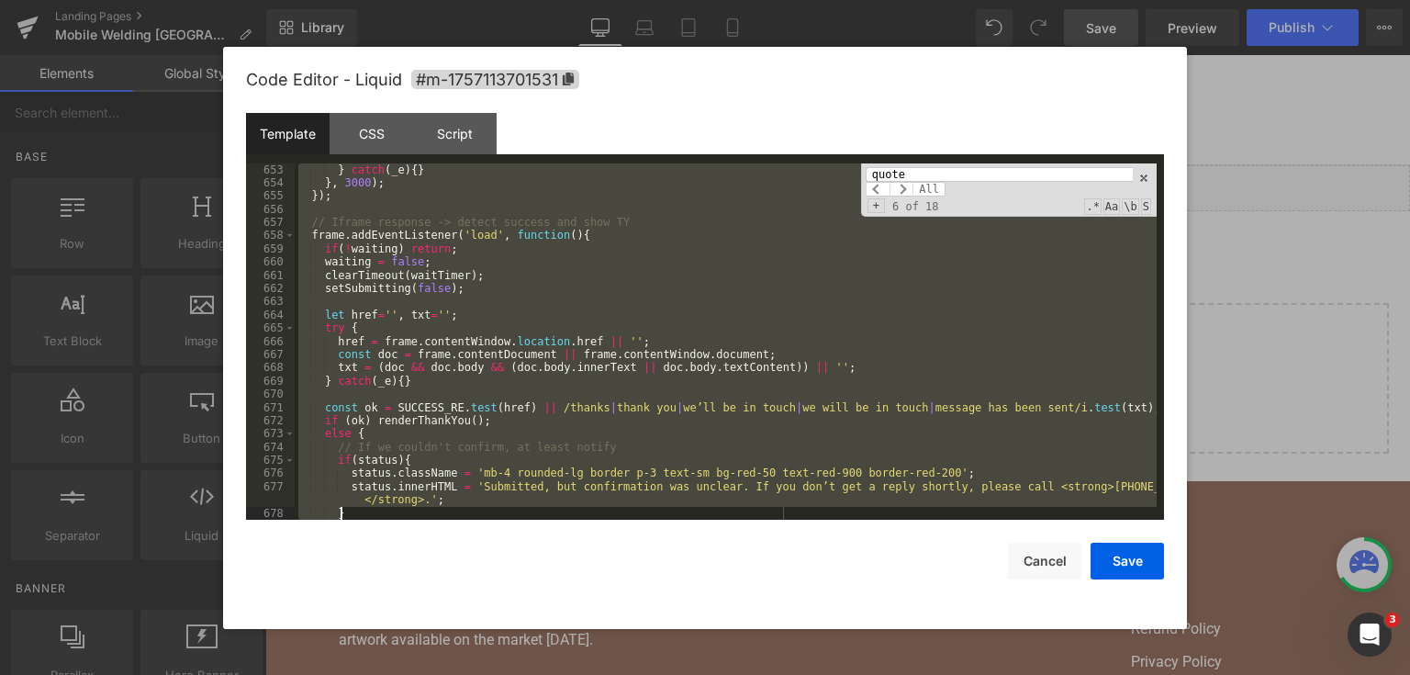
scroll to position [10418, 0]
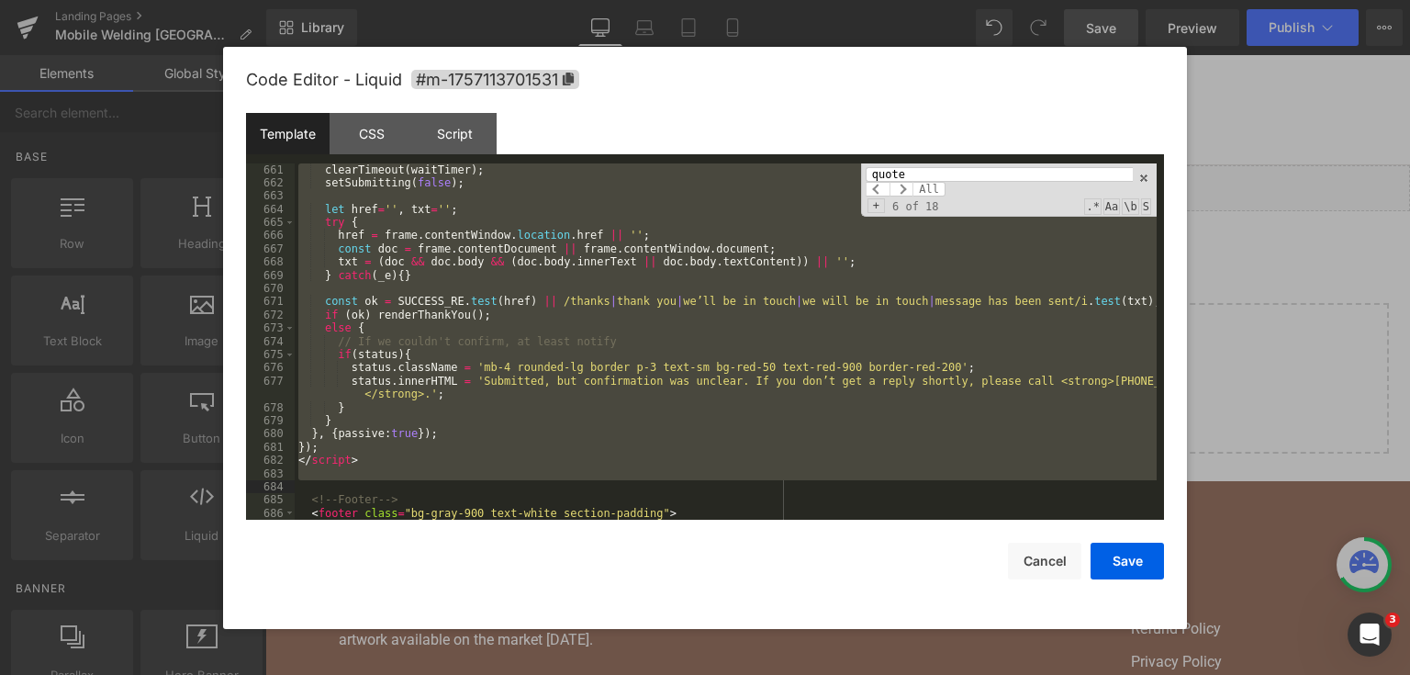
drag, startPoint x: 308, startPoint y: 397, endPoint x: 572, endPoint y: 488, distance: 279.0
click at [572, 488] on div "clearTimeout ( waitTimer ) ; setSubmitting ( false ) ; let href = '' , txt = ''…" at bounding box center [726, 355] width 862 height 384
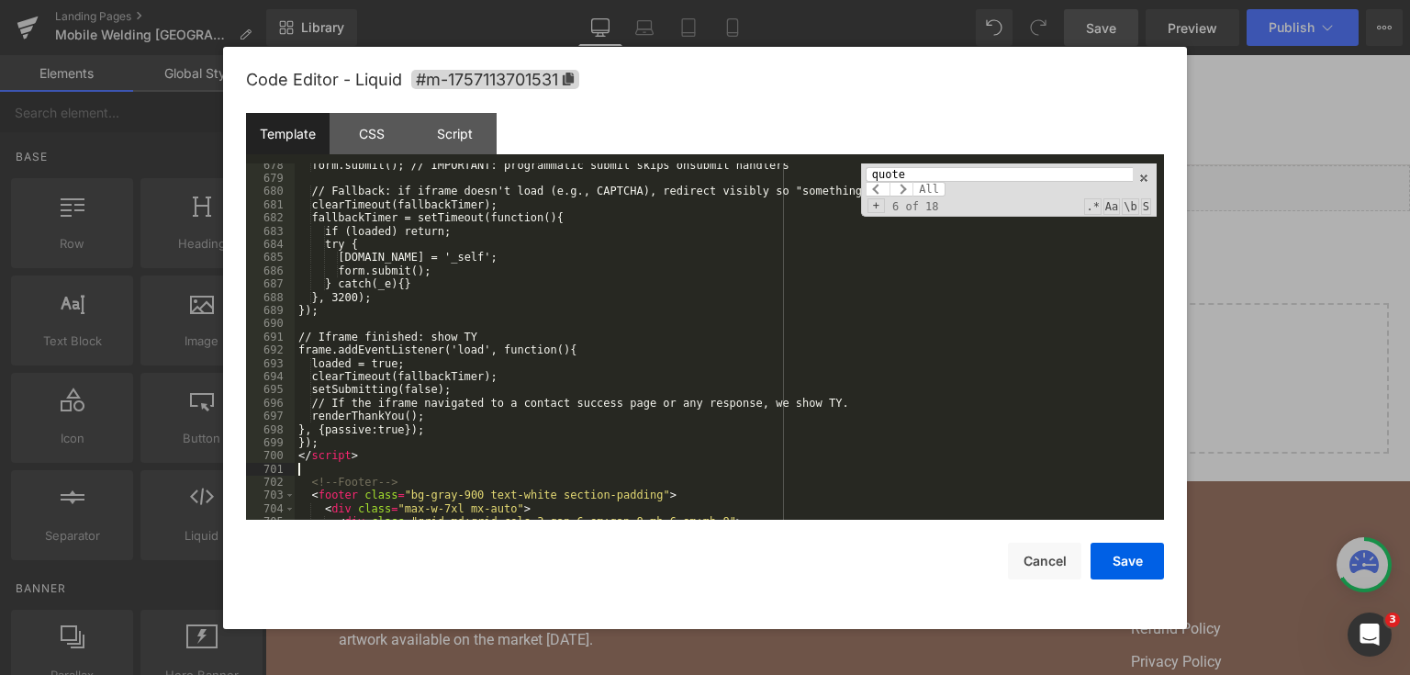
scroll to position [10621, 0]
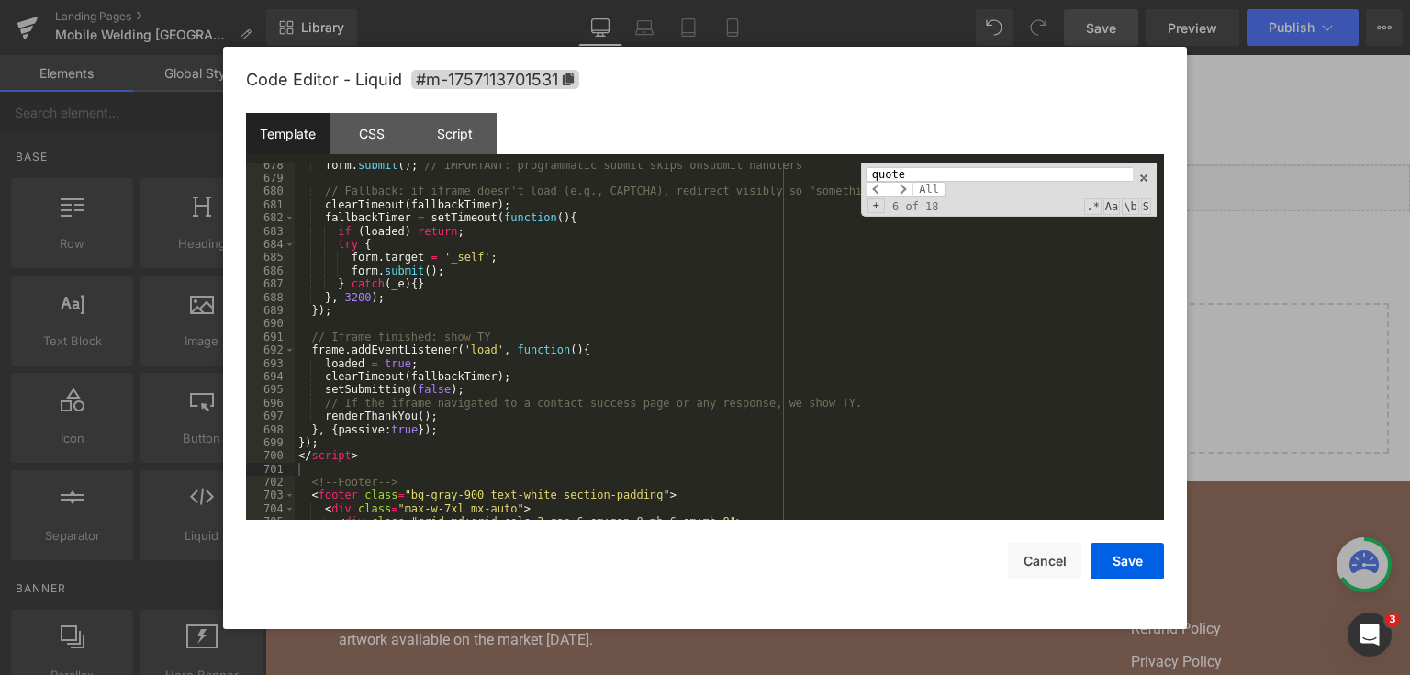
drag, startPoint x: 1126, startPoint y: 553, endPoint x: 1101, endPoint y: 21, distance: 532.2
click at [1126, 552] on button "Save" at bounding box center [1127, 561] width 73 height 37
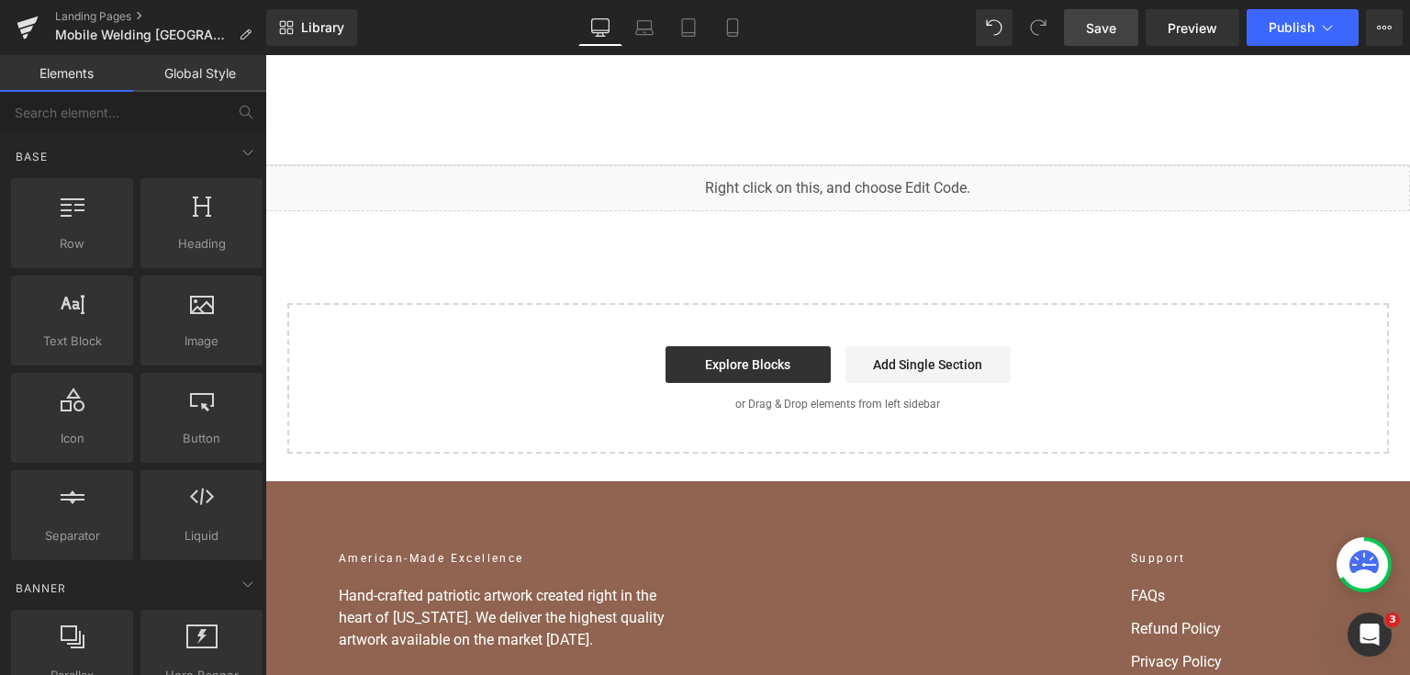
click at [1101, 21] on span "Save" at bounding box center [1101, 27] width 30 height 19
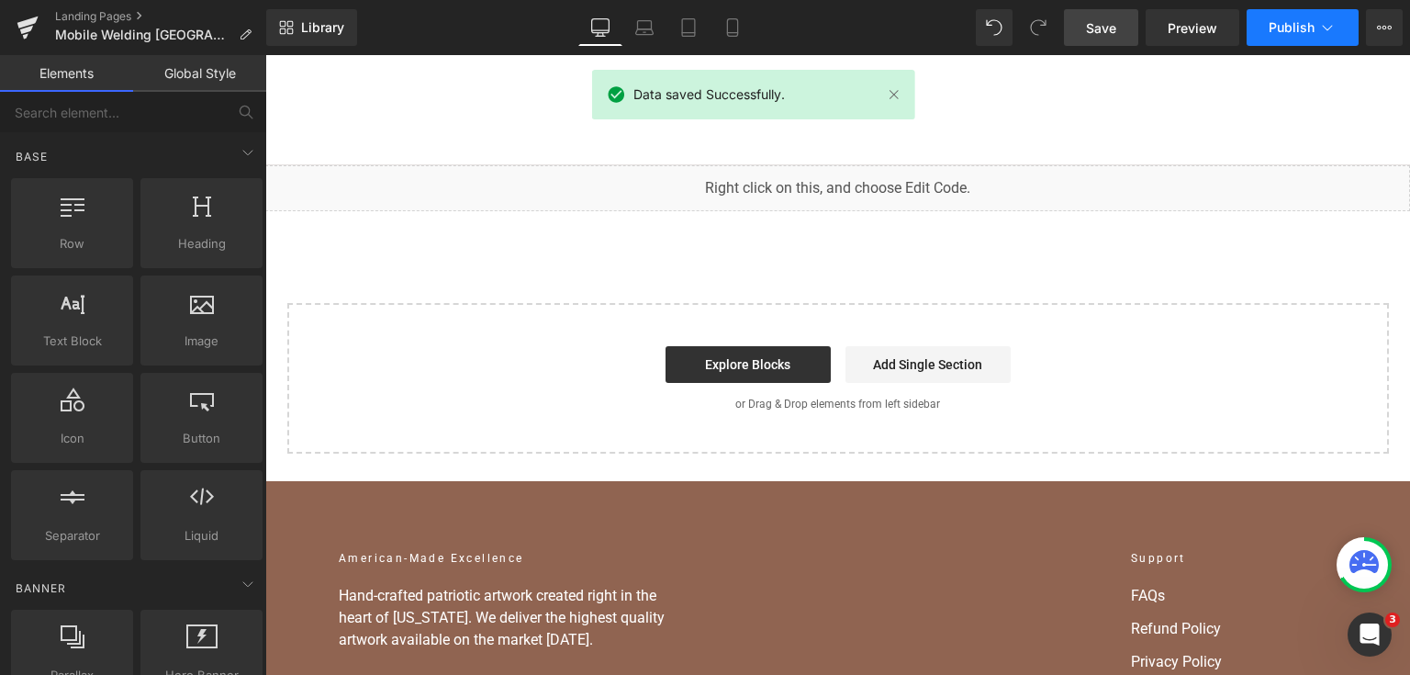
click at [1293, 23] on span "Publish" at bounding box center [1292, 27] width 46 height 15
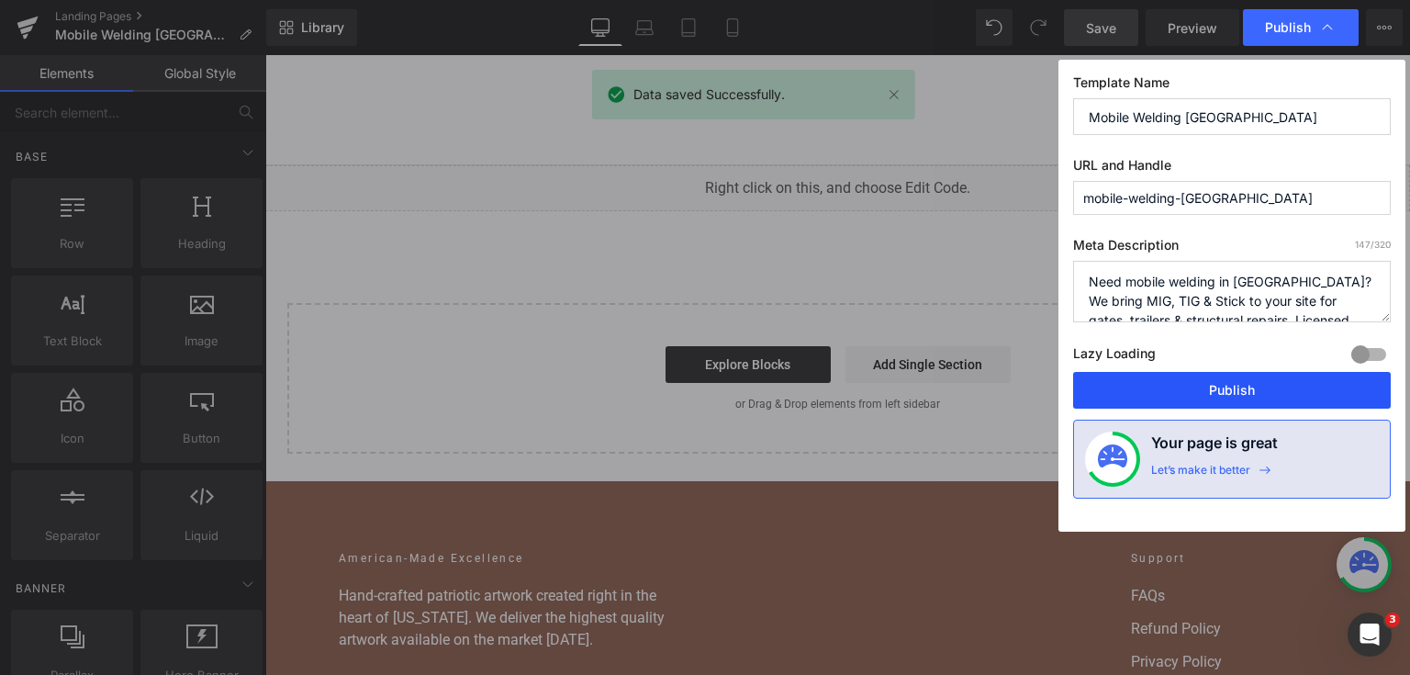
click at [1244, 389] on button "Publish" at bounding box center [1232, 390] width 318 height 37
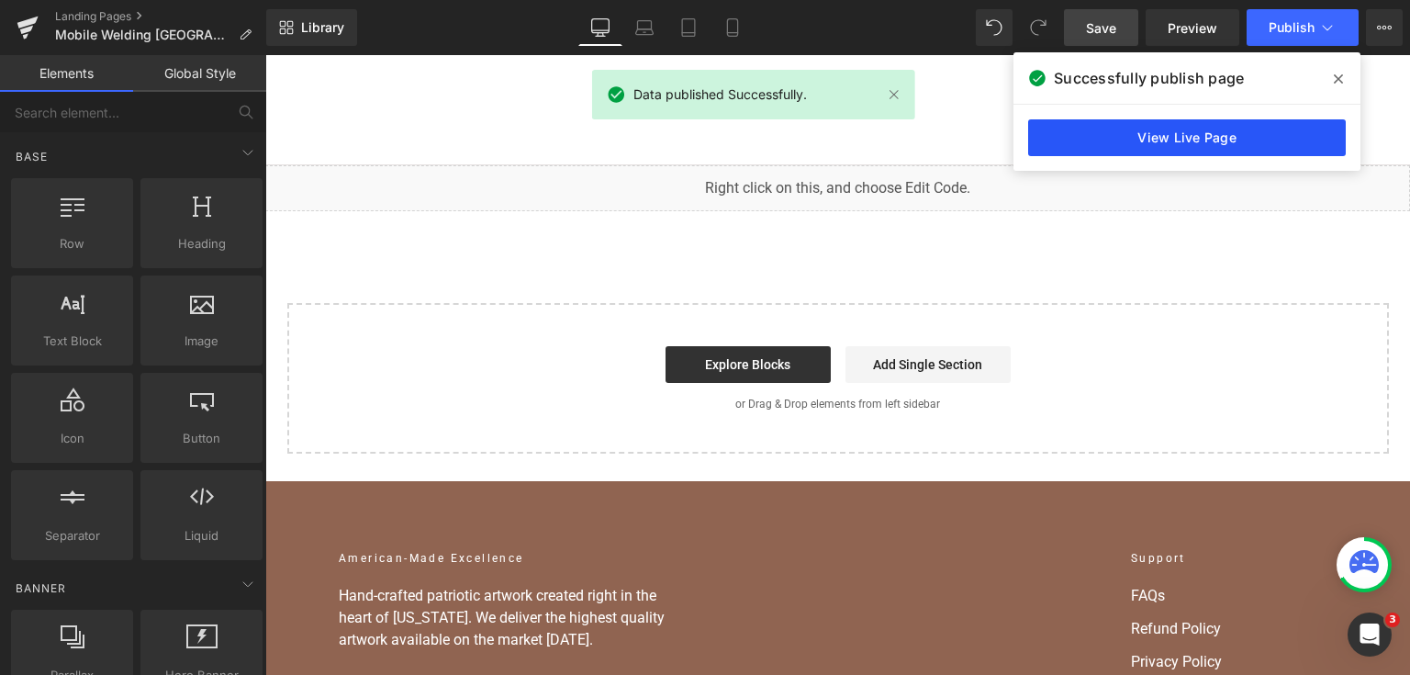
click at [1043, 123] on link "View Live Page" at bounding box center [1187, 137] width 318 height 37
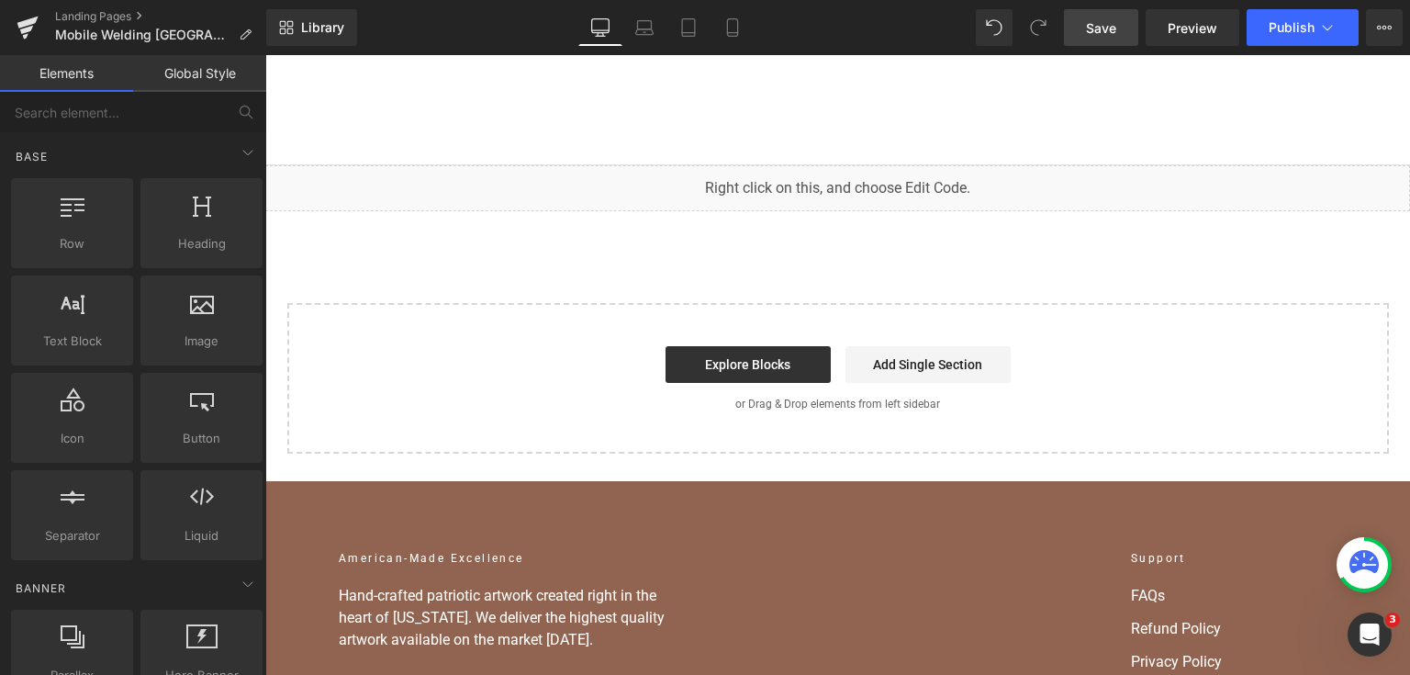
click at [694, 0] on div "You are previewing how the will restyle your page. You can not edit Elements in…" at bounding box center [705, 0] width 1410 height 0
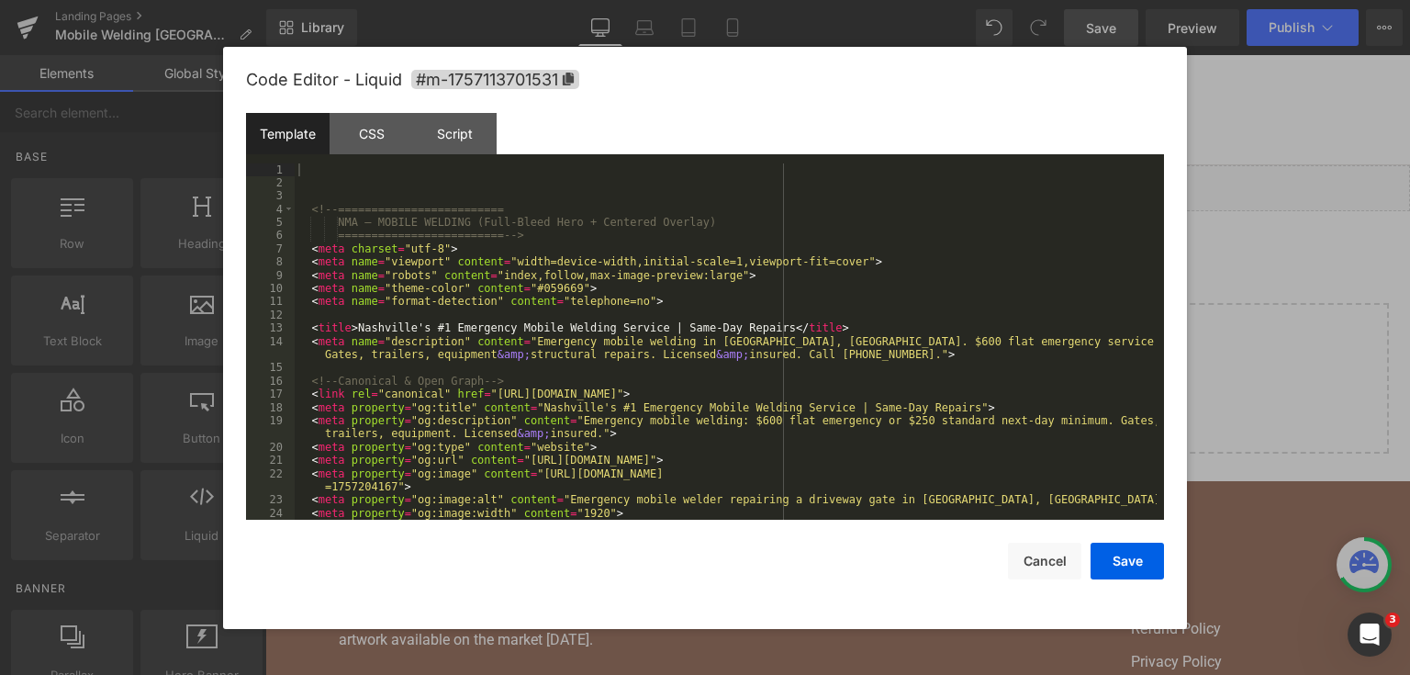
click at [783, 326] on div "<!-- ========================= NMA — MOBILE WELDING (Full-Bleed Hero + Centered…" at bounding box center [726, 355] width 862 height 384
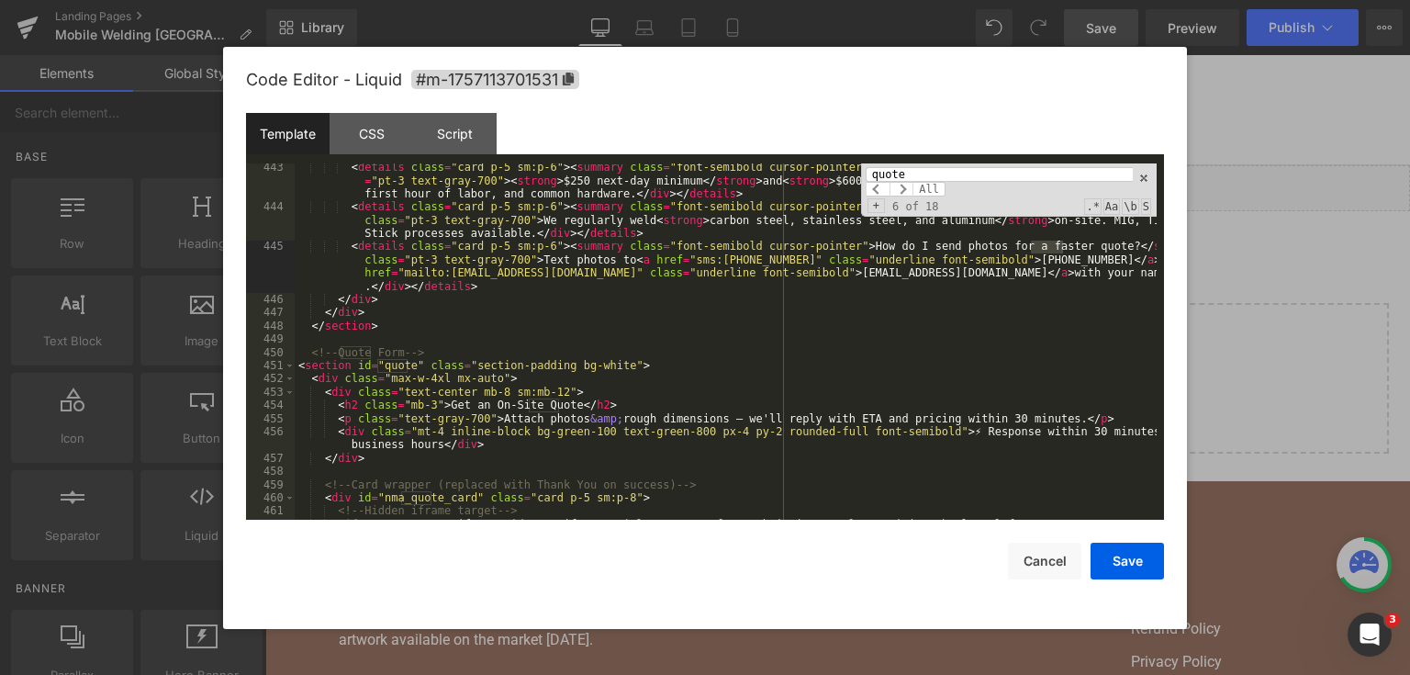
type input "quote"
drag, startPoint x: 455, startPoint y: 480, endPoint x: 533, endPoint y: 445, distance: 85.5
click at [535, 485] on div "< details class = "card p-5 sm:p-6" > < summary class = "font-semibold cursor-p…" at bounding box center [726, 372] width 862 height 423
click at [533, 445] on div "< details class = "card p-5 sm:p-6" > < summary class = "font-semibold cursor-p…" at bounding box center [726, 341] width 862 height 357
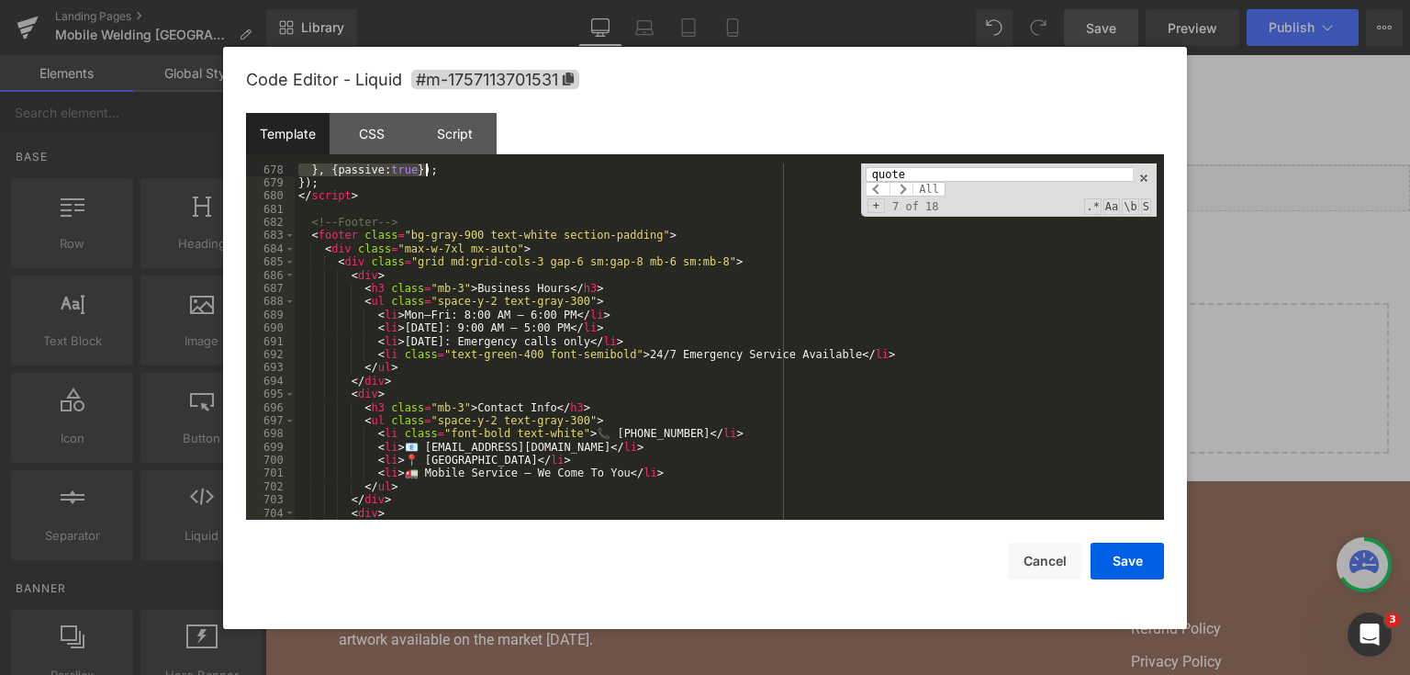
scroll to position [10603, 0]
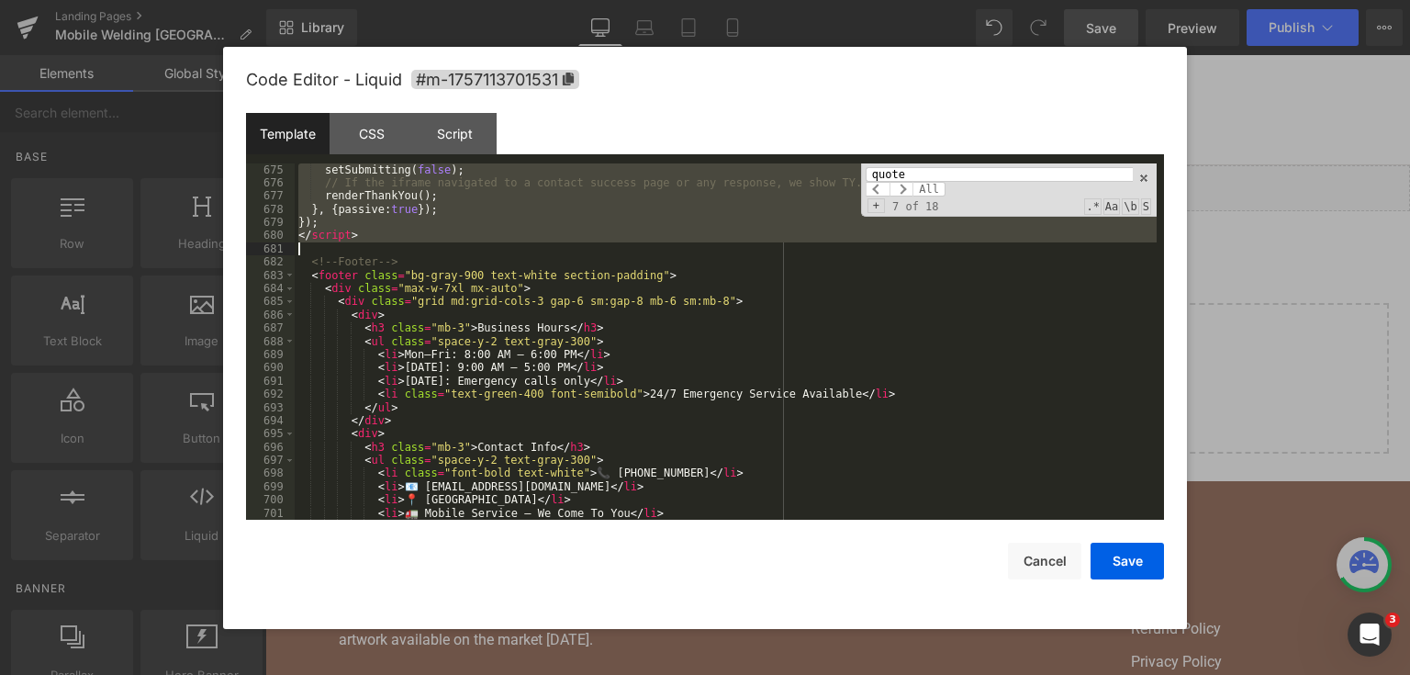
drag, startPoint x: 306, startPoint y: 354, endPoint x: 605, endPoint y: 246, distance: 318.3
click at [605, 246] on div "setSubmitting ( false ) ; // If the iframe navigated to a contact success page …" at bounding box center [726, 355] width 862 height 384
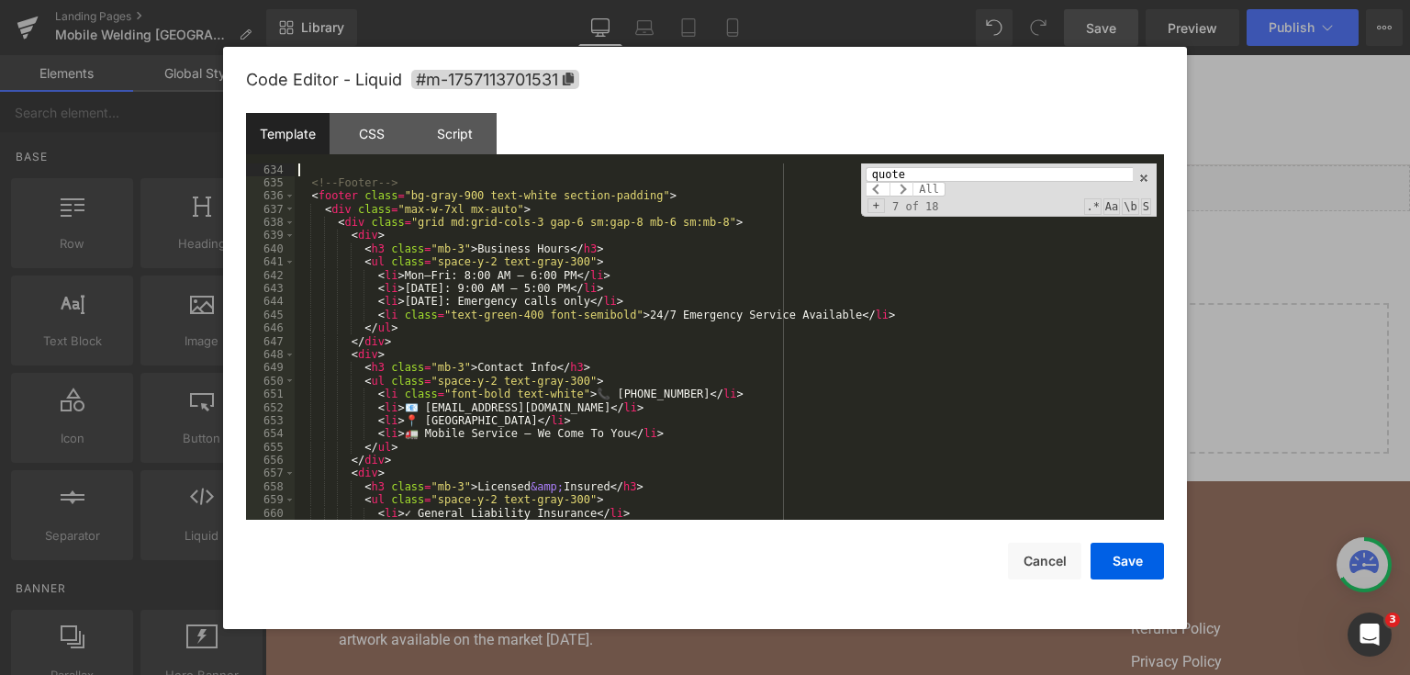
scroll to position [10008, 0]
click at [1155, 578] on button "Save" at bounding box center [1127, 561] width 73 height 37
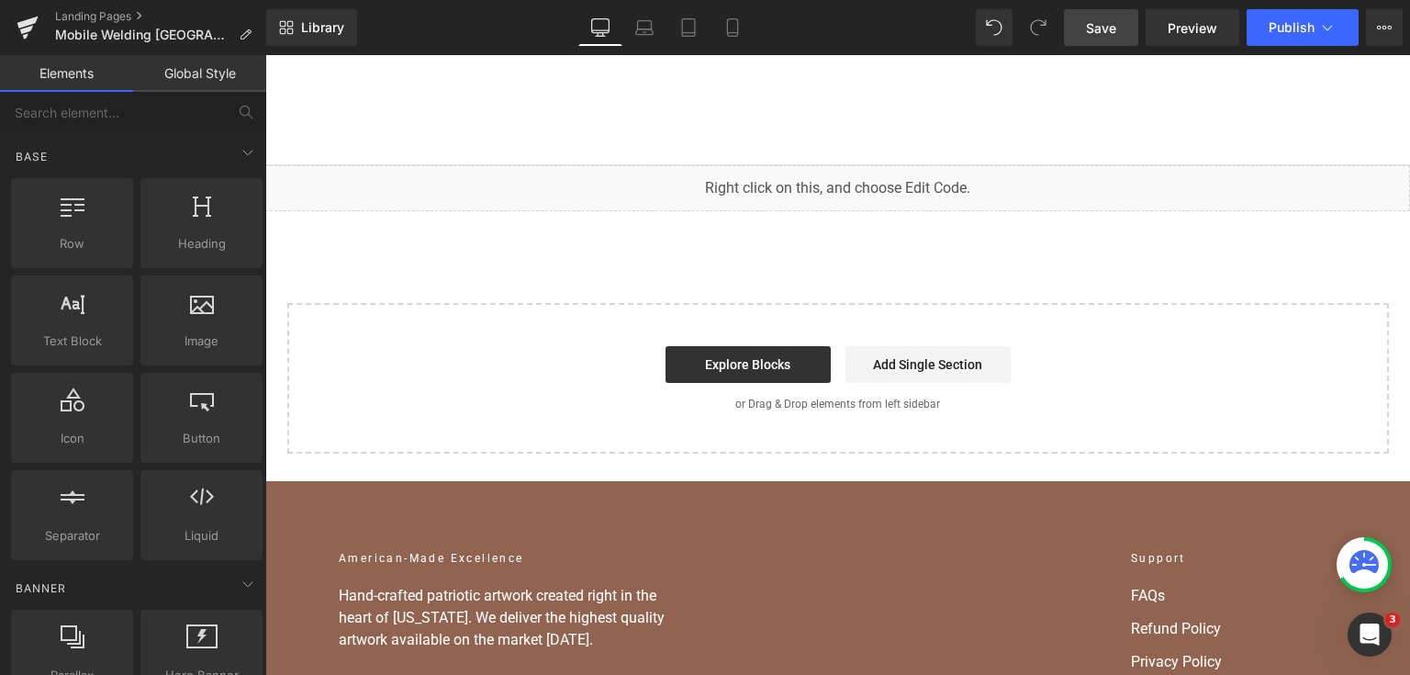
click at [1090, 24] on span "Save" at bounding box center [1101, 27] width 30 height 19
click at [1108, 26] on span "Save" at bounding box center [1101, 27] width 30 height 19
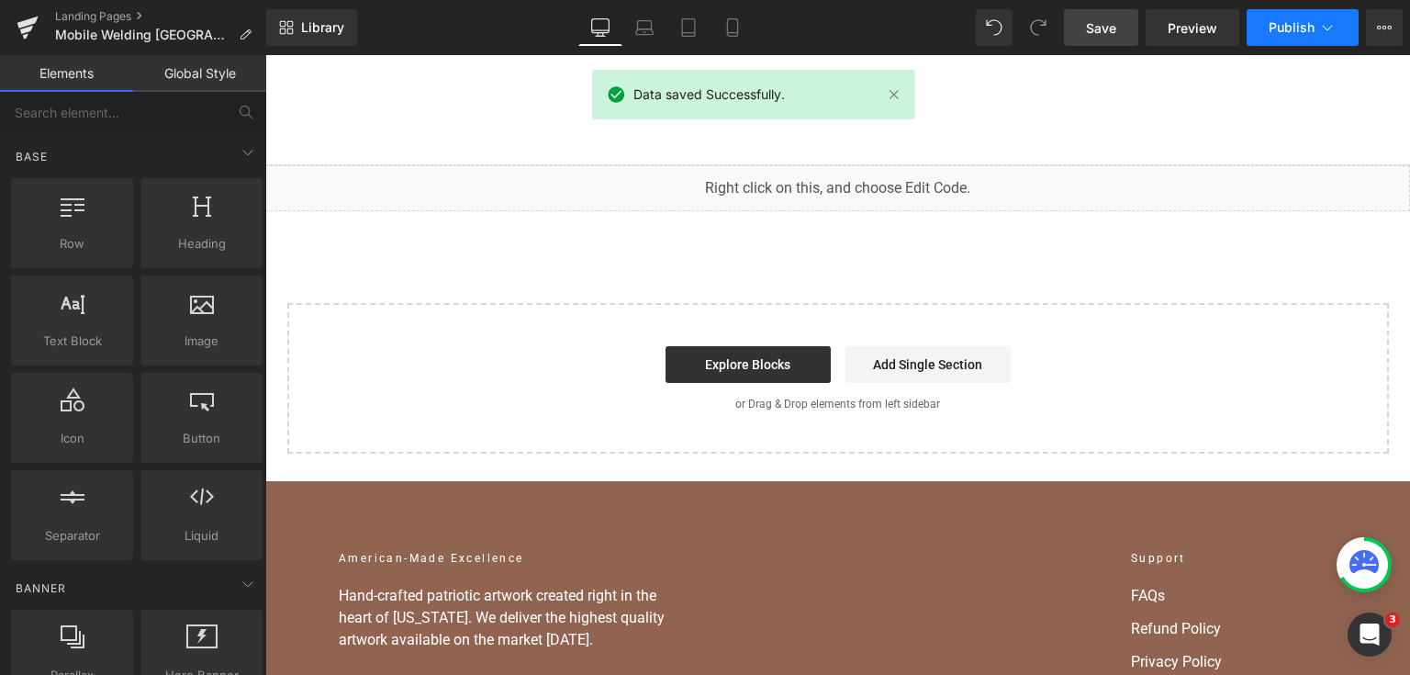
click at [1295, 37] on button "Publish" at bounding box center [1303, 27] width 112 height 37
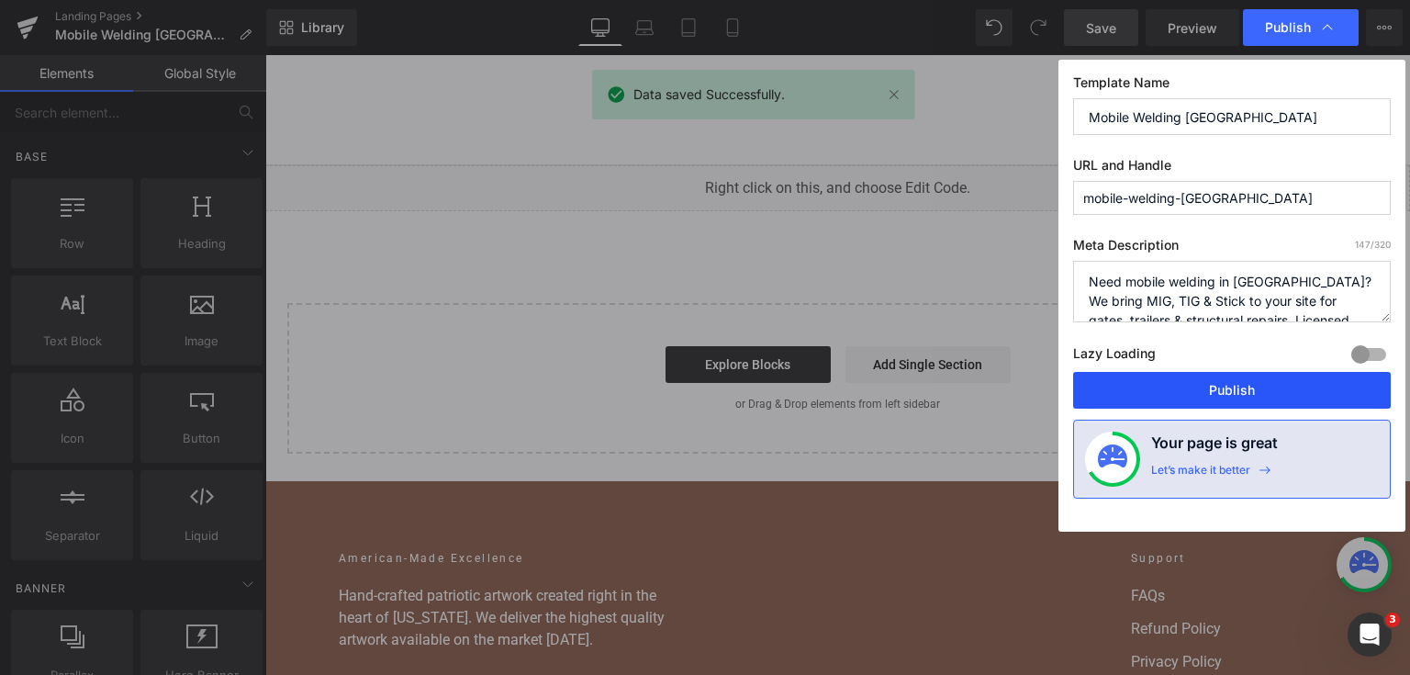
click at [1229, 393] on button "Publish" at bounding box center [1232, 390] width 318 height 37
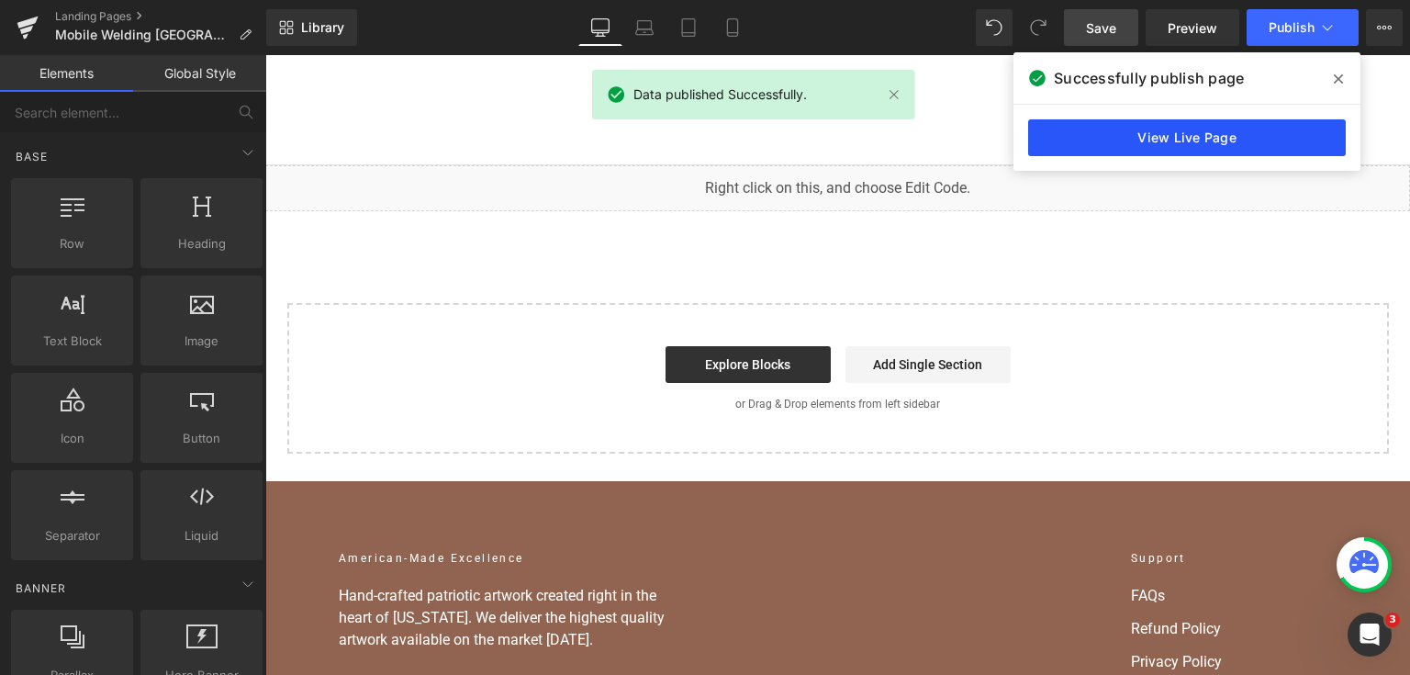
click at [1244, 137] on link "View Live Page" at bounding box center [1187, 137] width 318 height 37
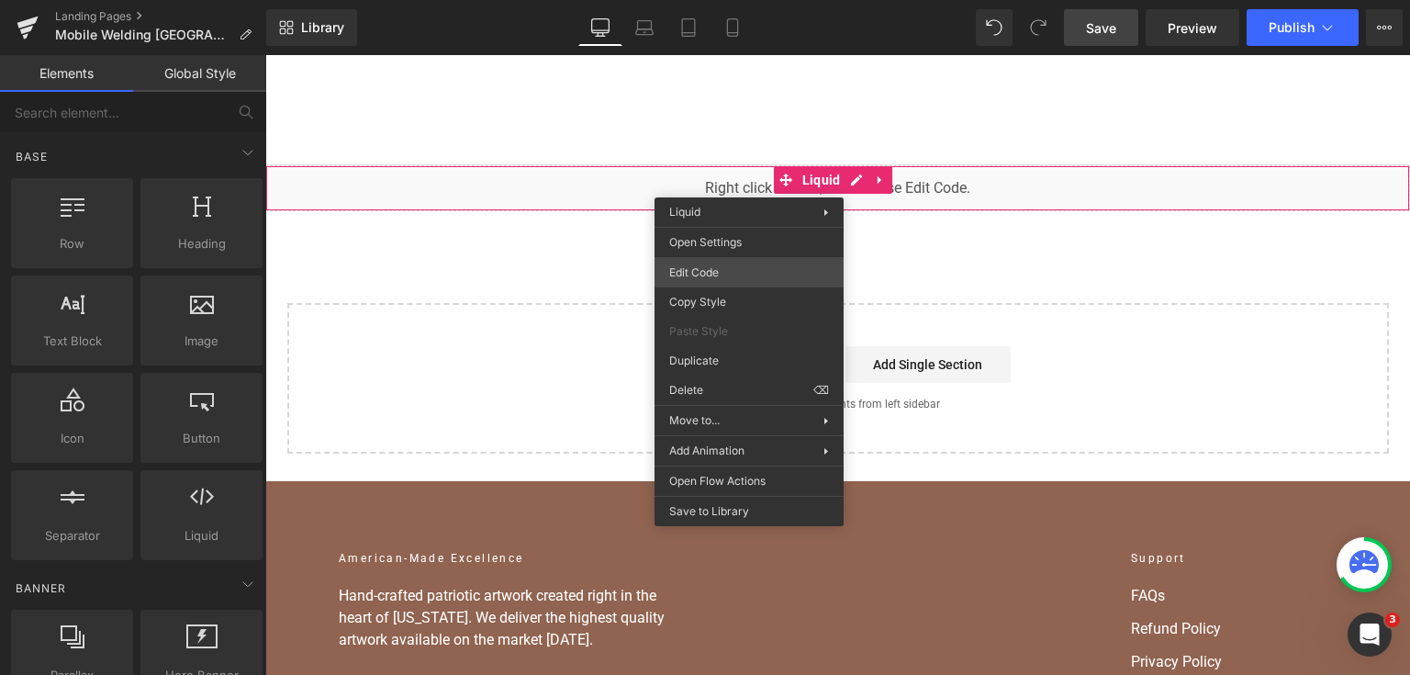
click at [738, 0] on div "You are previewing how the will restyle your page. You can not edit Elements in…" at bounding box center [705, 0] width 1410 height 0
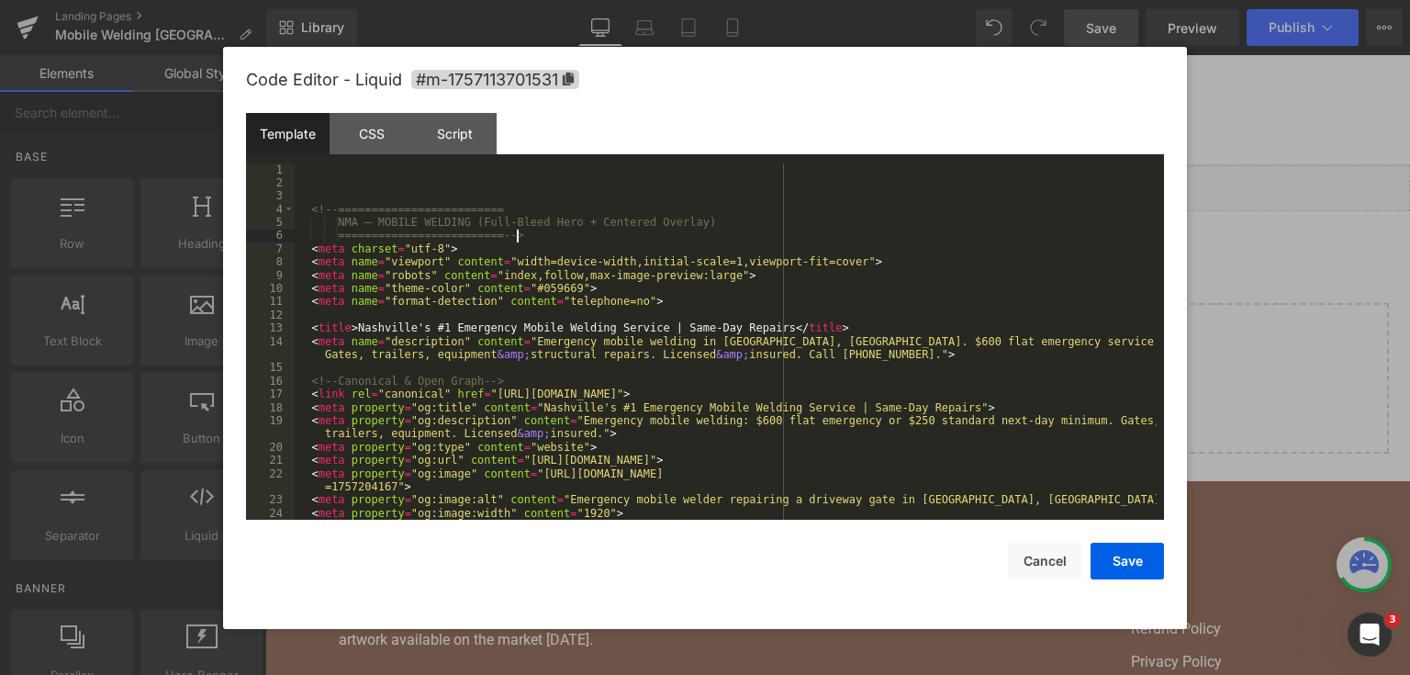
click at [672, 236] on div "<!-- ========================= NMA — MOBILE WELDING (Full-Bleed Hero + Centered…" at bounding box center [726, 355] width 862 height 384
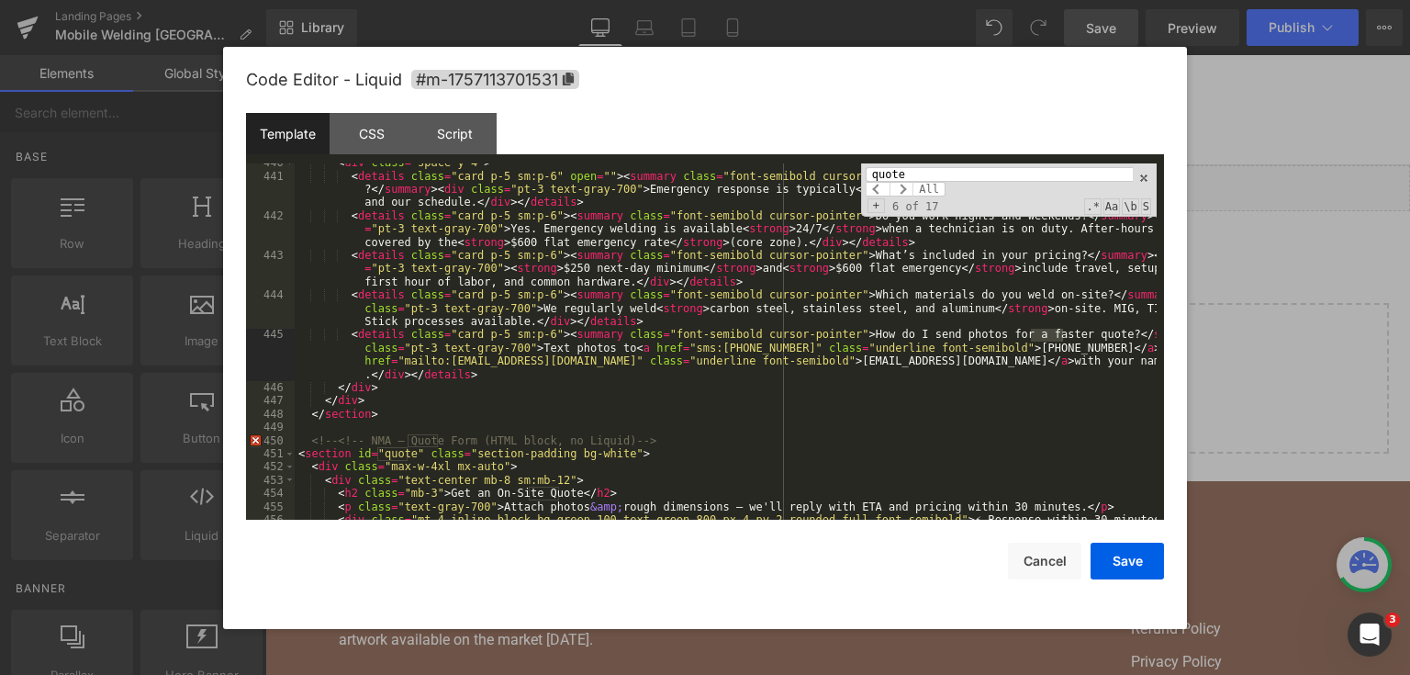
scroll to position [7203, 0]
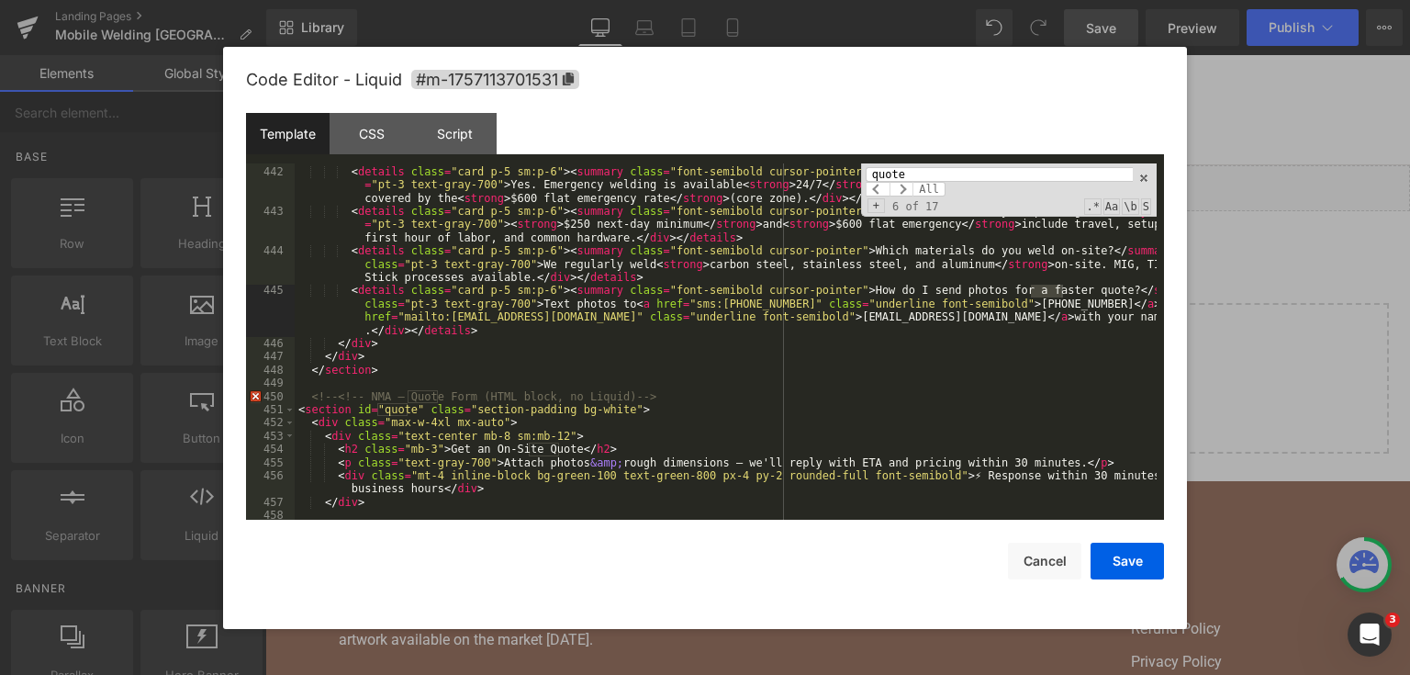
type input "quote"
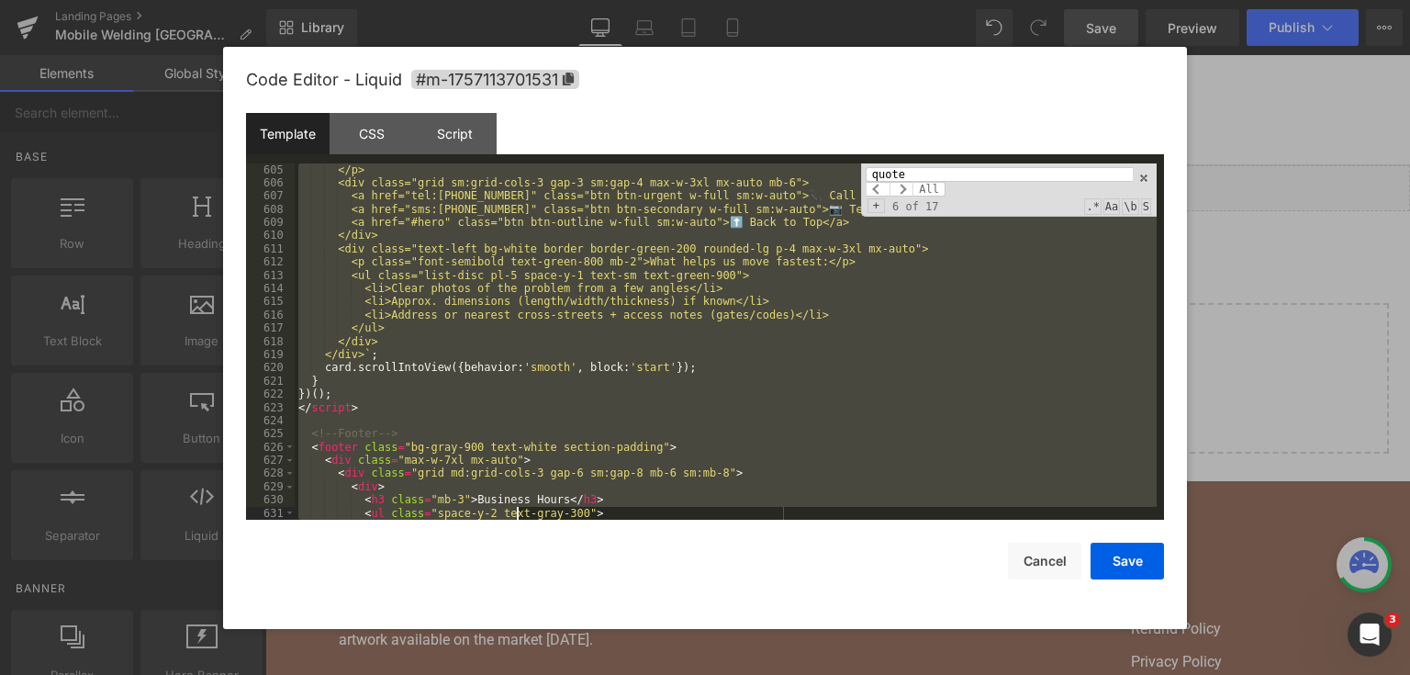
scroll to position [9731, 0]
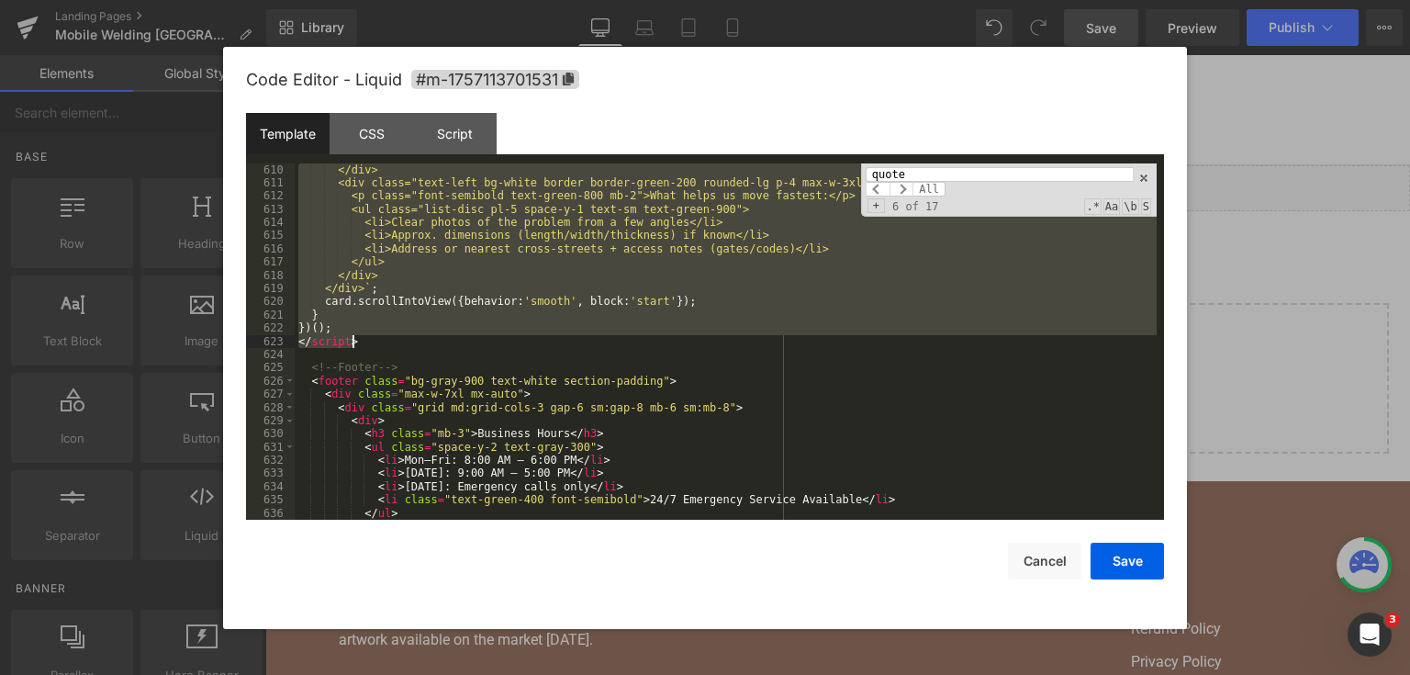
drag, startPoint x: 310, startPoint y: 395, endPoint x: 540, endPoint y: 347, distance: 234.4
click at [540, 347] on div "</div> <div class="text-left bg-white border border-green-200 rounded-lg p-4 ma…" at bounding box center [726, 355] width 862 height 384
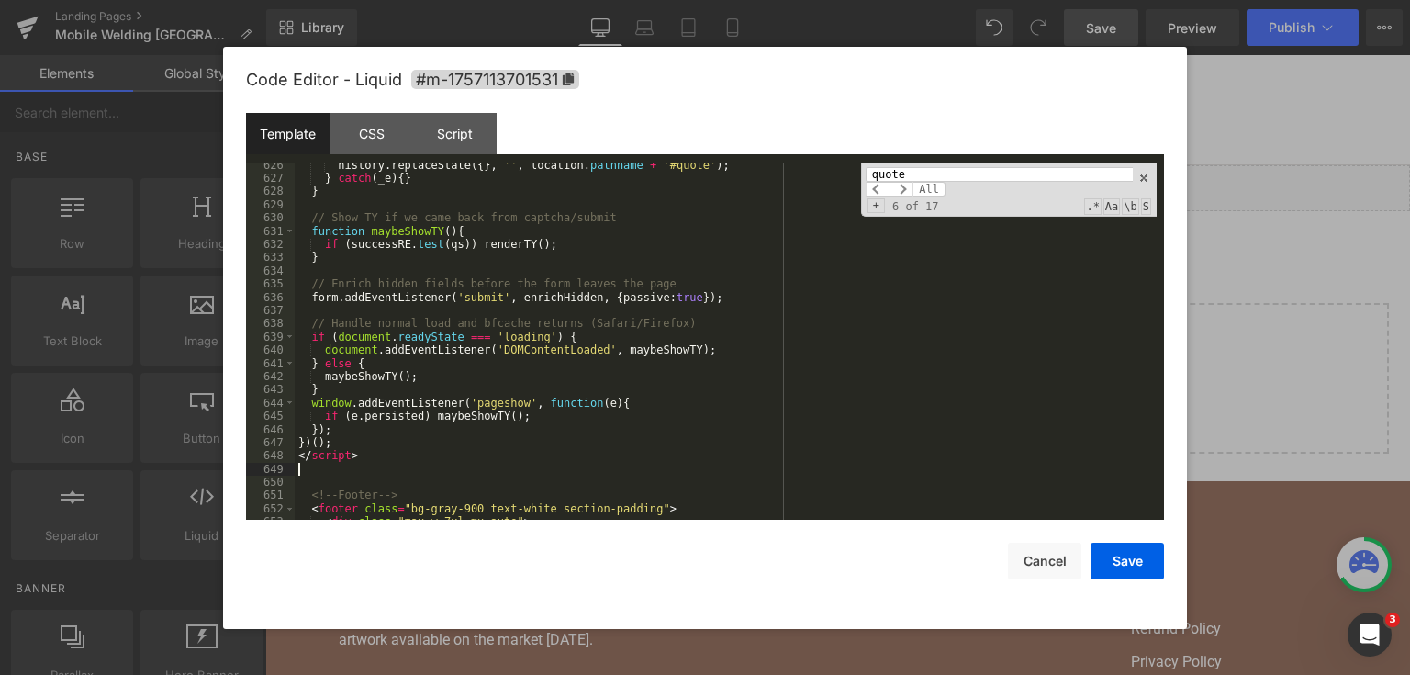
scroll to position [9907, 0]
click at [1130, 558] on button "Save" at bounding box center [1127, 561] width 73 height 37
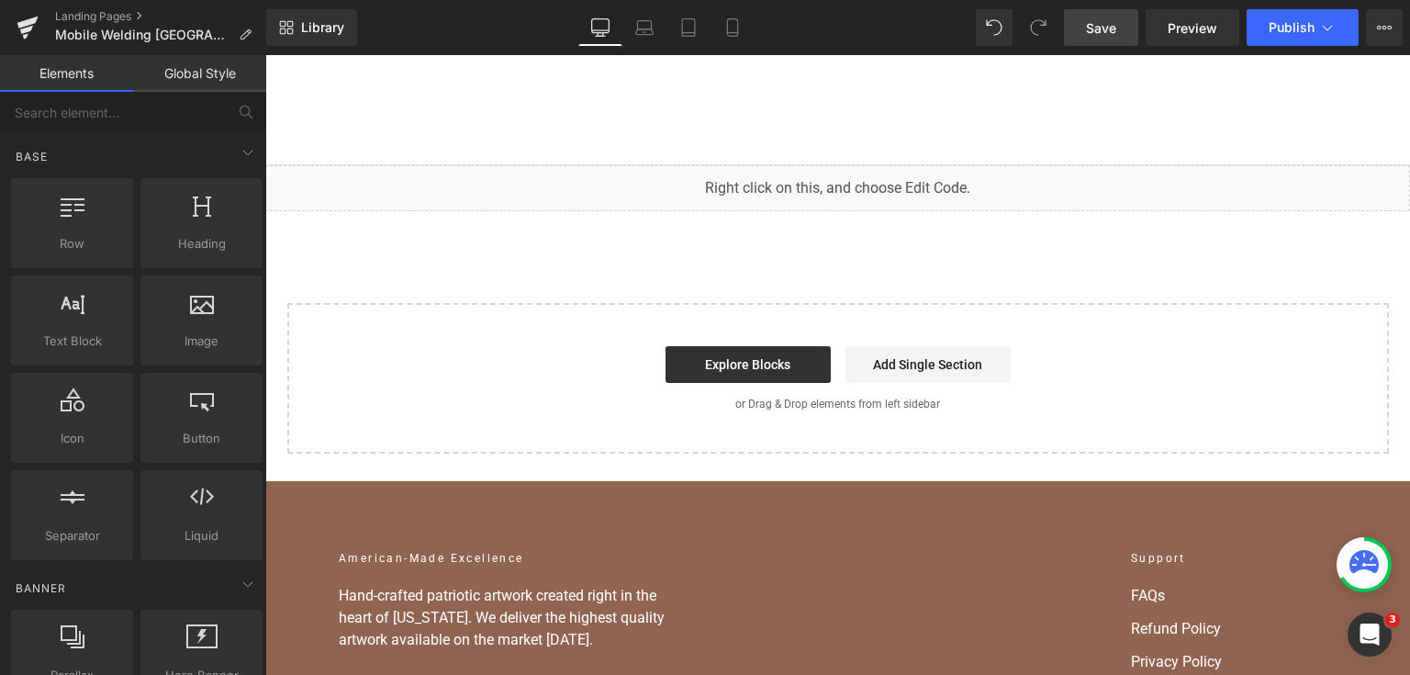
drag, startPoint x: 1092, startPoint y: 36, endPoint x: 873, endPoint y: 1, distance: 221.3
click at [1092, 36] on span "Save" at bounding box center [1101, 27] width 30 height 19
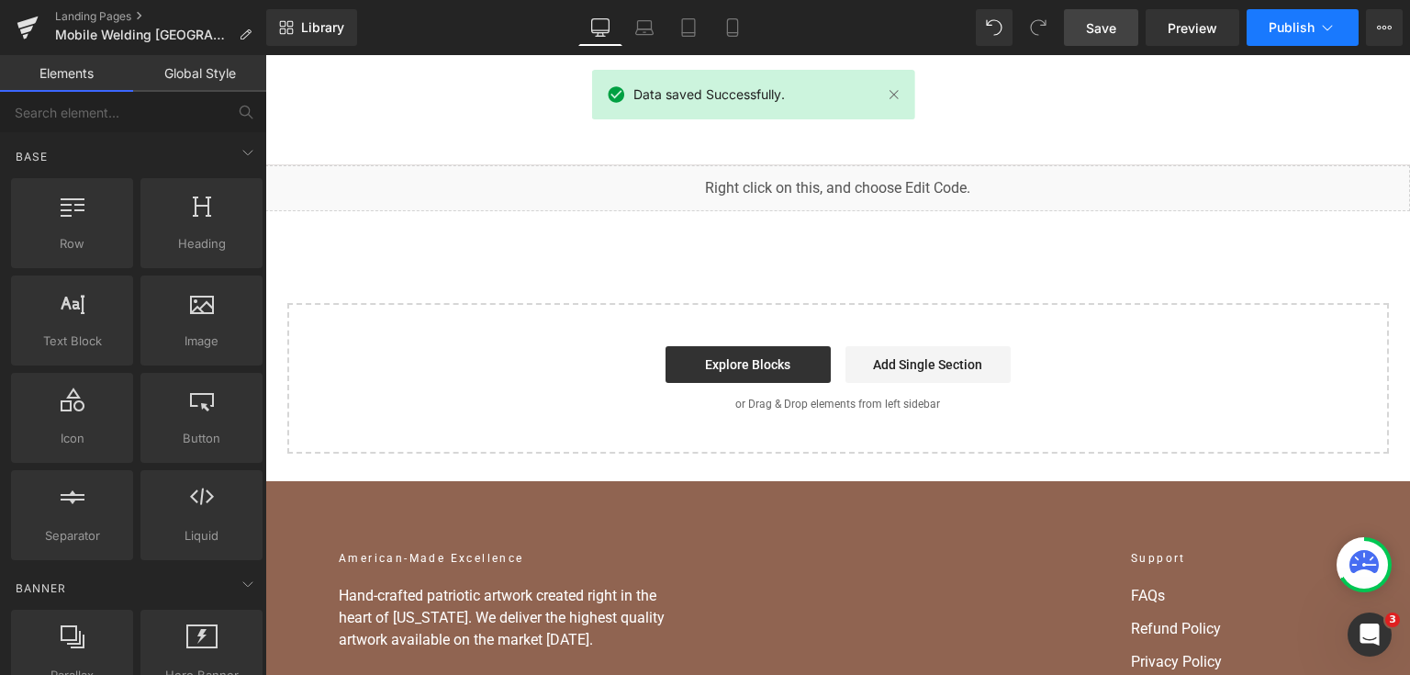
click at [1285, 35] on button "Publish" at bounding box center [1303, 27] width 112 height 37
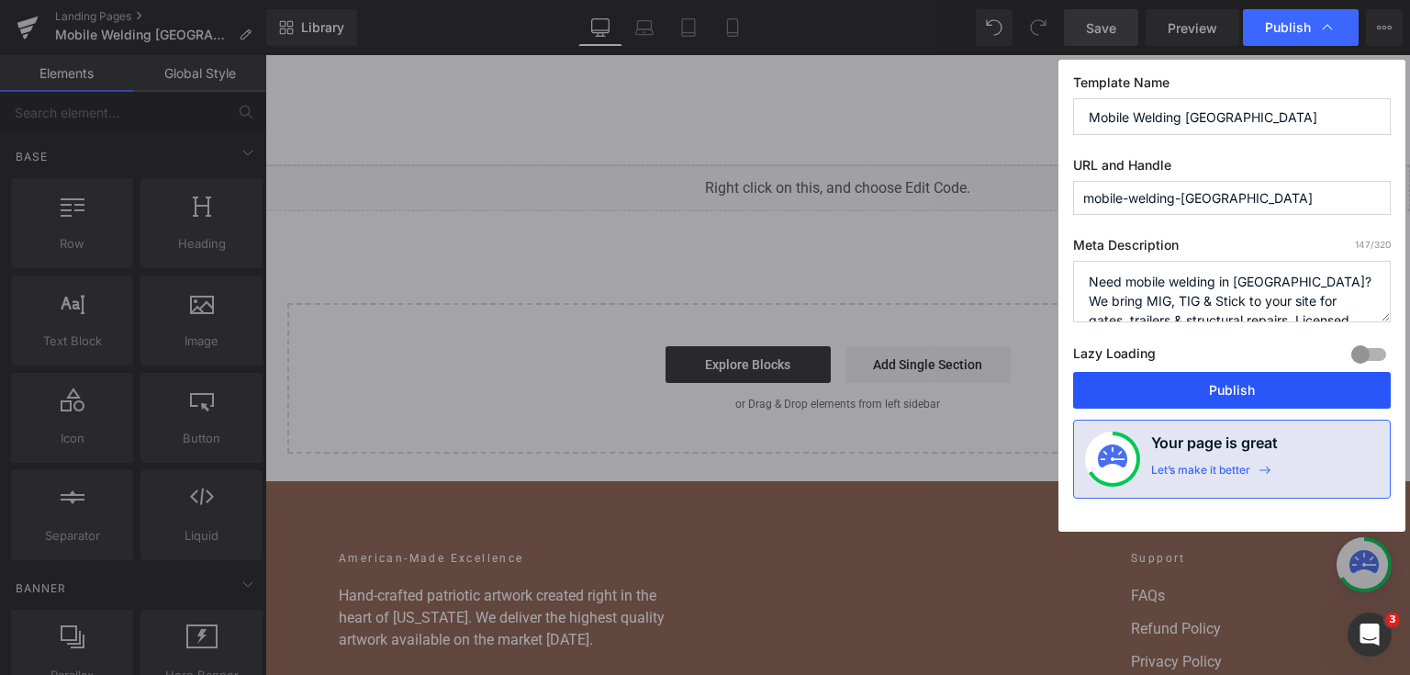
click at [1228, 386] on button "Publish" at bounding box center [1232, 390] width 318 height 37
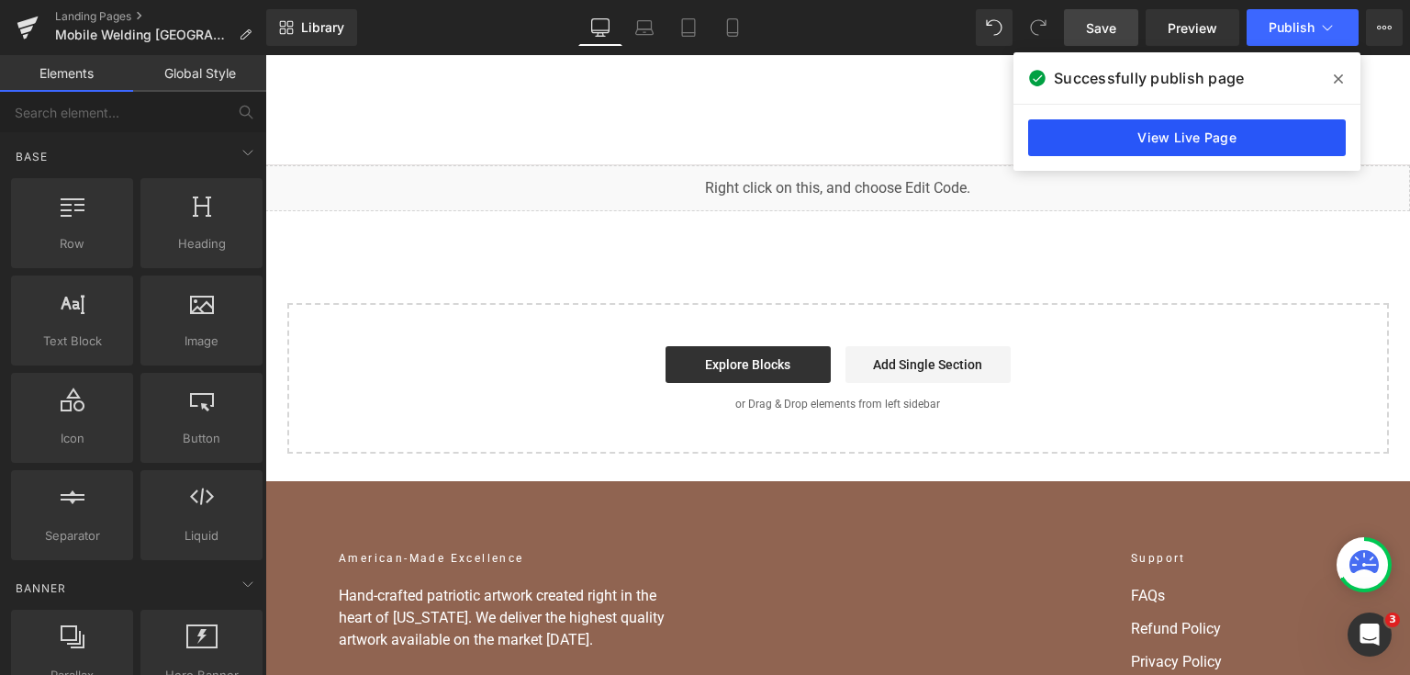
click at [1220, 143] on link "View Live Page" at bounding box center [1187, 137] width 318 height 37
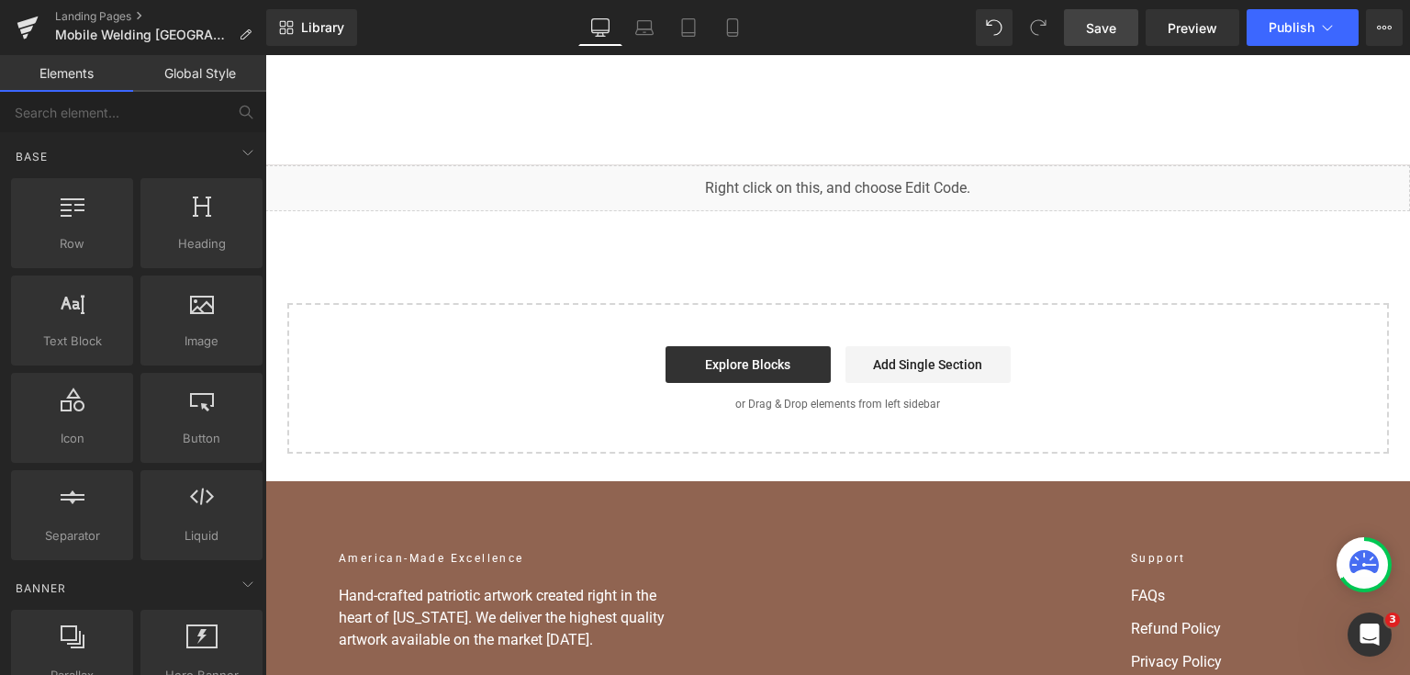
drag, startPoint x: 596, startPoint y: 103, endPoint x: 688, endPoint y: 194, distance: 129.2
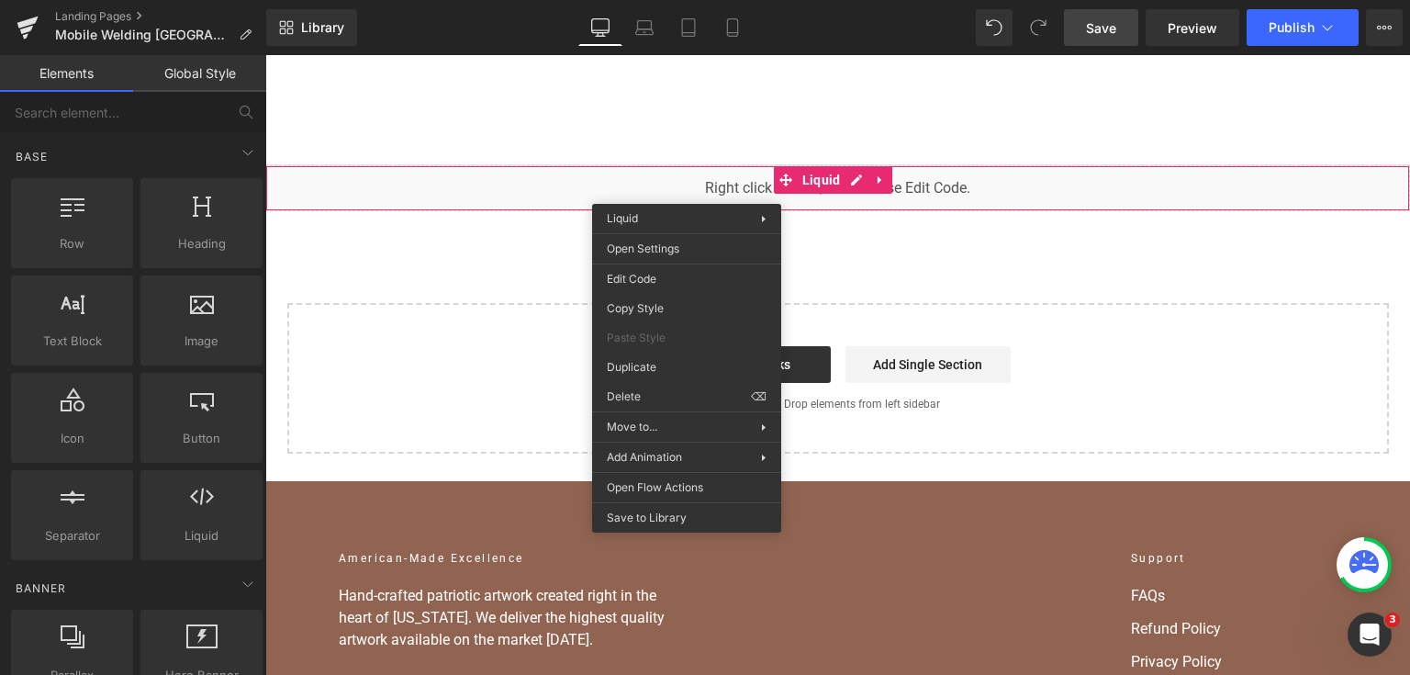
click at [668, 0] on div "You are previewing how the will restyle your page. You can not edit Elements in…" at bounding box center [705, 0] width 1410 height 0
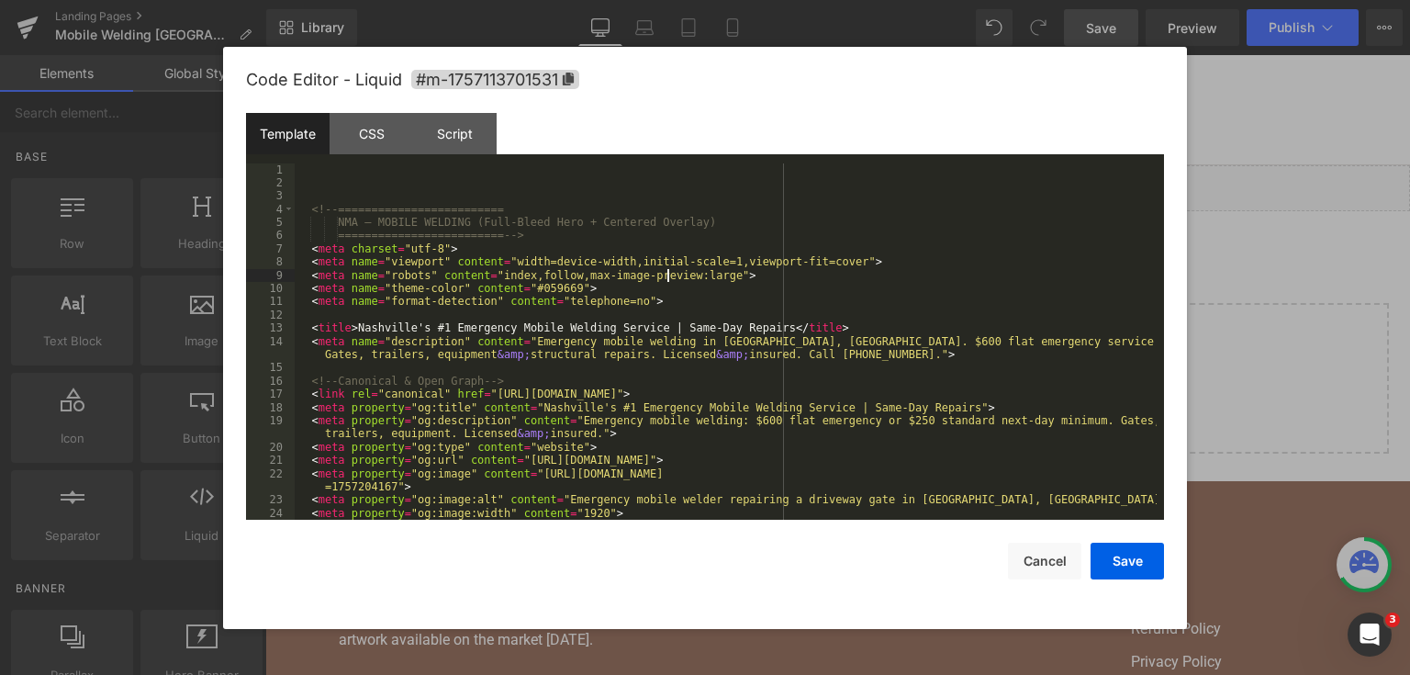
click at [668, 270] on div "<!-- ========================= NMA — MOBILE WELDING (Full-Bleed Hero + Centered…" at bounding box center [726, 355] width 862 height 384
click at [598, 294] on div "<!-- ========================= NMA — MOBILE WELDING (Full-Bleed Hero + Centered…" at bounding box center [726, 355] width 862 height 384
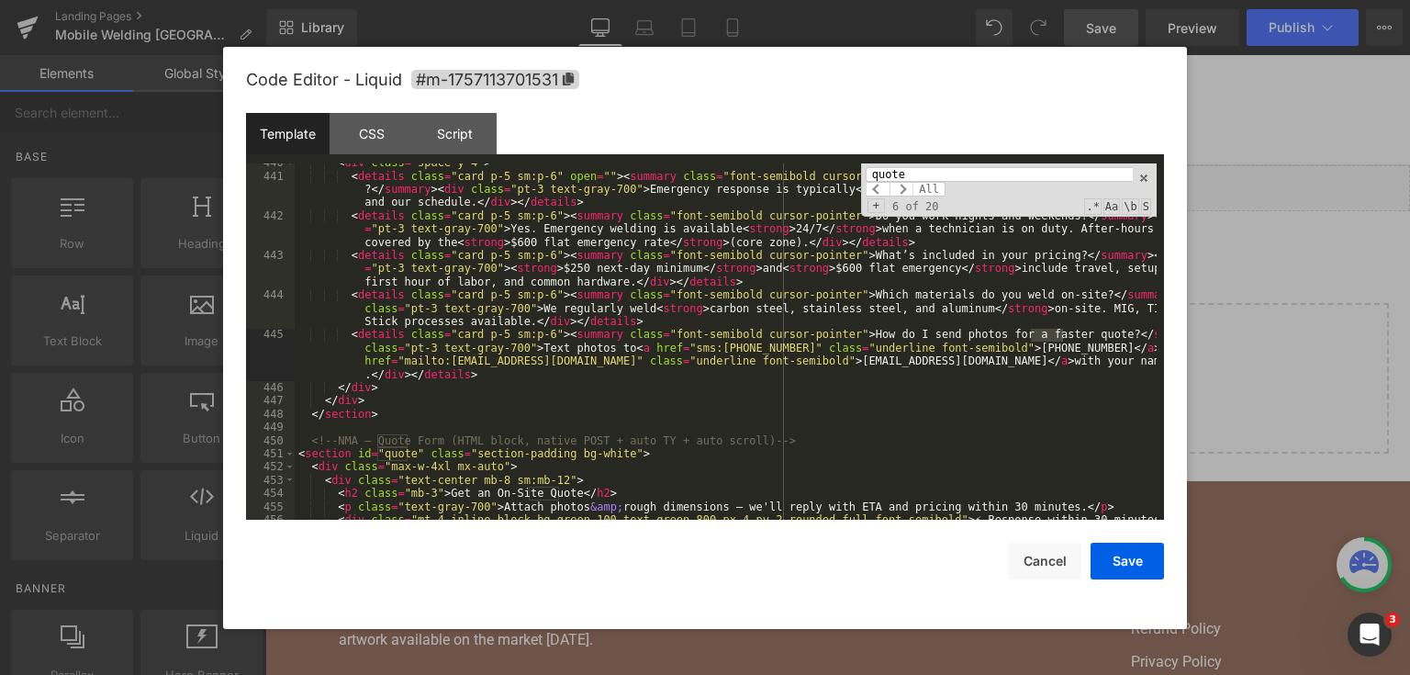
type input "quote"
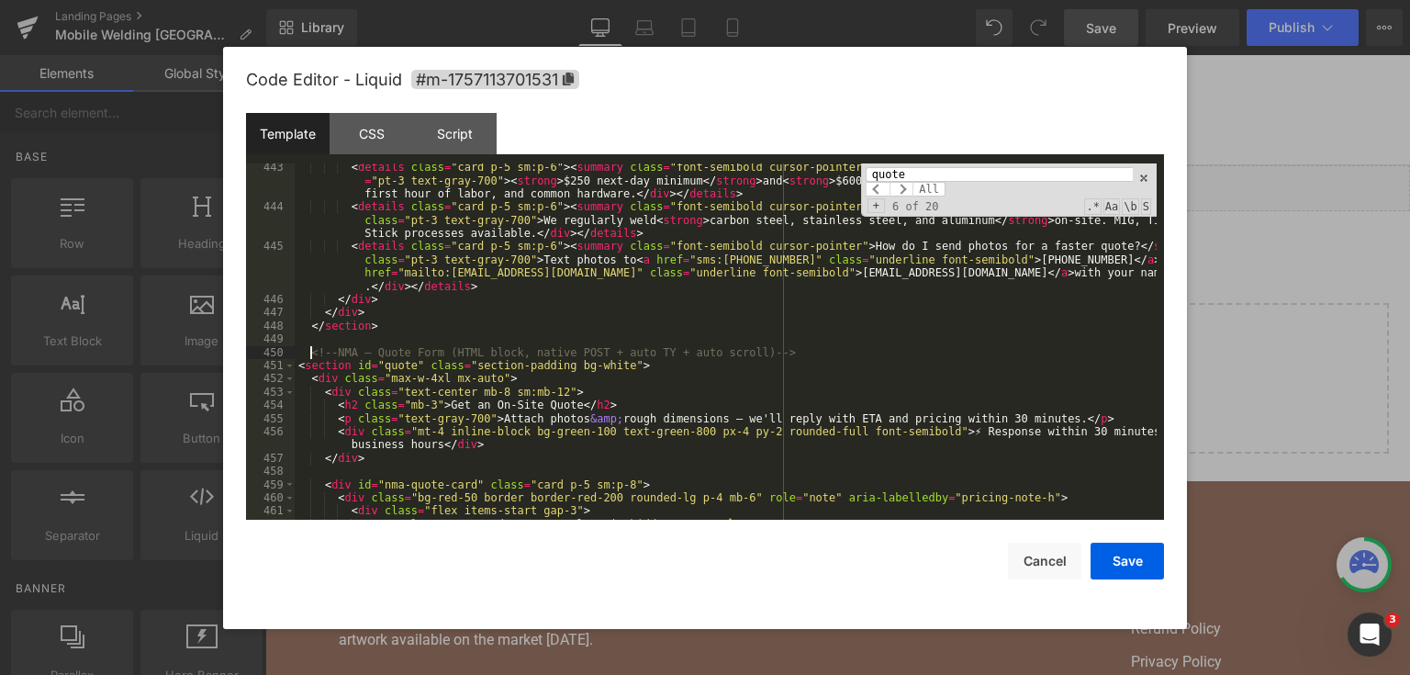
drag, startPoint x: 312, startPoint y: 357, endPoint x: 551, endPoint y: 452, distance: 256.8
click at [551, 452] on div "< details class = "card p-5 sm:p-6" > < summary class = "font-semibold cursor-p…" at bounding box center [726, 365] width 862 height 409
click at [532, 393] on div "< details class = "card p-5 sm:p-6" > < summary class = "font-semibold cursor-p…" at bounding box center [726, 341] width 862 height 357
drag, startPoint x: 310, startPoint y: 351, endPoint x: 527, endPoint y: 416, distance: 226.3
click at [531, 491] on div "< details class = "card p-5 sm:p-6" > < summary class = "font-semibold cursor-p…" at bounding box center [726, 365] width 862 height 409
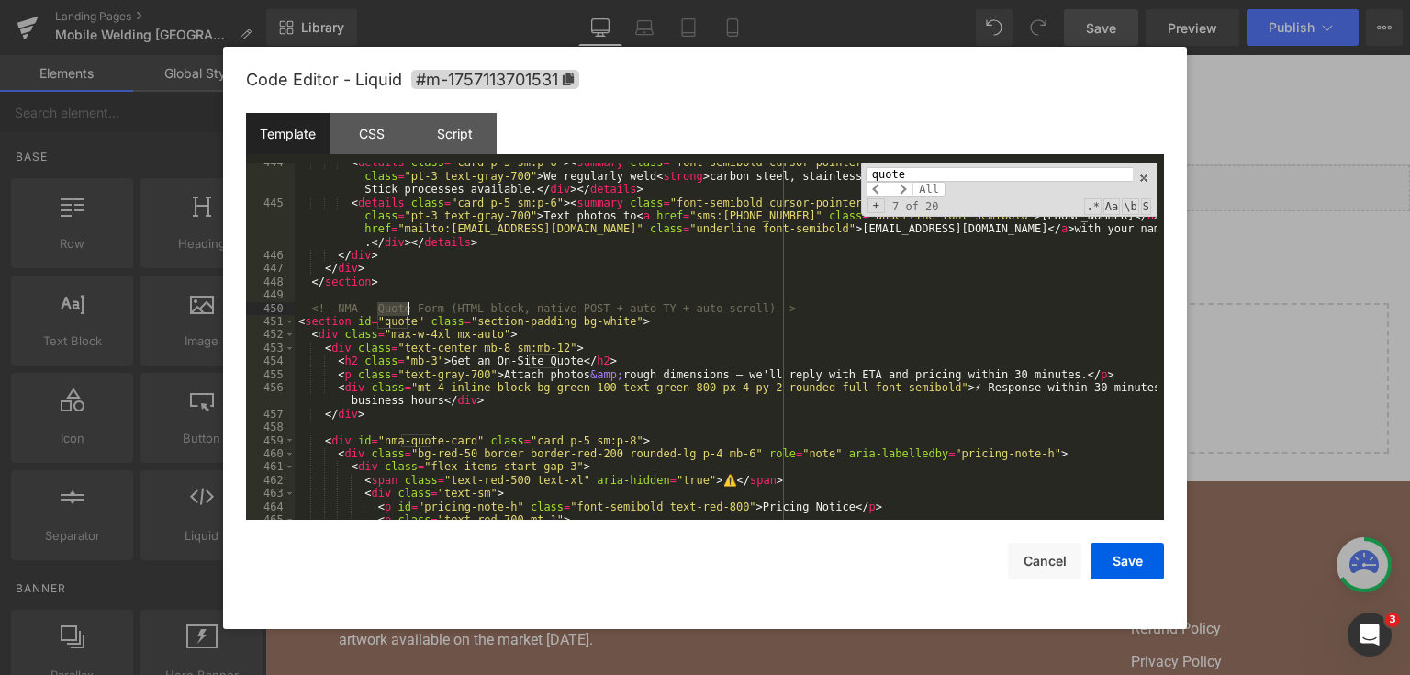
click at [503, 294] on div "< details class = "card p-5 sm:p-6" > < summary class = "font-semibold cursor-p…" at bounding box center [726, 360] width 862 height 409
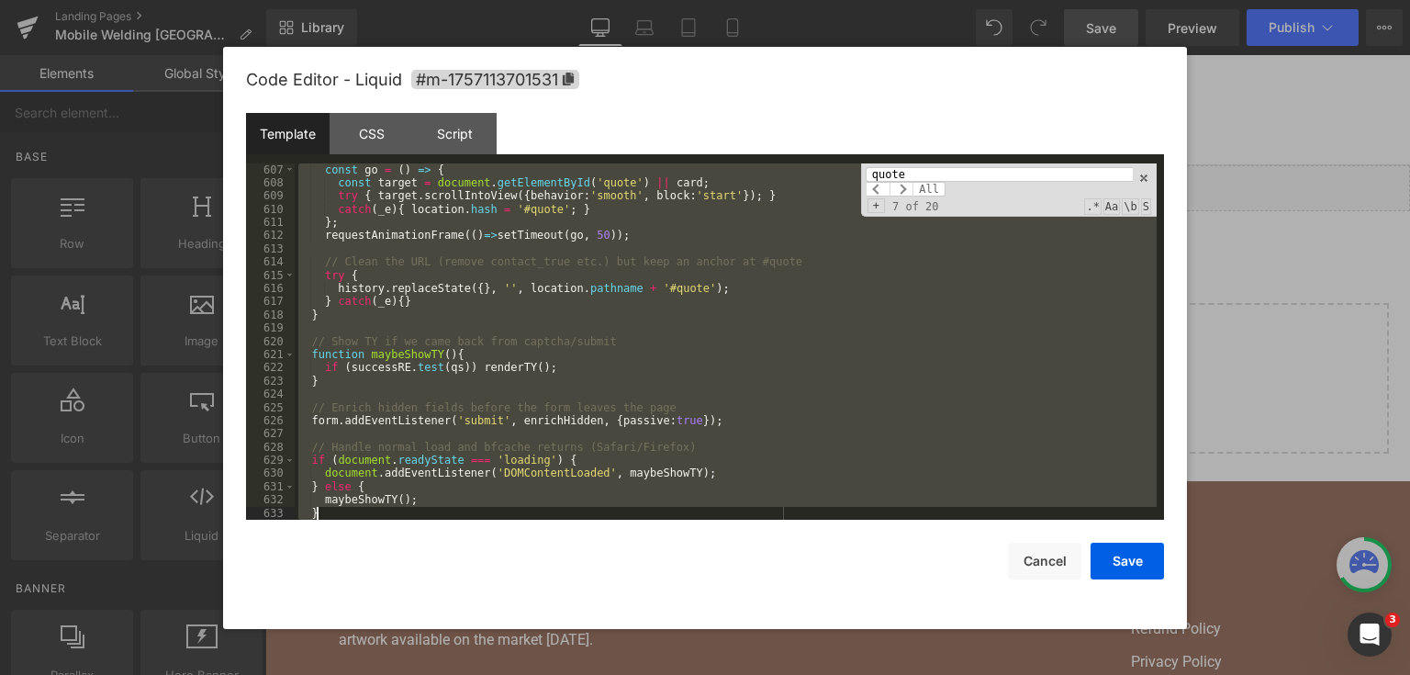
scroll to position [9850, 0]
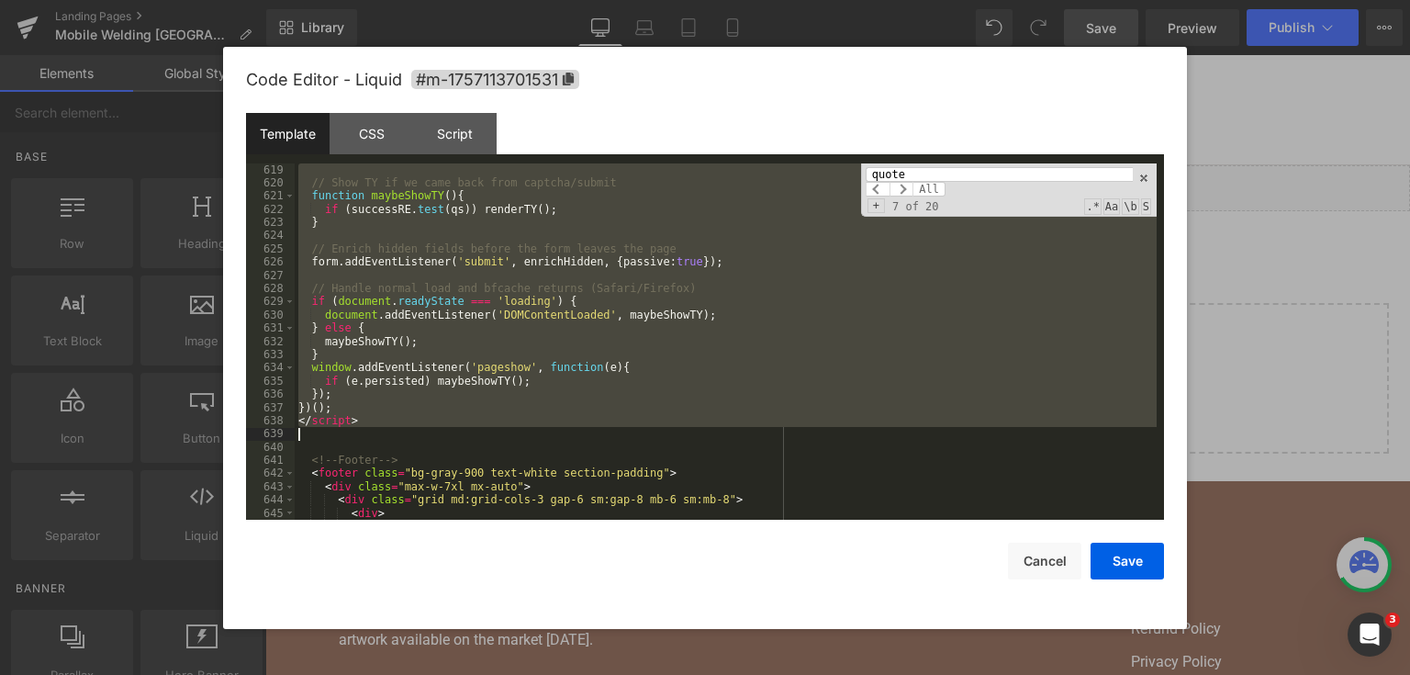
drag, startPoint x: 307, startPoint y: 305, endPoint x: 678, endPoint y: 428, distance: 390.8
click at [563, 432] on div "// Show TY if we came back from captcha/submit function maybeShowTY ( ) { if ( …" at bounding box center [726, 355] width 862 height 384
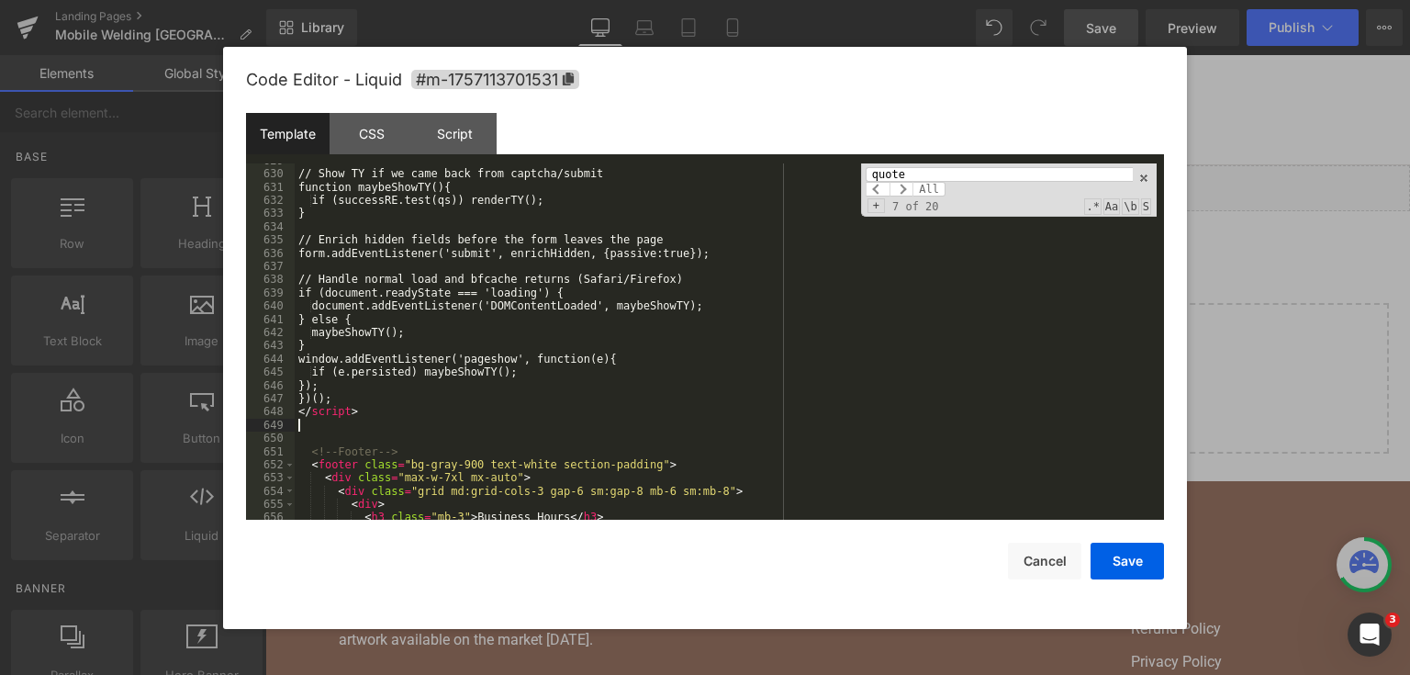
scroll to position [9951, 0]
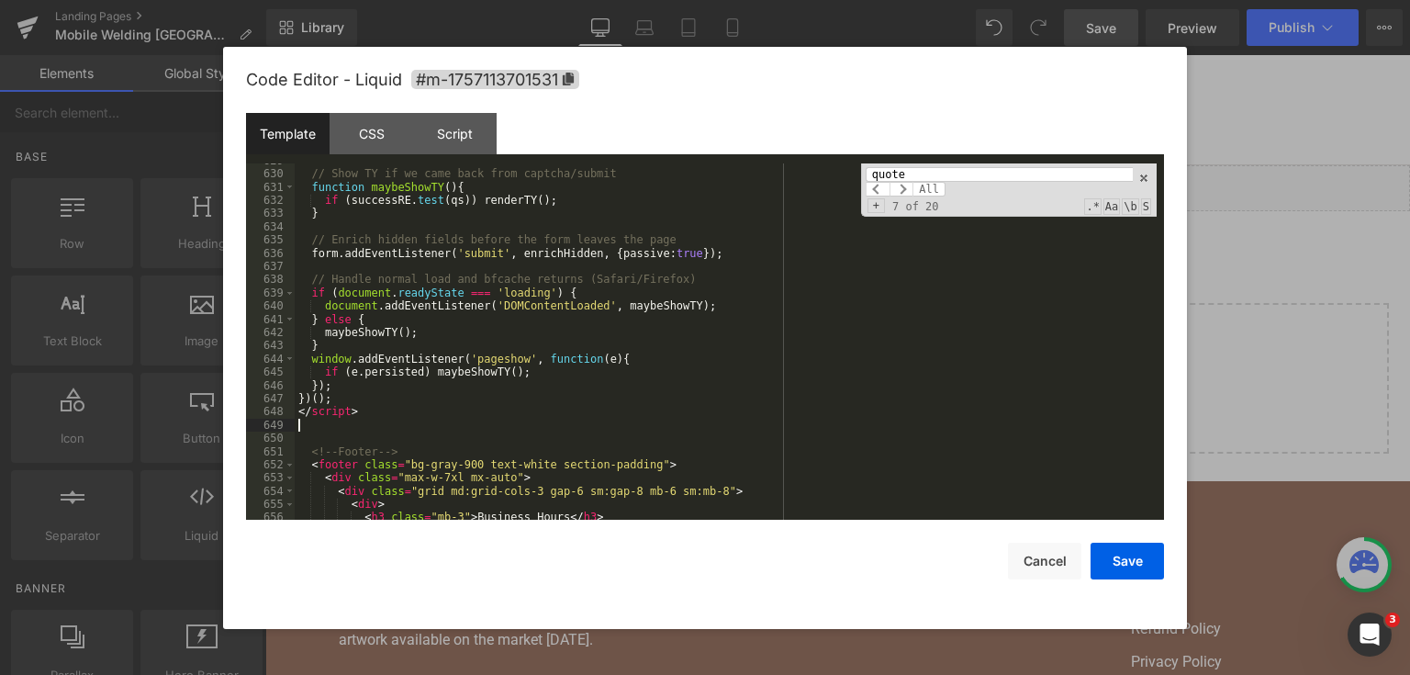
click at [1089, 549] on div "Save Cancel" at bounding box center [705, 550] width 918 height 60
click at [1107, 555] on button "Save" at bounding box center [1127, 561] width 73 height 37
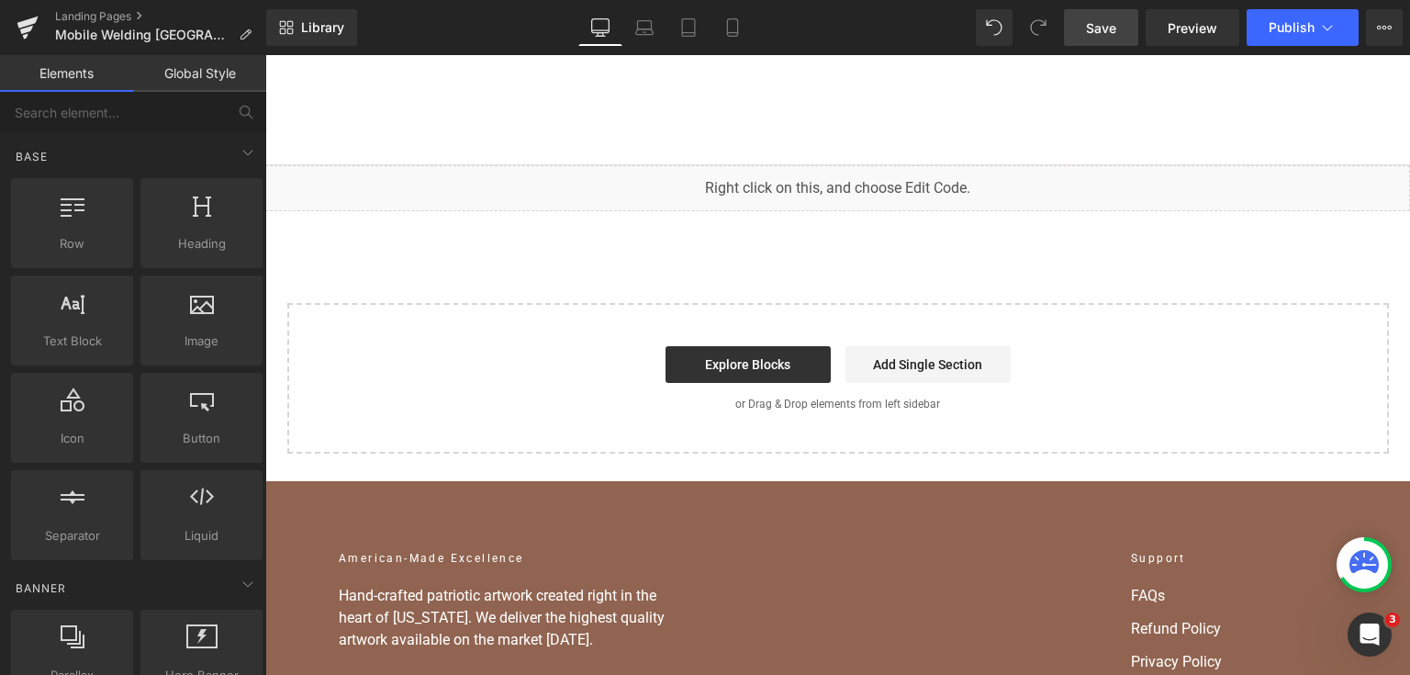
click at [1109, 32] on span "Save" at bounding box center [1101, 27] width 30 height 19
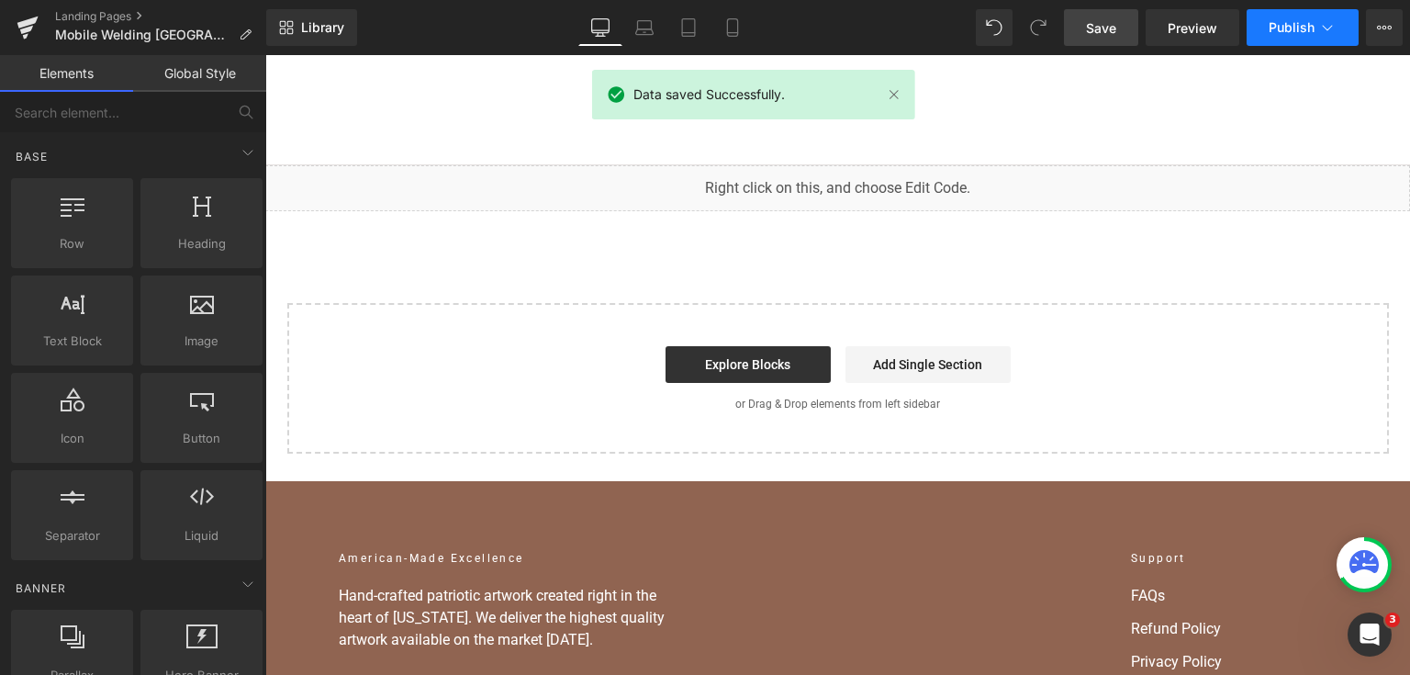
click at [1272, 31] on span "Publish" at bounding box center [1292, 27] width 46 height 15
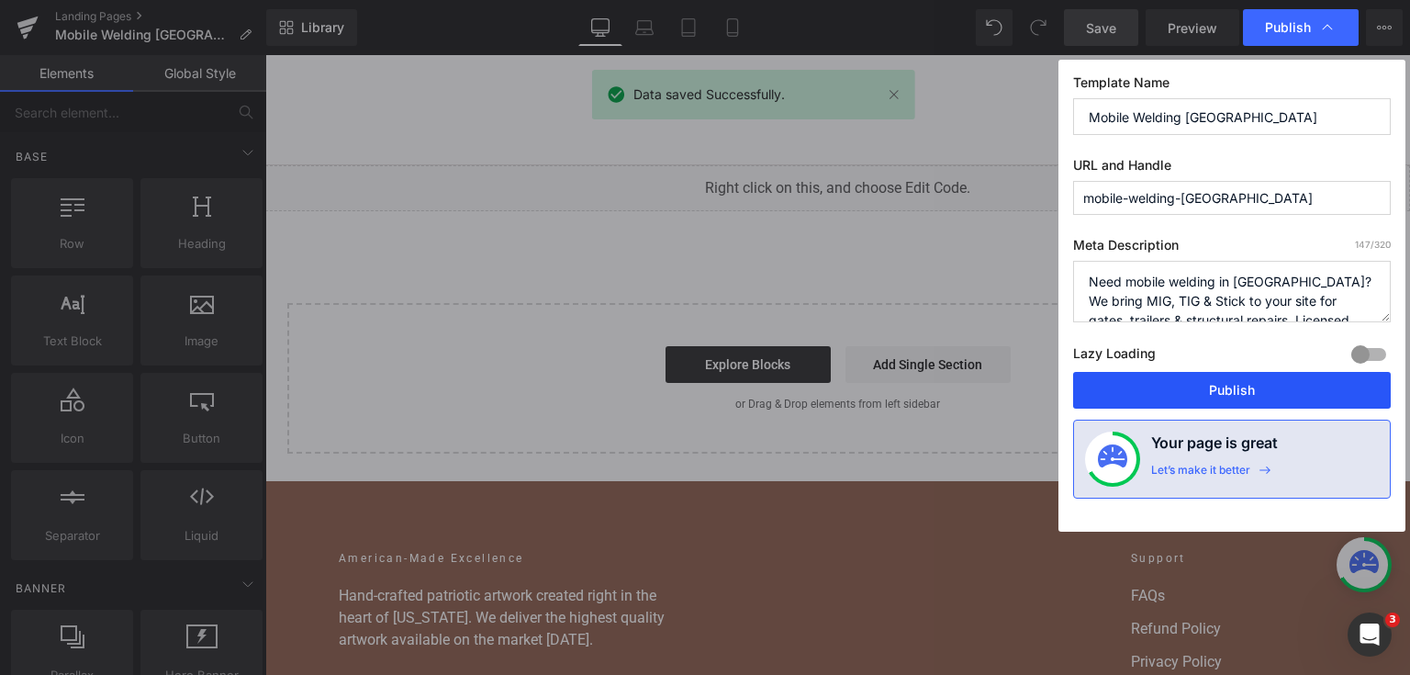
drag, startPoint x: 1245, startPoint y: 401, endPoint x: 930, endPoint y: 310, distance: 327.8
click at [1245, 401] on button "Publish" at bounding box center [1232, 390] width 318 height 37
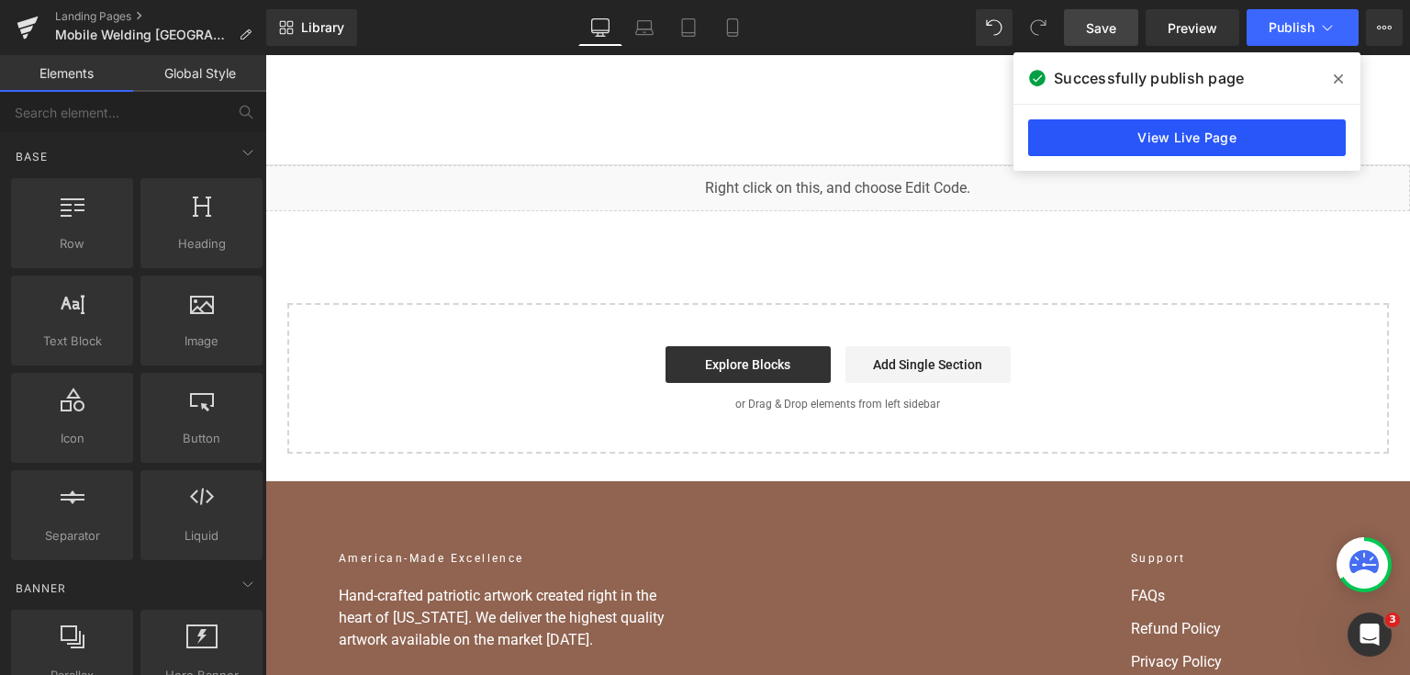
click at [1161, 136] on link "View Live Page" at bounding box center [1187, 137] width 318 height 37
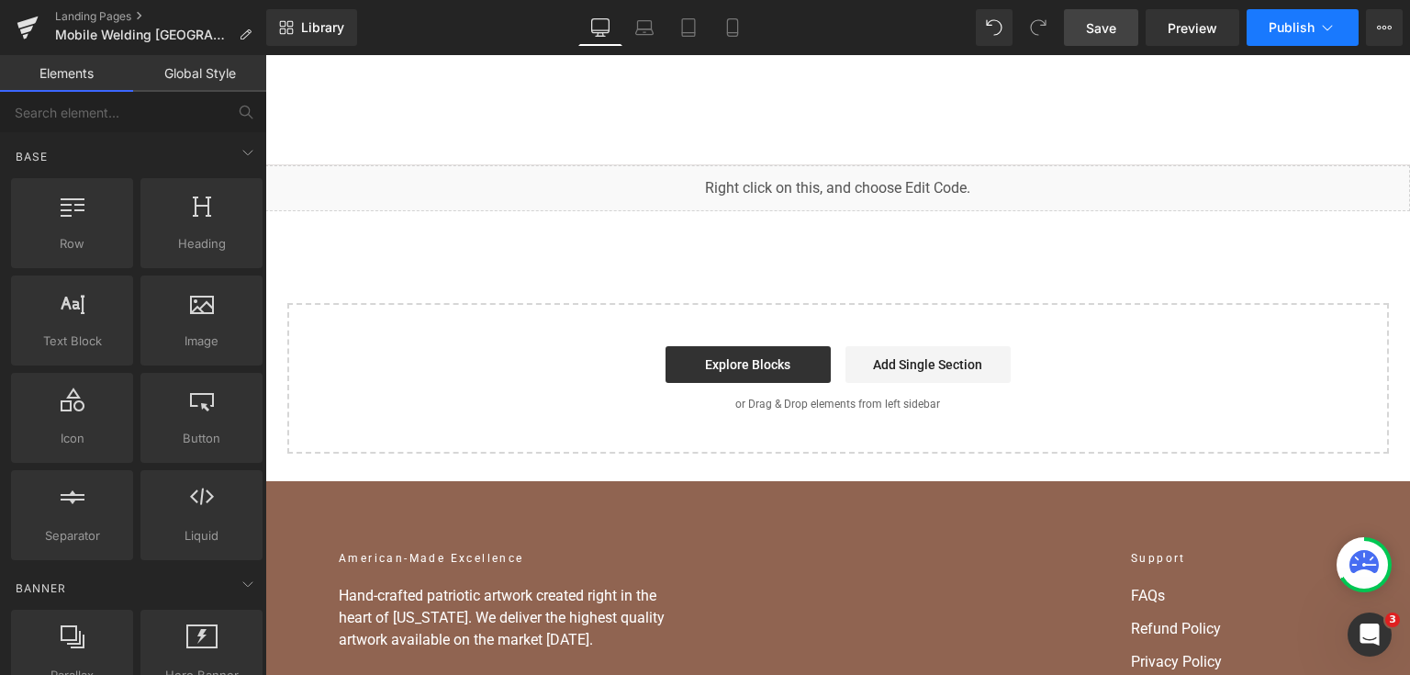
click at [1313, 40] on button "Publish" at bounding box center [1303, 27] width 112 height 37
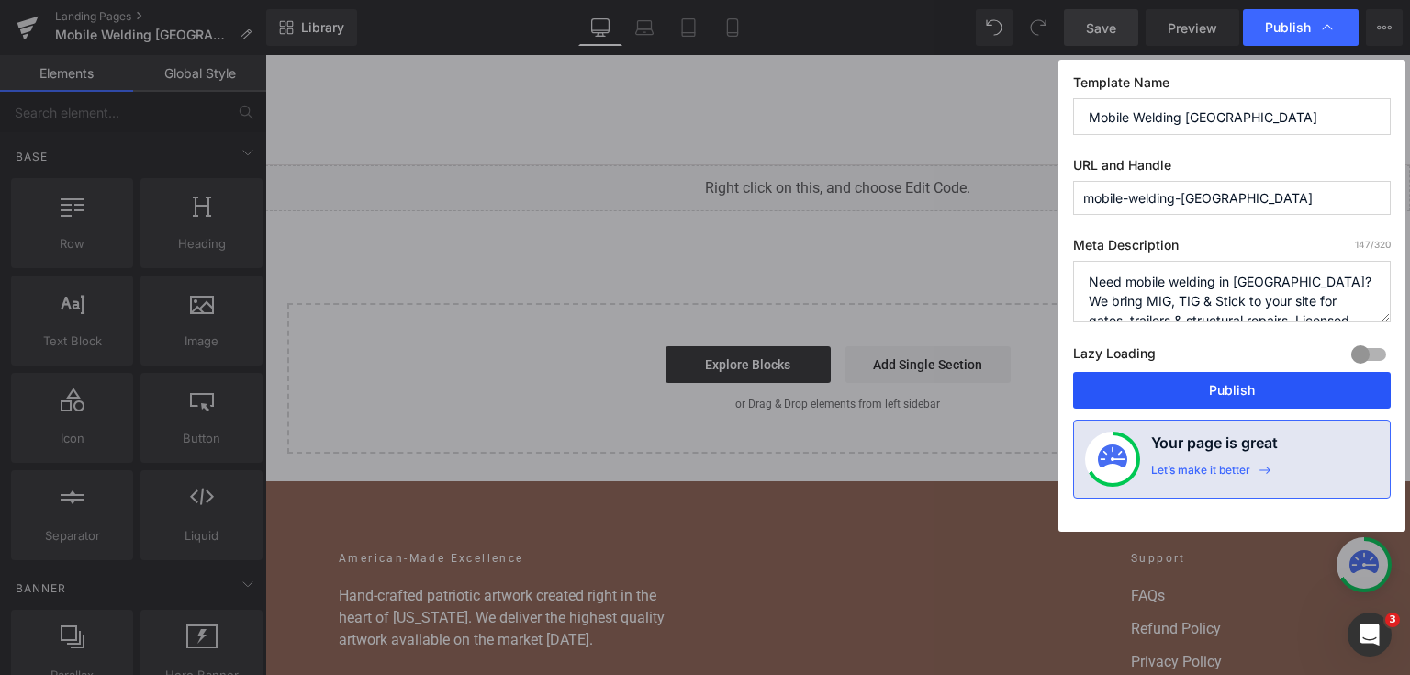
drag, startPoint x: 1237, startPoint y: 376, endPoint x: 906, endPoint y: 256, distance: 351.4
click at [1237, 376] on button "Publish" at bounding box center [1232, 390] width 318 height 37
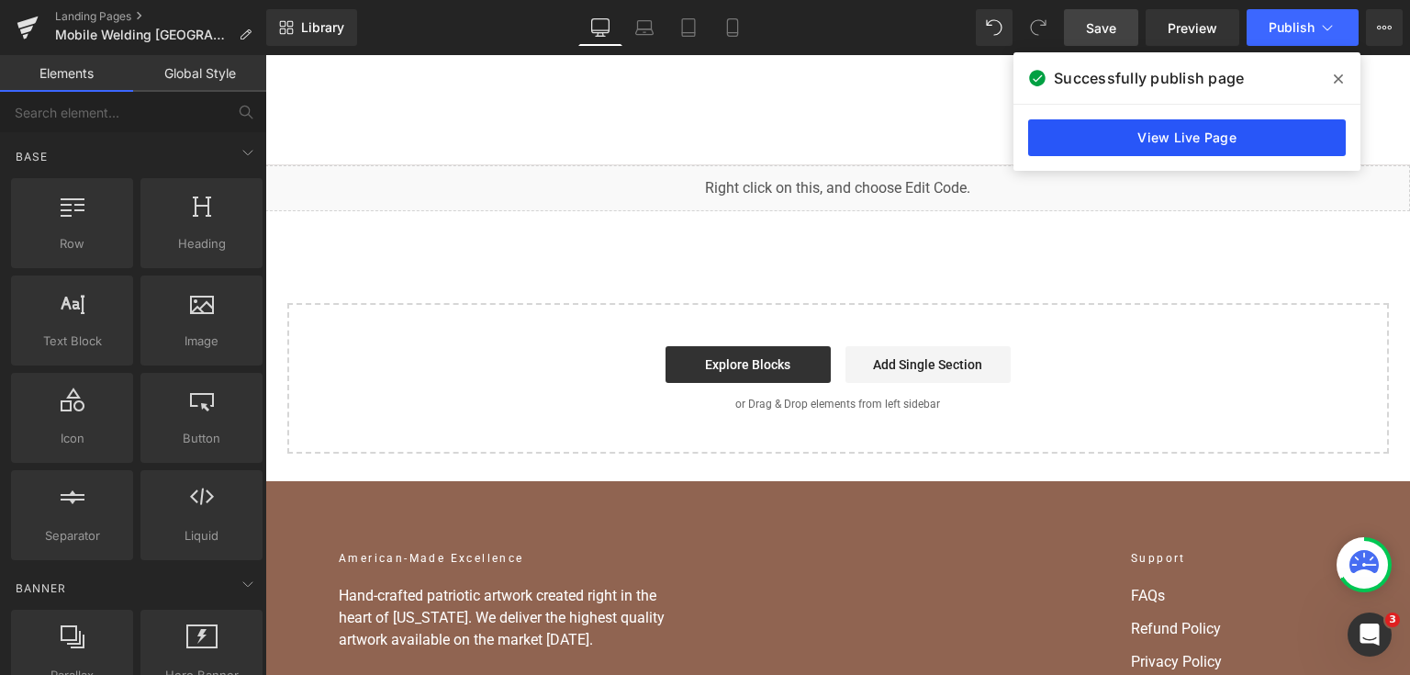
click at [1124, 129] on link "View Live Page" at bounding box center [1187, 137] width 318 height 37
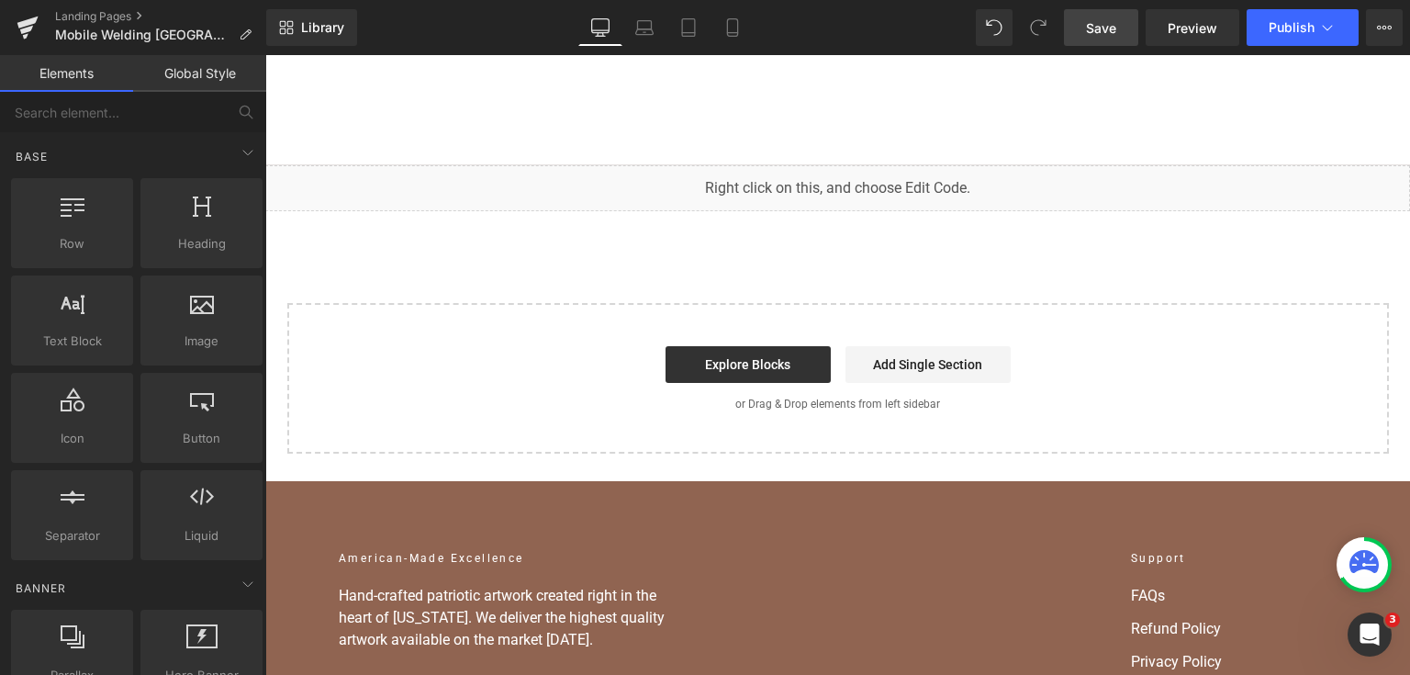
click at [745, 0] on div "You are previewing how the will restyle your page. You can not edit Elements in…" at bounding box center [705, 0] width 1410 height 0
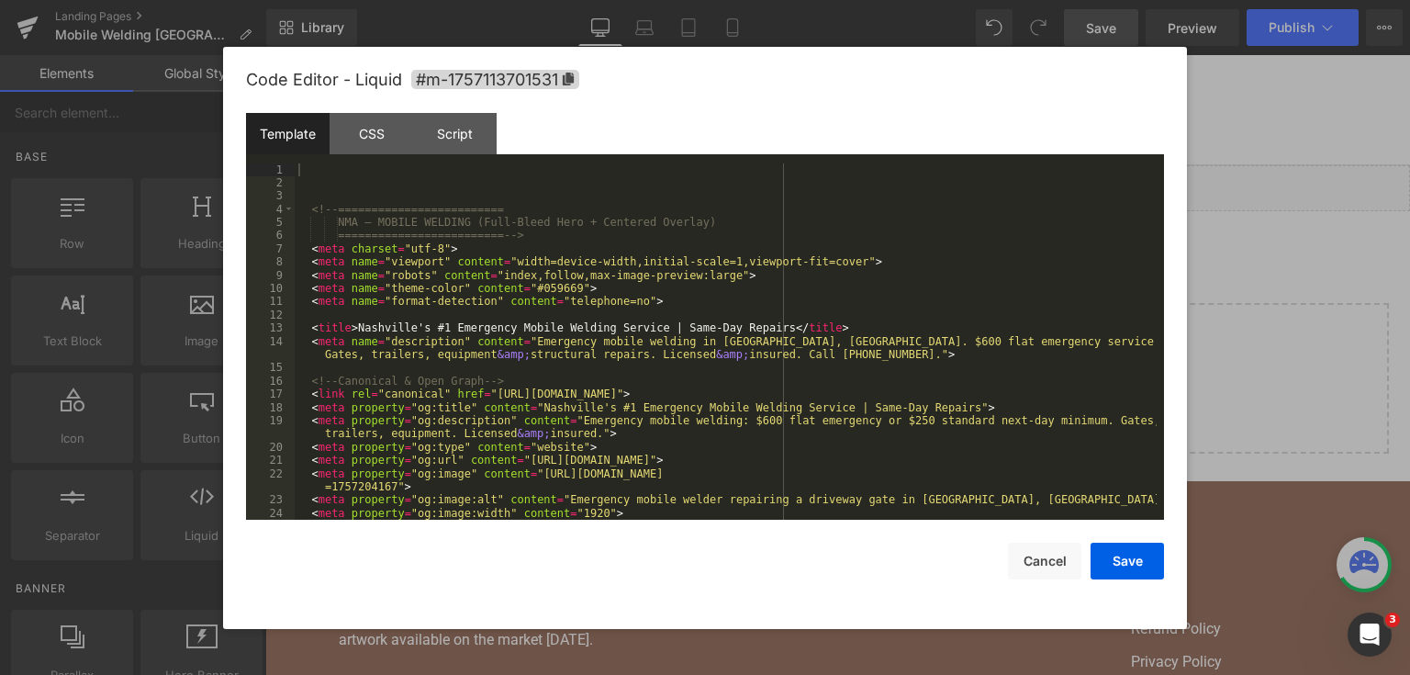
click at [711, 309] on div "<!-- ========================= NMA — MOBILE WELDING (Full-Bleed Hero + Centered…" at bounding box center [726, 355] width 862 height 384
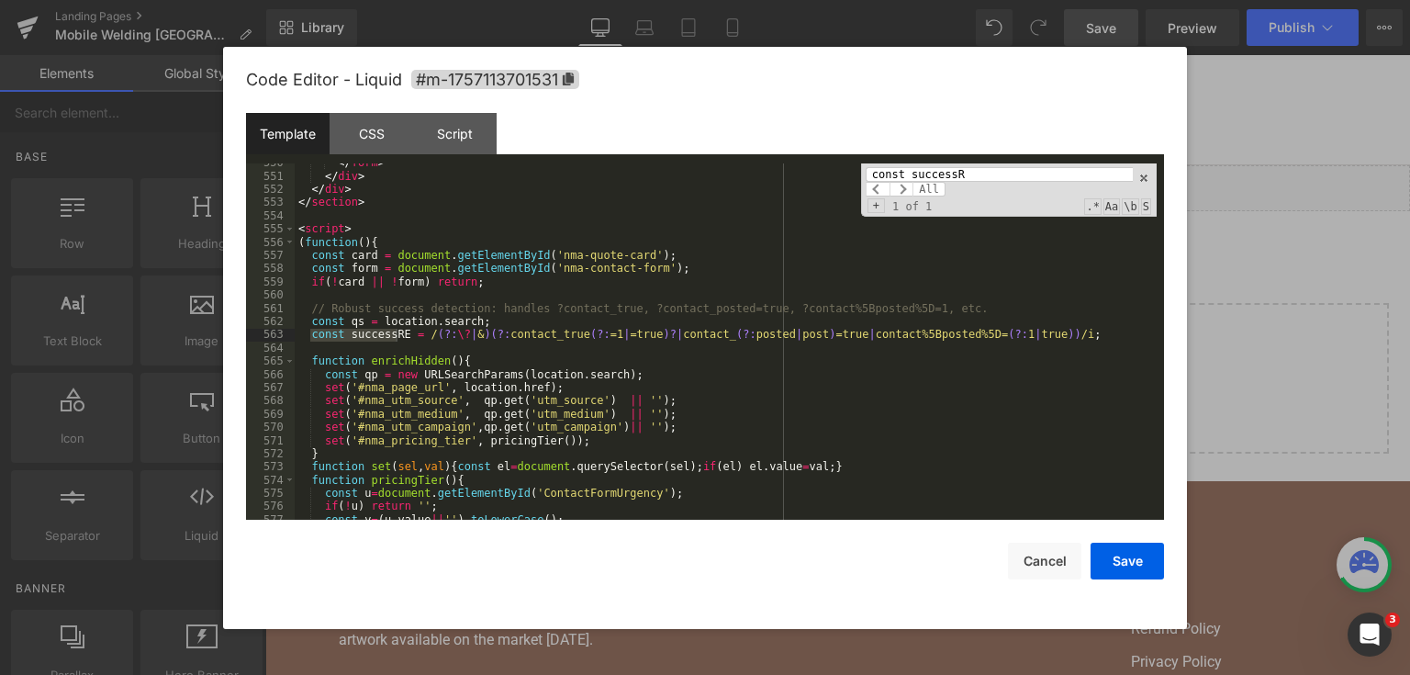
type input "const successR"
drag, startPoint x: 1037, startPoint y: 338, endPoint x: 293, endPoint y: 333, distance: 743.7
click at [293, 333] on pre "550 551 552 553 554 555 556 557 558 559 560 561 562 563 564 565 566 567 568 569…" at bounding box center [705, 341] width 918 height 357
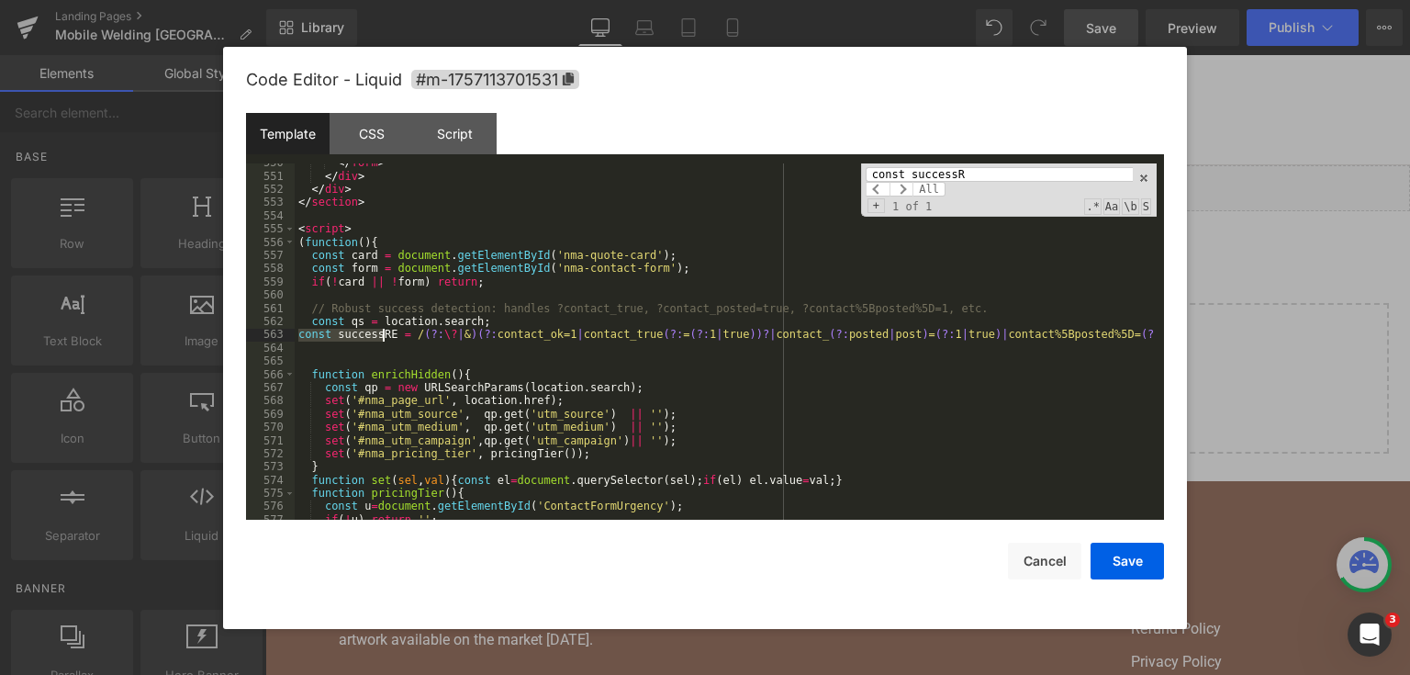
scroll to position [8931, 0]
click at [1127, 562] on button "Save" at bounding box center [1127, 561] width 73 height 37
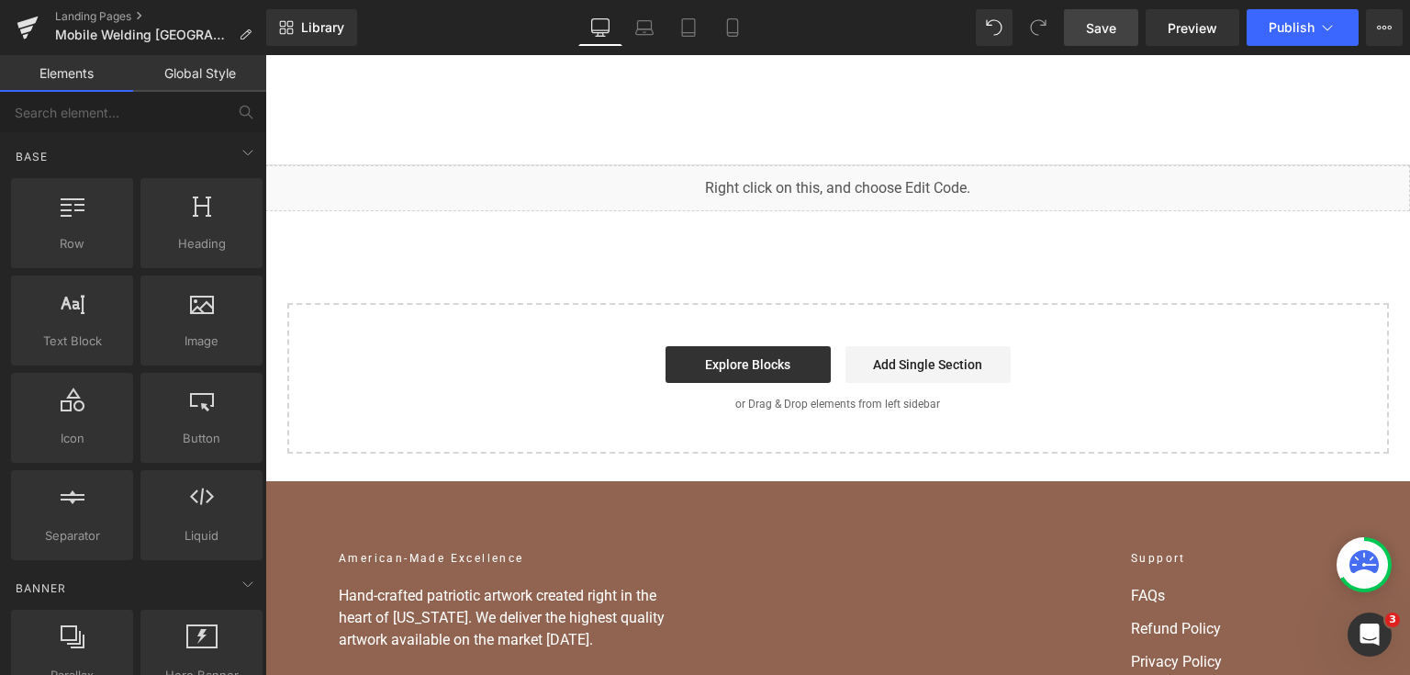
click at [1096, 30] on span "Save" at bounding box center [1101, 27] width 30 height 19
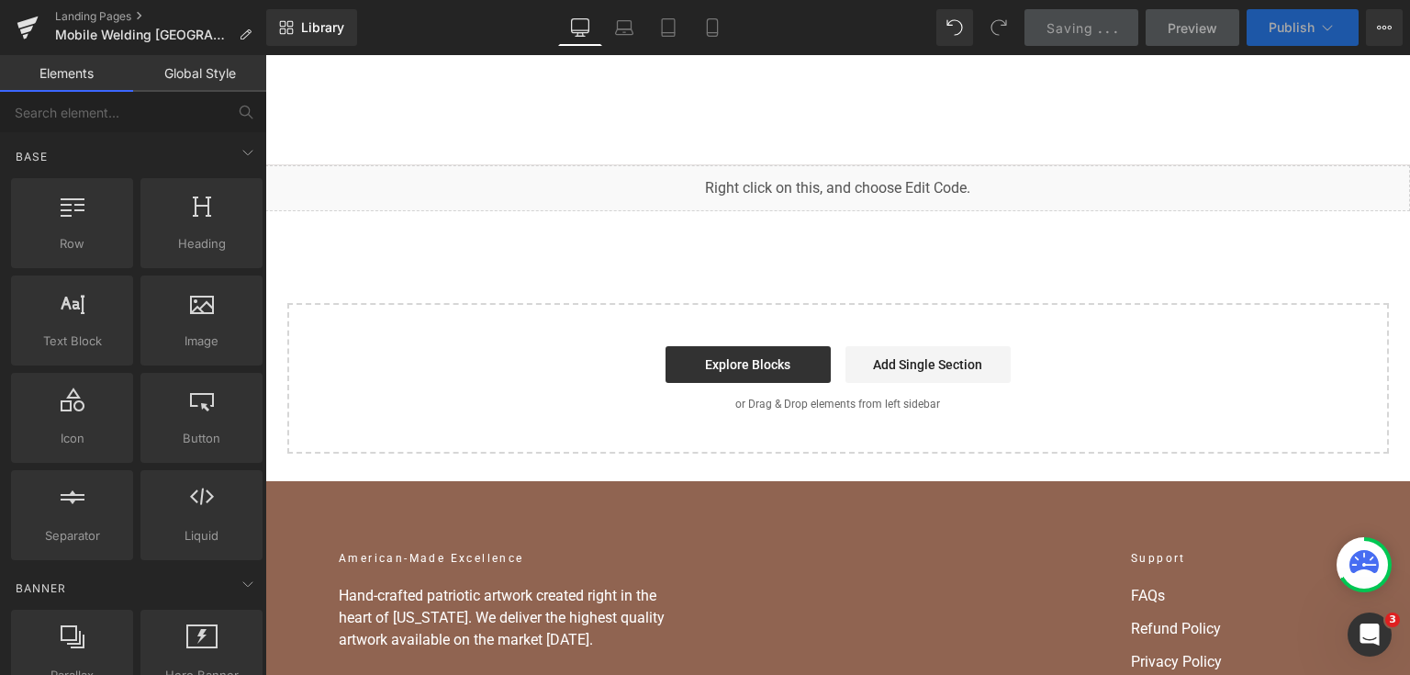
click at [1296, 25] on span "Publish" at bounding box center [1292, 27] width 46 height 15
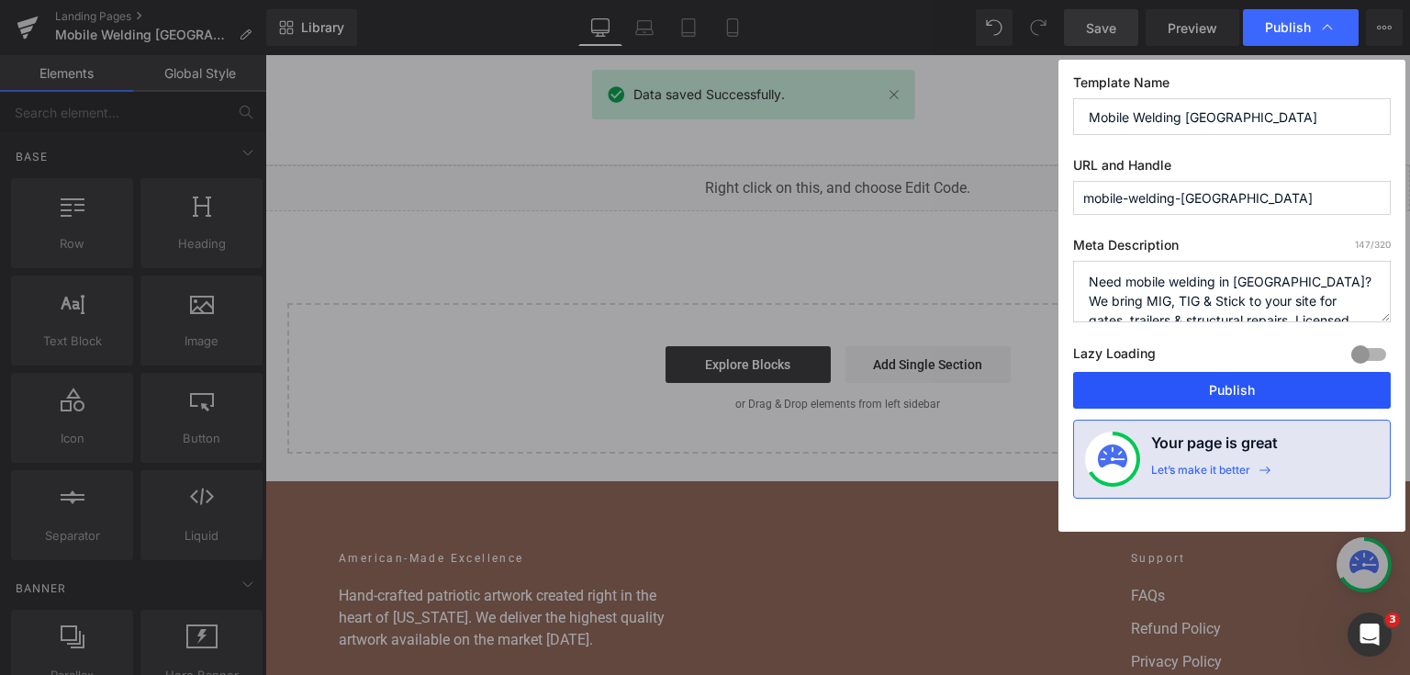
drag, startPoint x: 1183, startPoint y: 389, endPoint x: 328, endPoint y: 143, distance: 890.4
click at [1183, 389] on button "Publish" at bounding box center [1232, 390] width 318 height 37
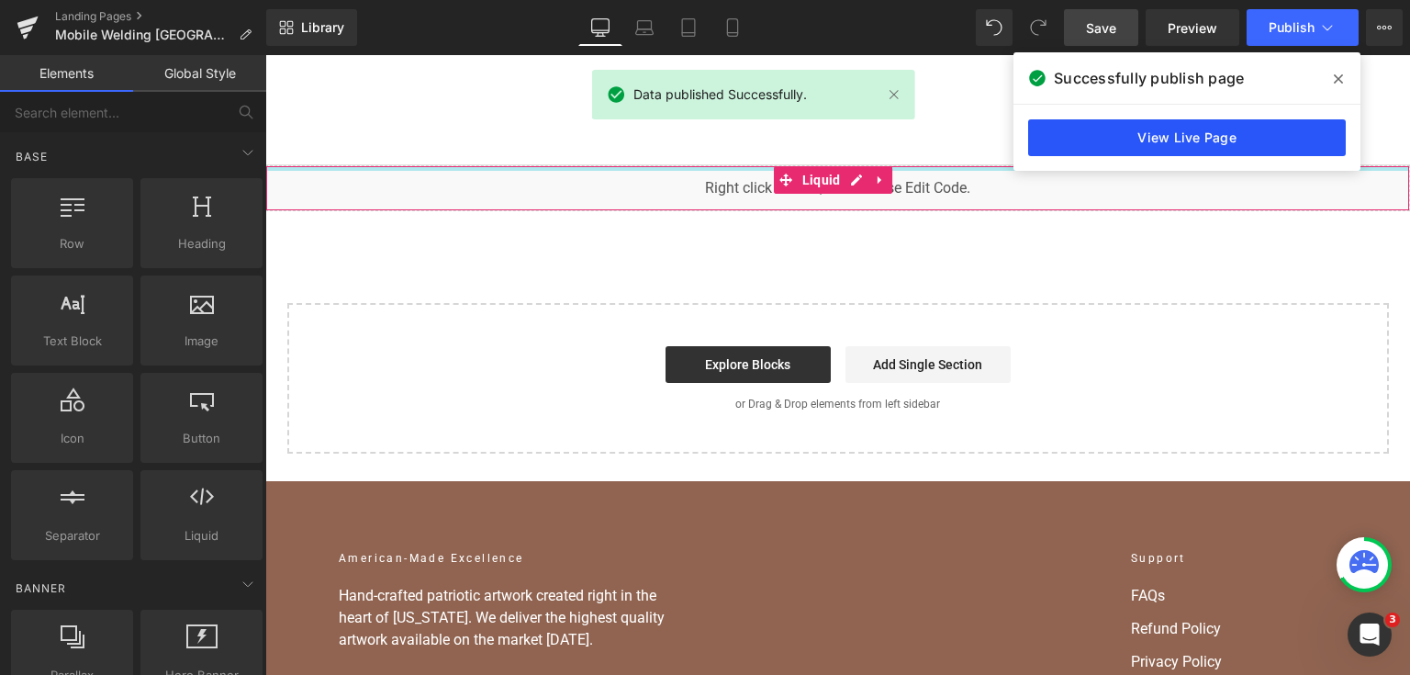
drag, startPoint x: 798, startPoint y: 89, endPoint x: 1063, endPoint y: 144, distance: 271.0
click at [1063, 144] on link "View Live Page" at bounding box center [1187, 137] width 318 height 37
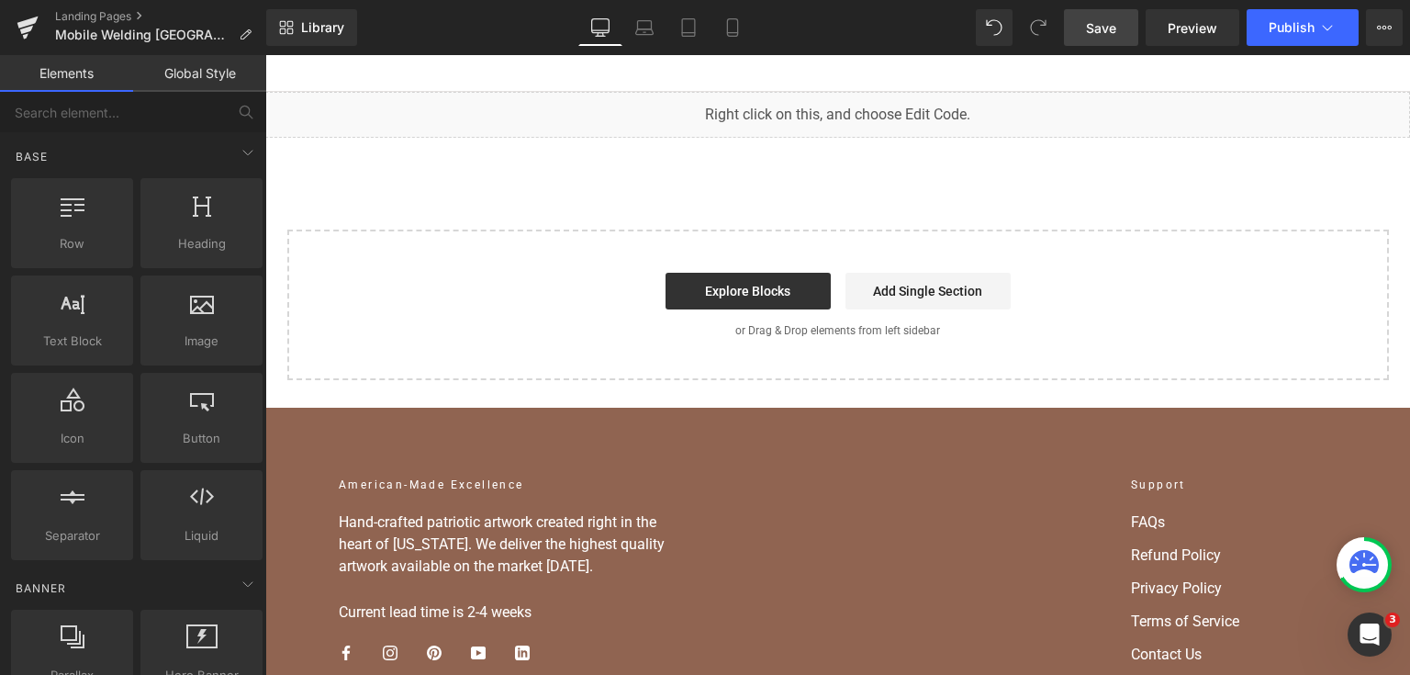
scroll to position [0, 0]
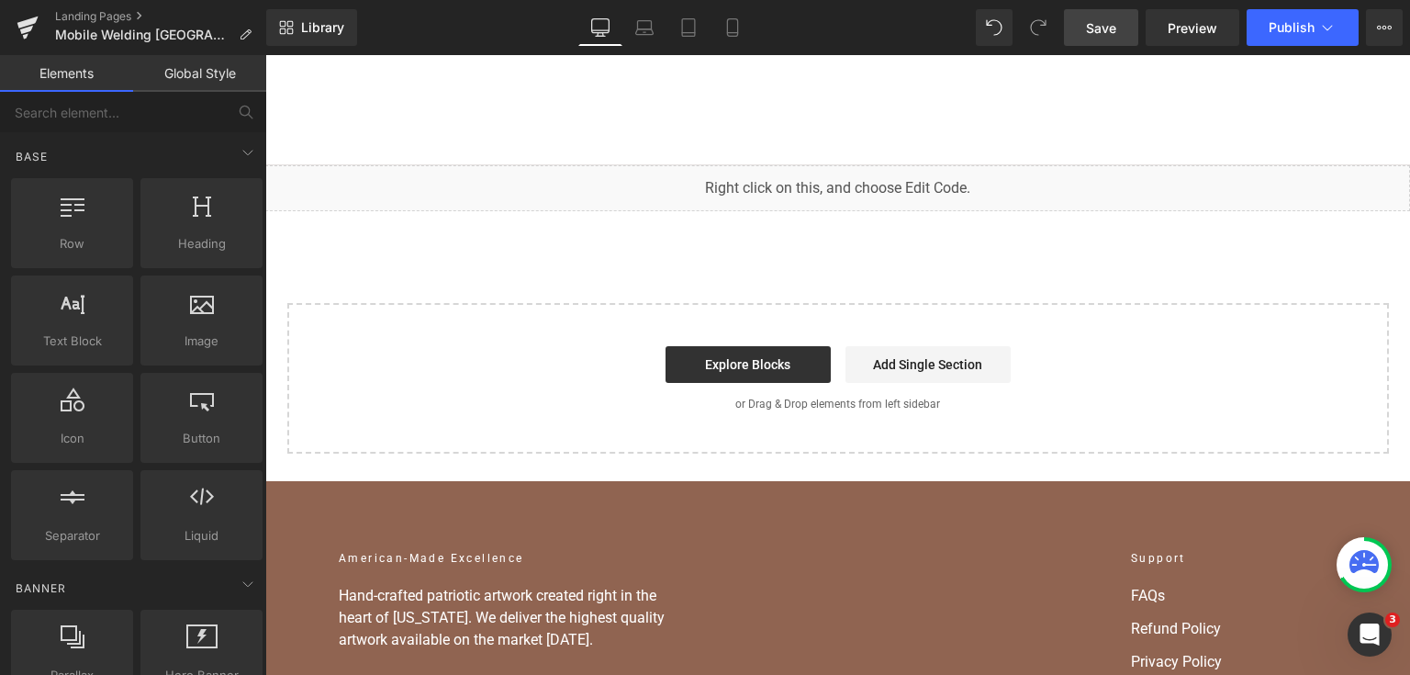
click at [738, 0] on div "You are previewing how the will restyle your page. You can not edit Elements in…" at bounding box center [705, 0] width 1410 height 0
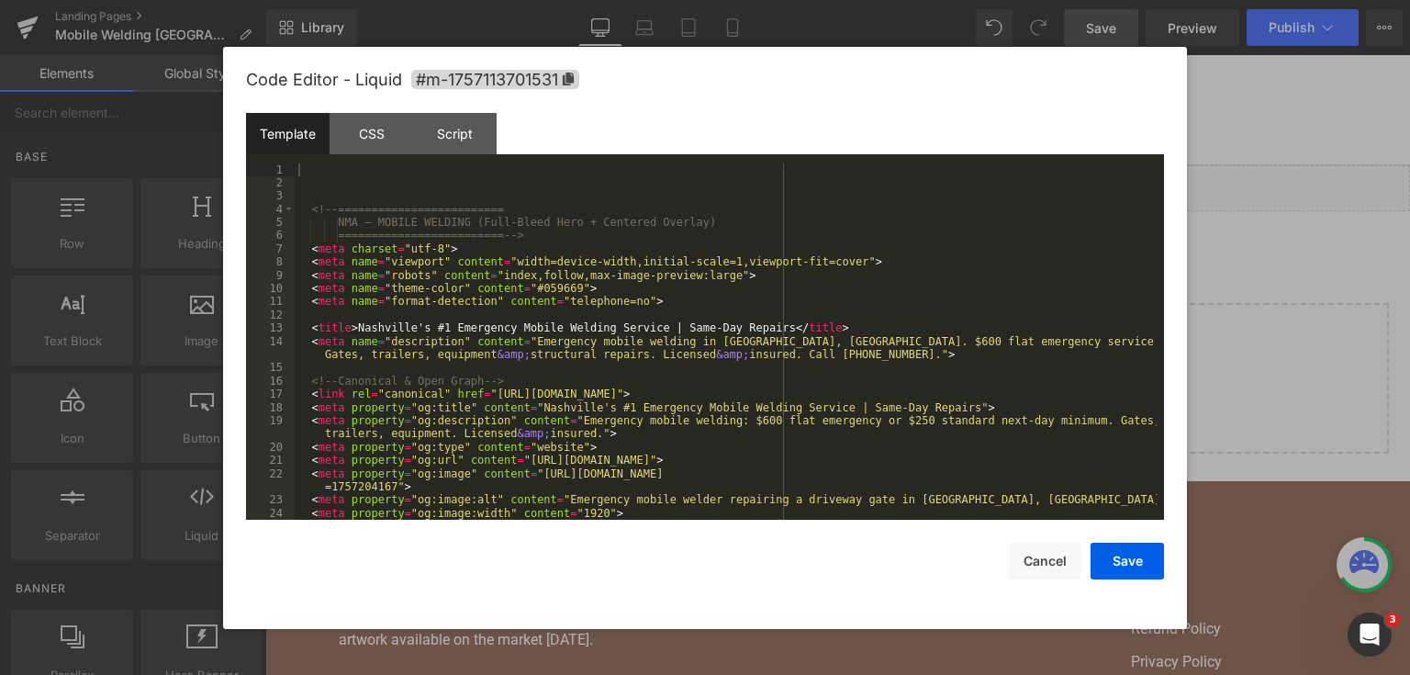
click at [680, 326] on div "<!-- ========================= NMA — MOBILE WELDING (Full-Bleed Hero + Centered…" at bounding box center [726, 355] width 862 height 384
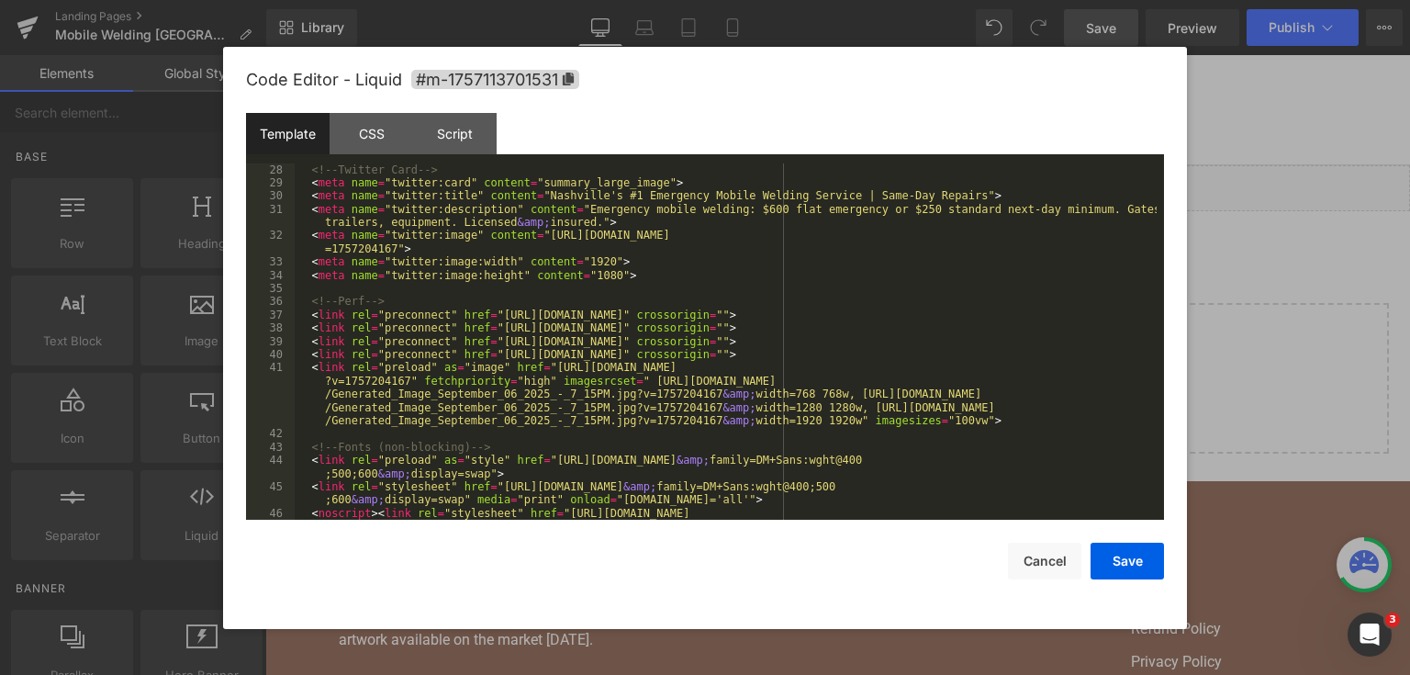
click at [672, 335] on div "<!-- Twitter Card --> < meta name = "twitter:card" content = "summary_large_ima…" at bounding box center [726, 348] width 862 height 397
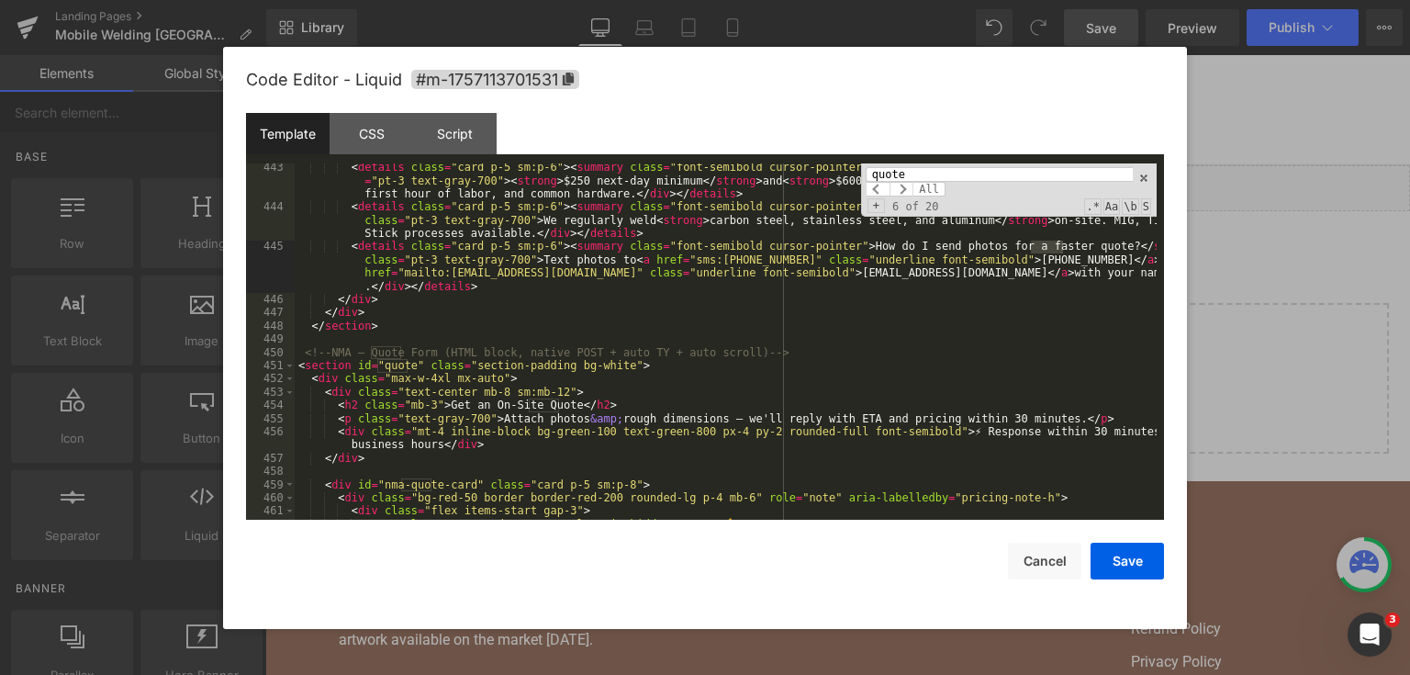
type input "quote"
click at [371, 361] on div "< details class = "card p-5 sm:p-6" > < summary class = "font-semibold cursor-p…" at bounding box center [726, 365] width 862 height 409
drag, startPoint x: 301, startPoint y: 353, endPoint x: 488, endPoint y: 449, distance: 209.8
click at [488, 449] on div "< details class = "card p-5 sm:p-6" > < summary class = "font-semibold cursor-p…" at bounding box center [726, 365] width 862 height 409
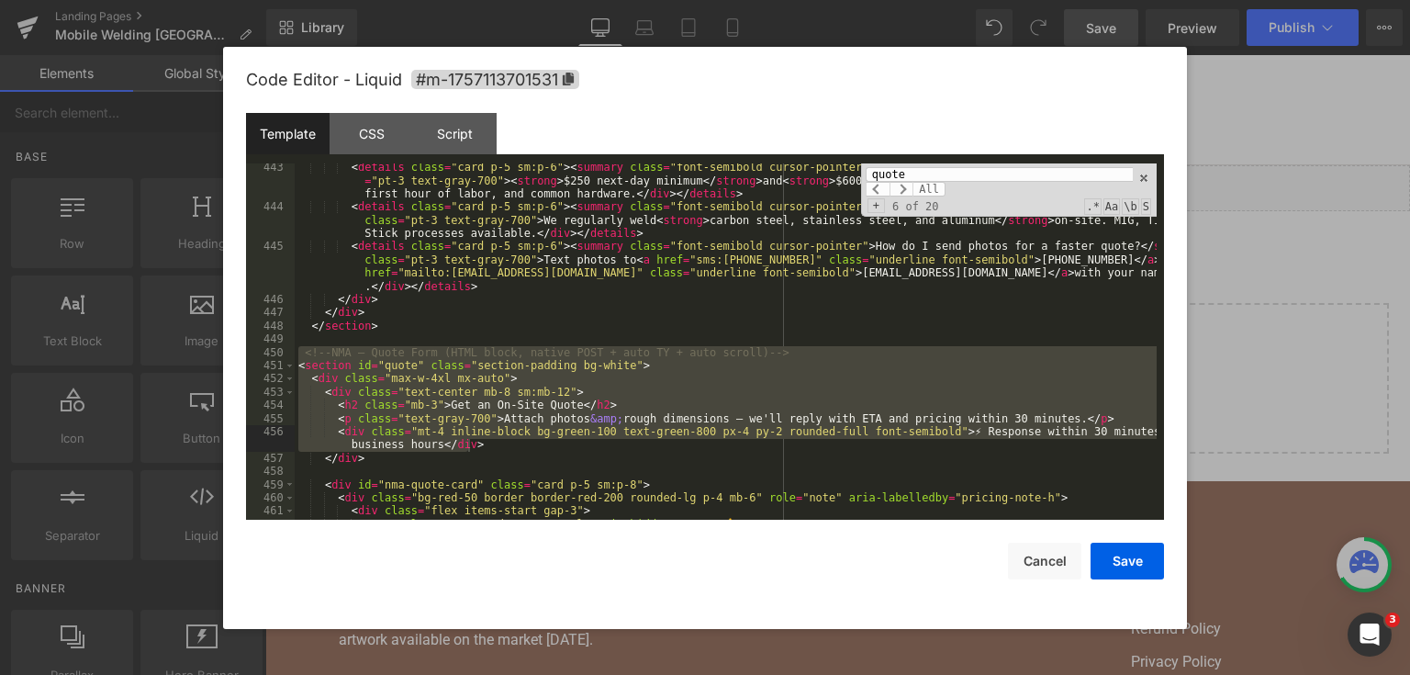
click at [521, 408] on div "< details class = "card p-5 sm:p-6" > < summary class = "font-semibold cursor-p…" at bounding box center [726, 341] width 862 height 357
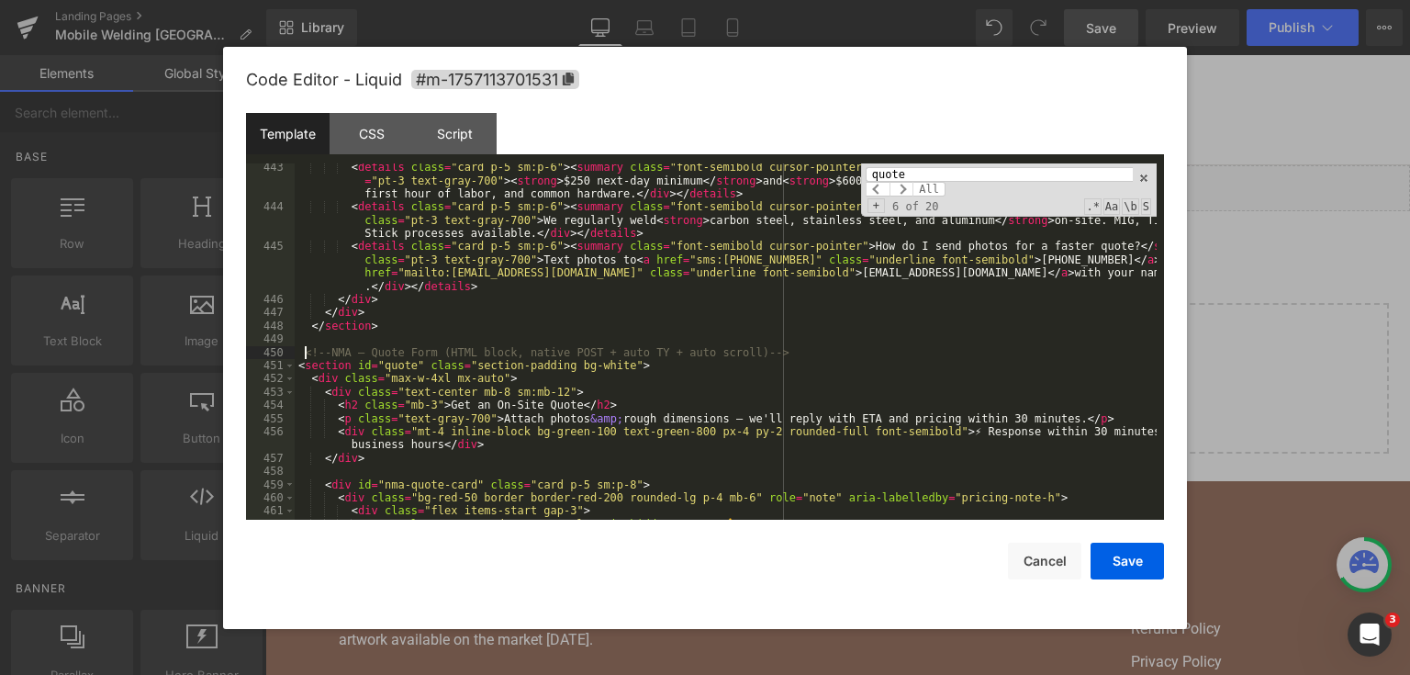
drag, startPoint x: 302, startPoint y: 353, endPoint x: 568, endPoint y: 400, distance: 270.3
click at [576, 452] on div "< details class = "card p-5 sm:p-6" > < summary class = "font-semibold cursor-p…" at bounding box center [726, 365] width 862 height 409
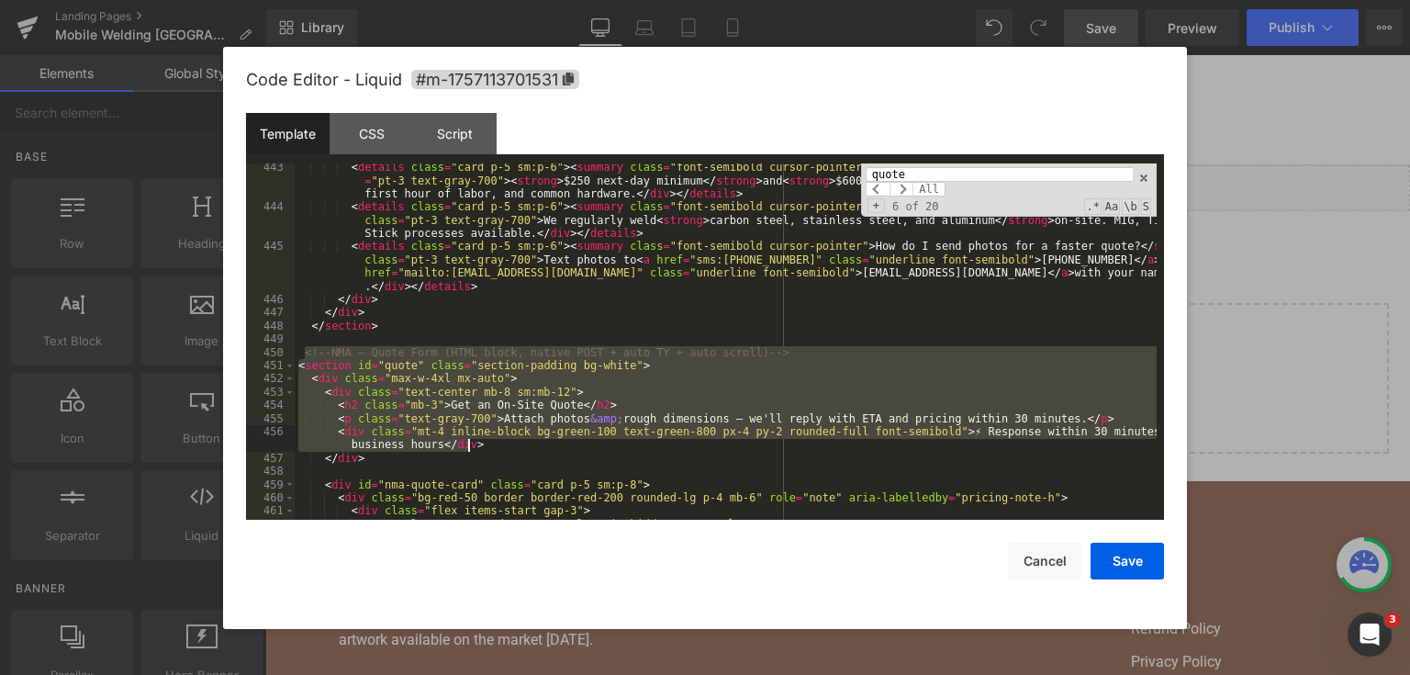
click at [567, 400] on div "< details class = "card p-5 sm:p-6" > < summary class = "font-semibold cursor-p…" at bounding box center [726, 341] width 862 height 357
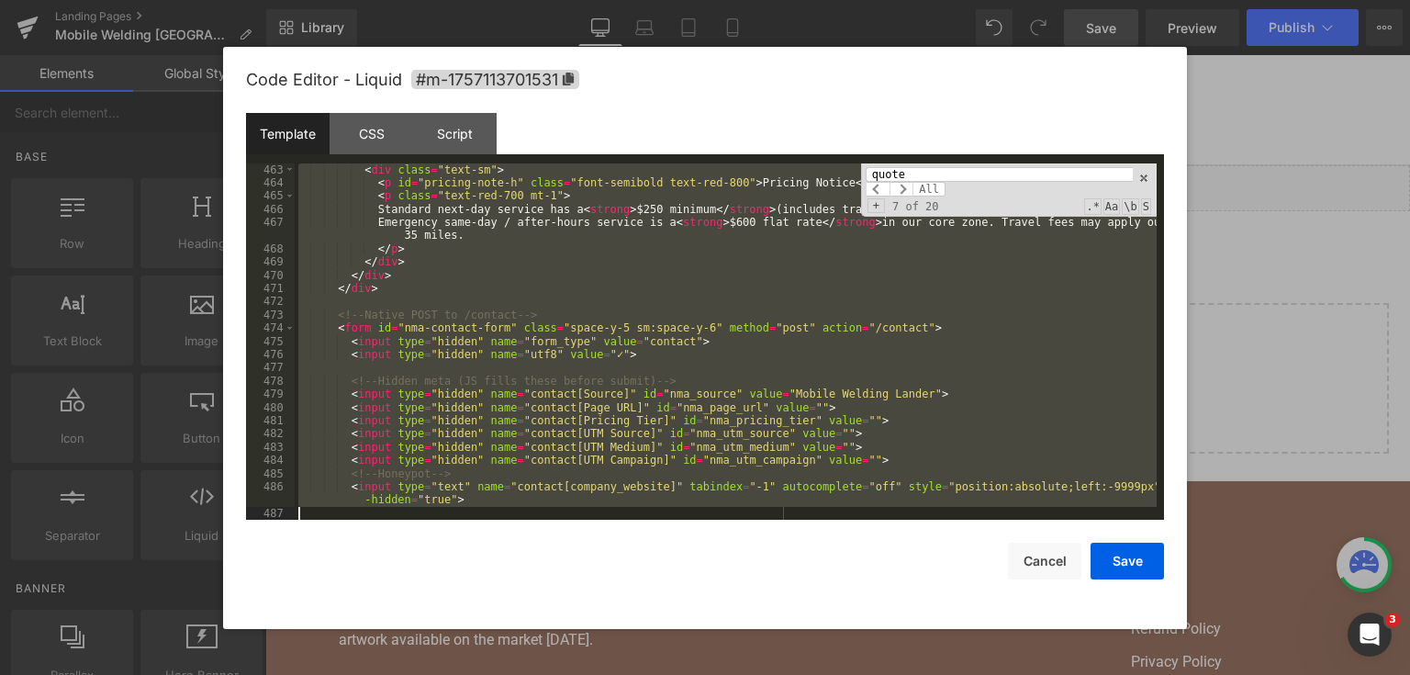
drag, startPoint x: 305, startPoint y: 349, endPoint x: 510, endPoint y: 314, distance: 208.6
click at [505, 490] on div "< div class = "text-sm" > < p id = "pricing-note-h" class = "font-semibold text…" at bounding box center [726, 355] width 862 height 384
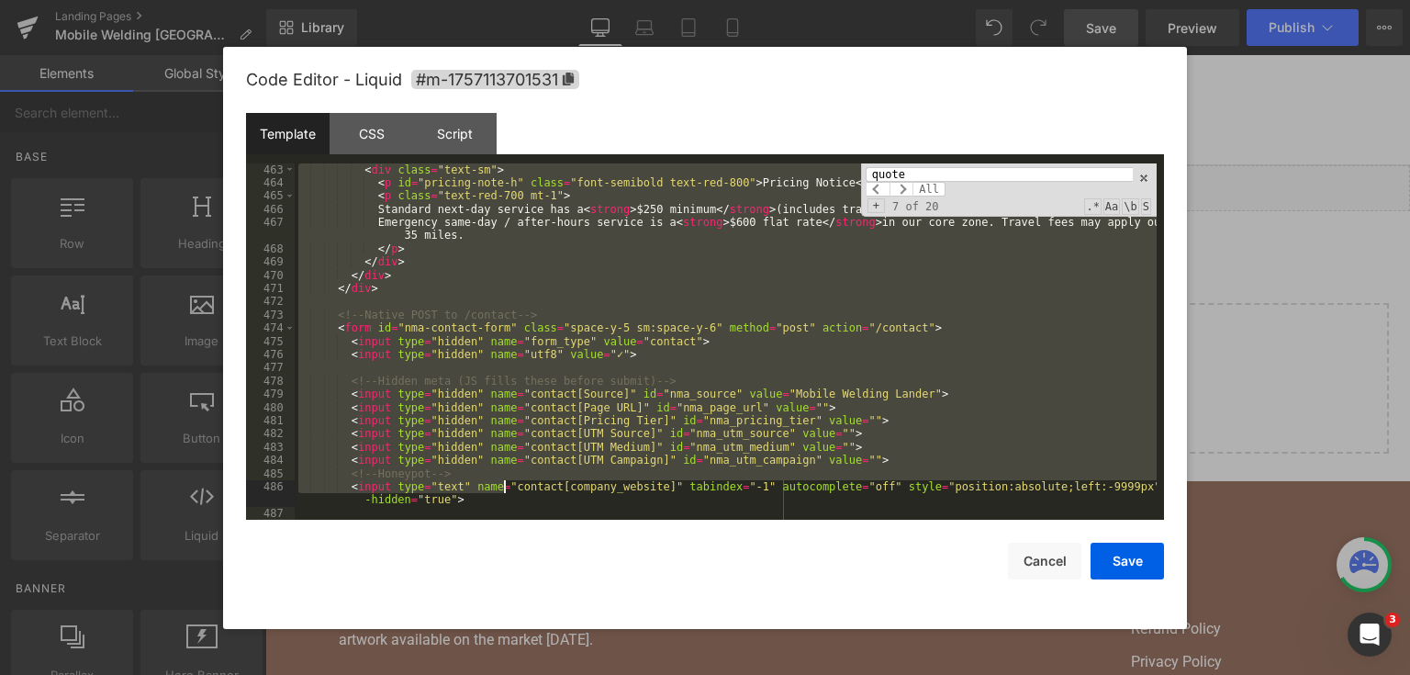
click at [510, 314] on div "< div class = "text-sm" > < p id = "pricing-note-h" class = "font-semibold text…" at bounding box center [726, 341] width 862 height 357
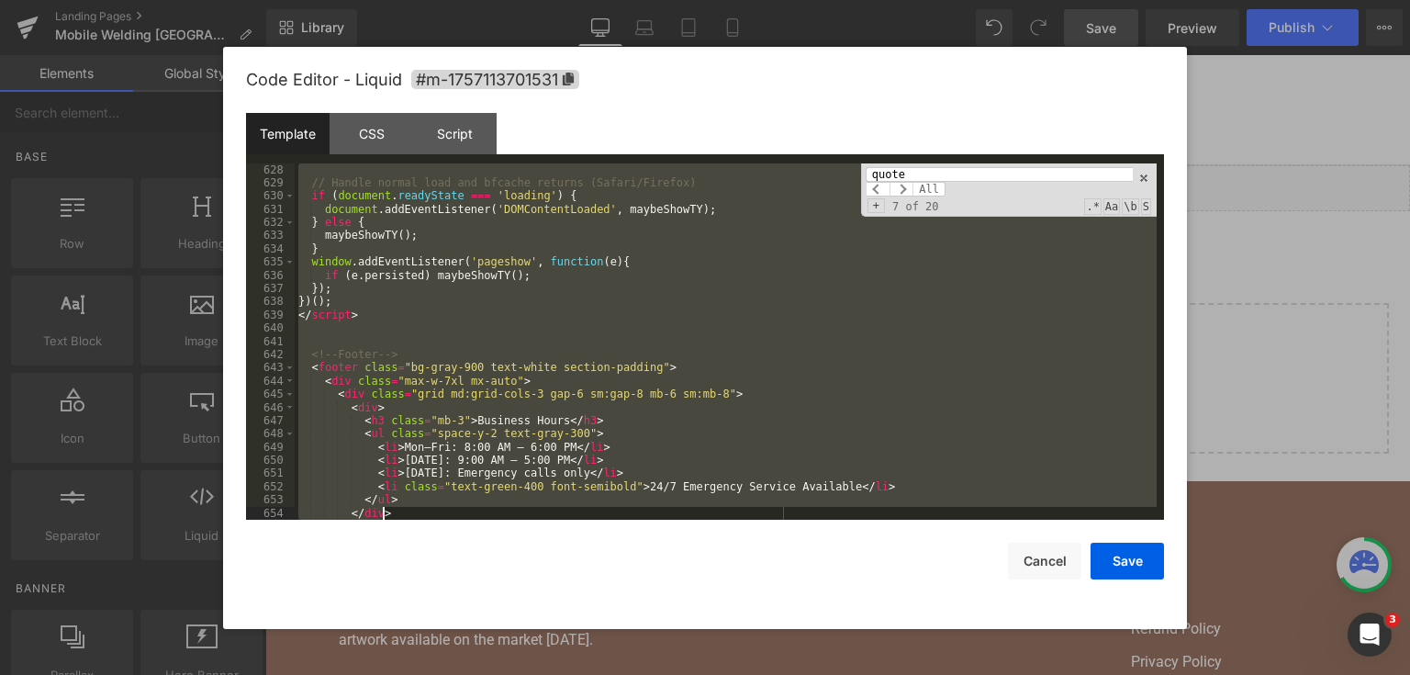
scroll to position [10088, 0]
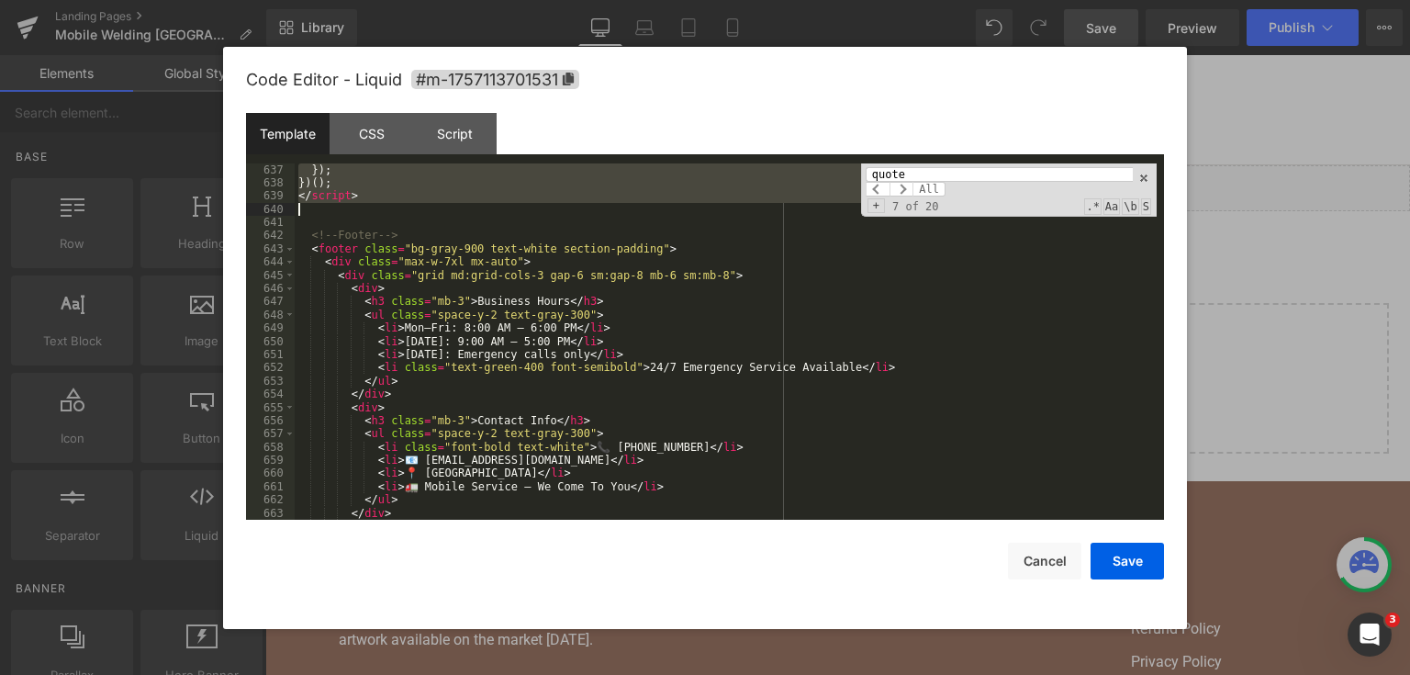
drag, startPoint x: 302, startPoint y: 290, endPoint x: 573, endPoint y: 209, distance: 282.6
click at [573, 209] on div "}) ; }) ( ) ; </ script > <!-- Footer --> < footer class = "bg-gray-900 text-wh…" at bounding box center [726, 355] width 862 height 384
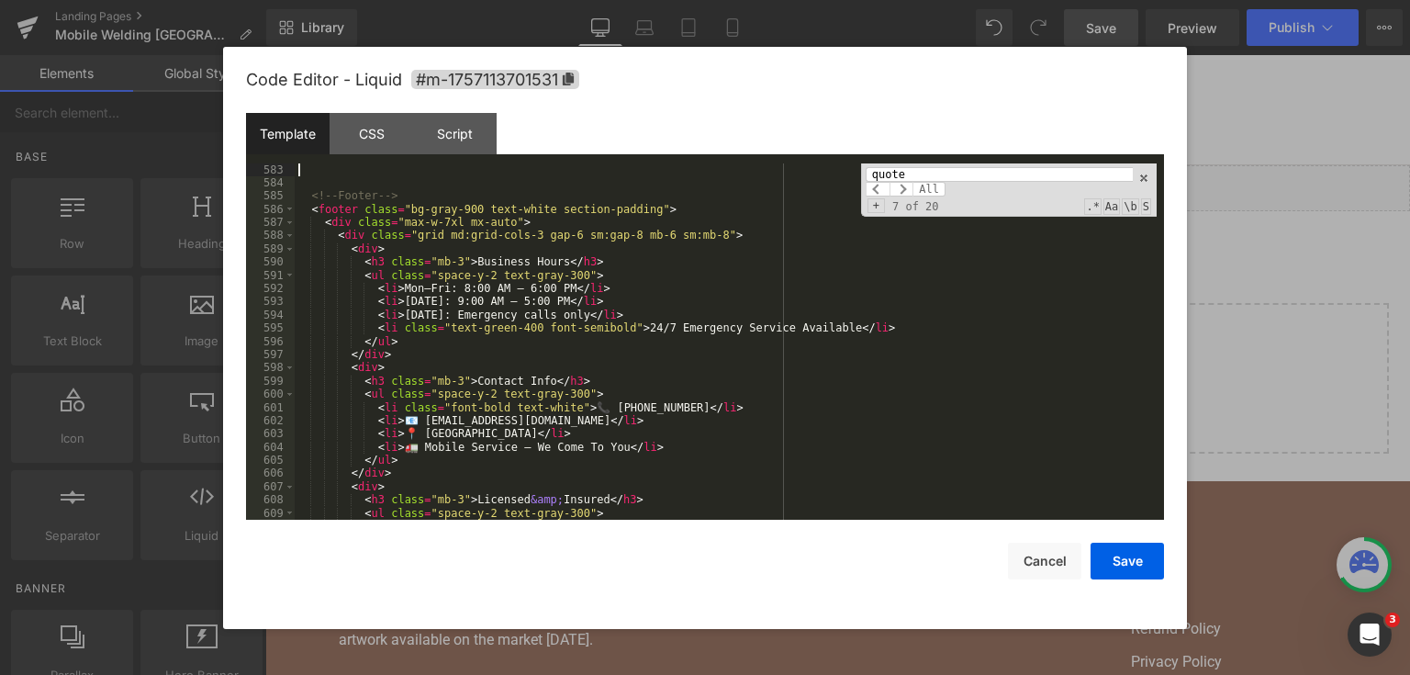
scroll to position [9246, 0]
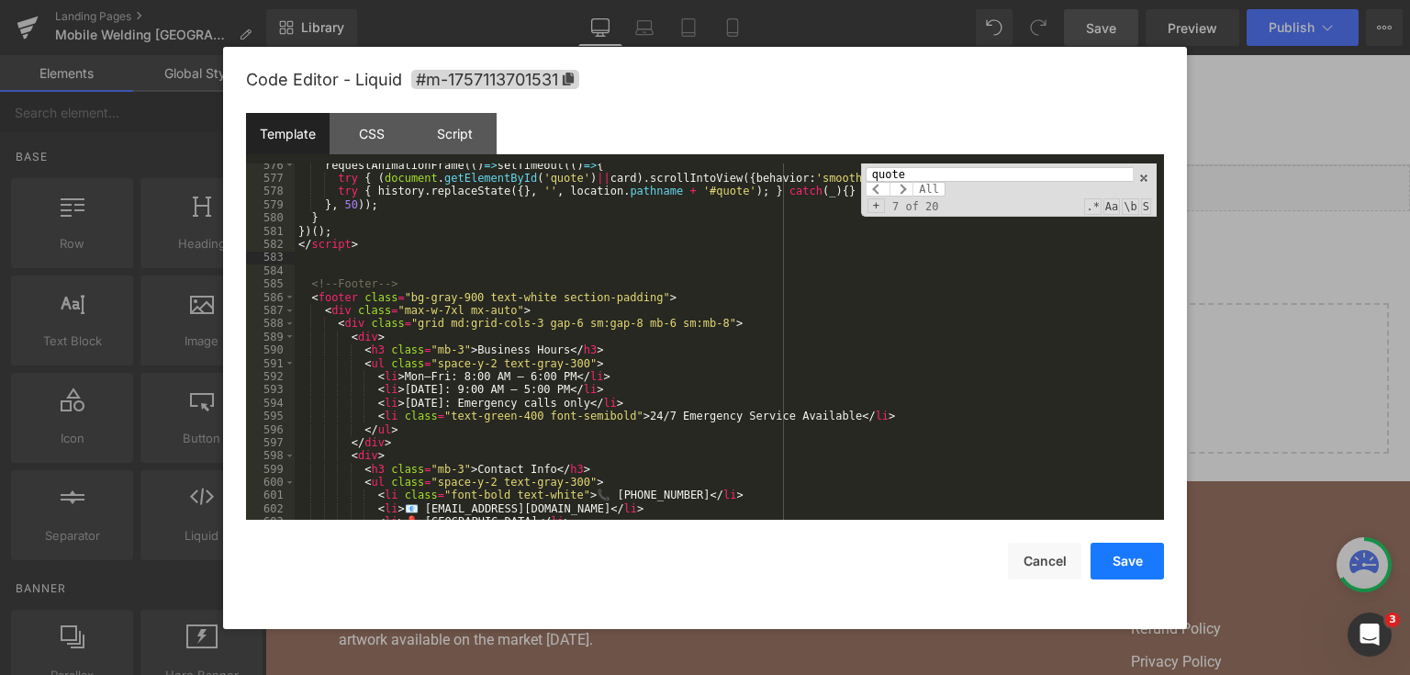
click at [1125, 561] on button "Save" at bounding box center [1127, 561] width 73 height 37
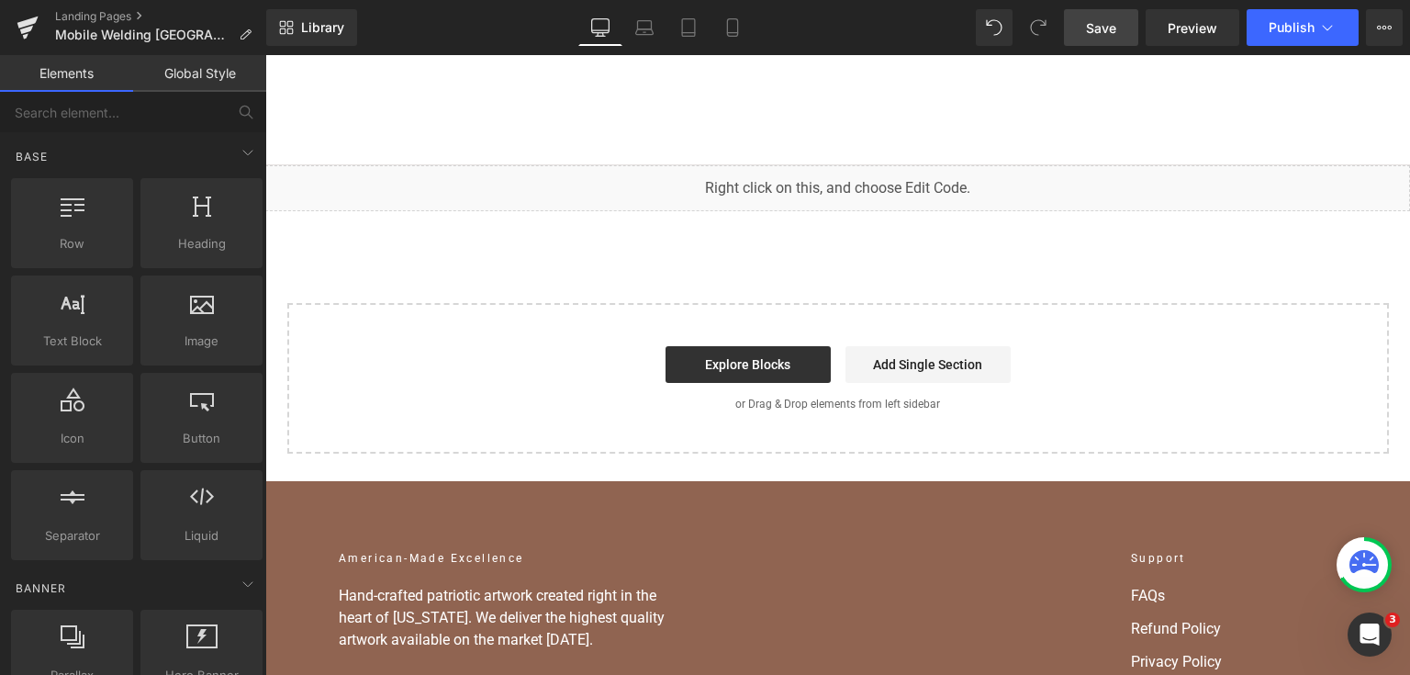
click at [1108, 17] on link "Save" at bounding box center [1101, 27] width 74 height 37
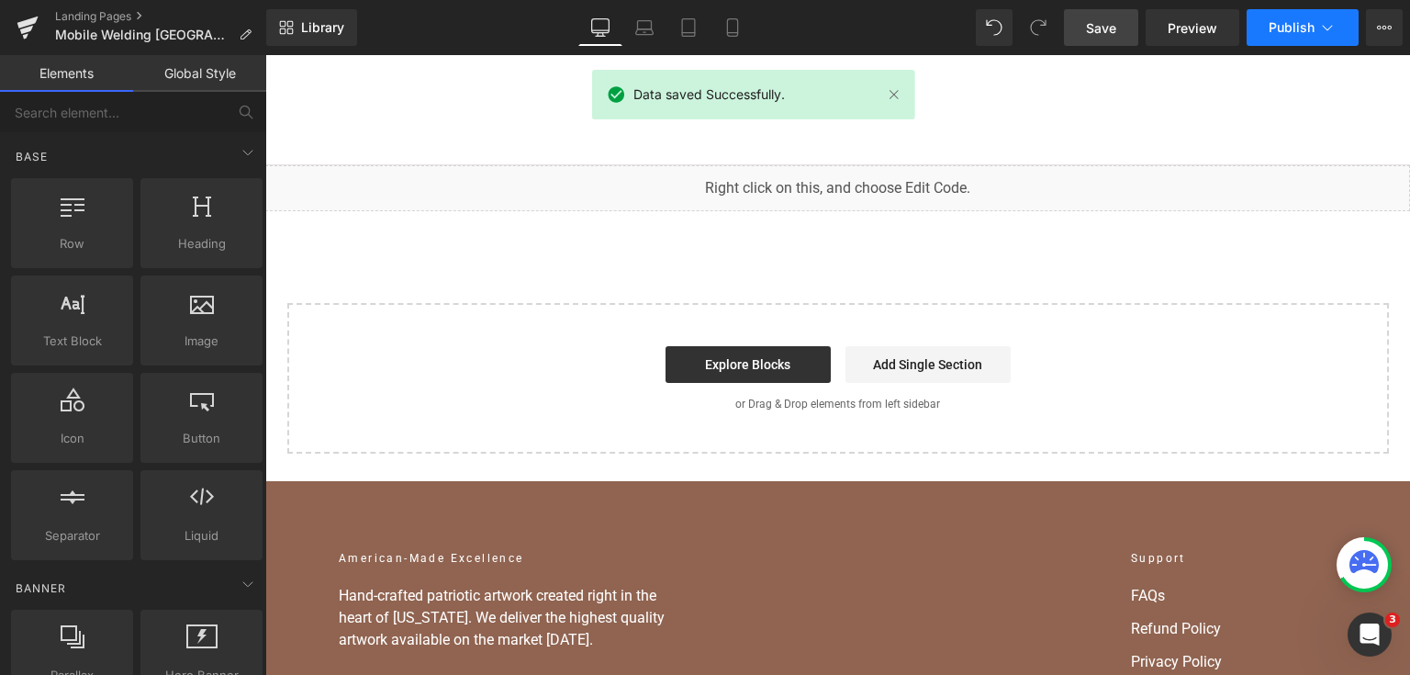
click at [1284, 17] on button "Publish" at bounding box center [1303, 27] width 112 height 37
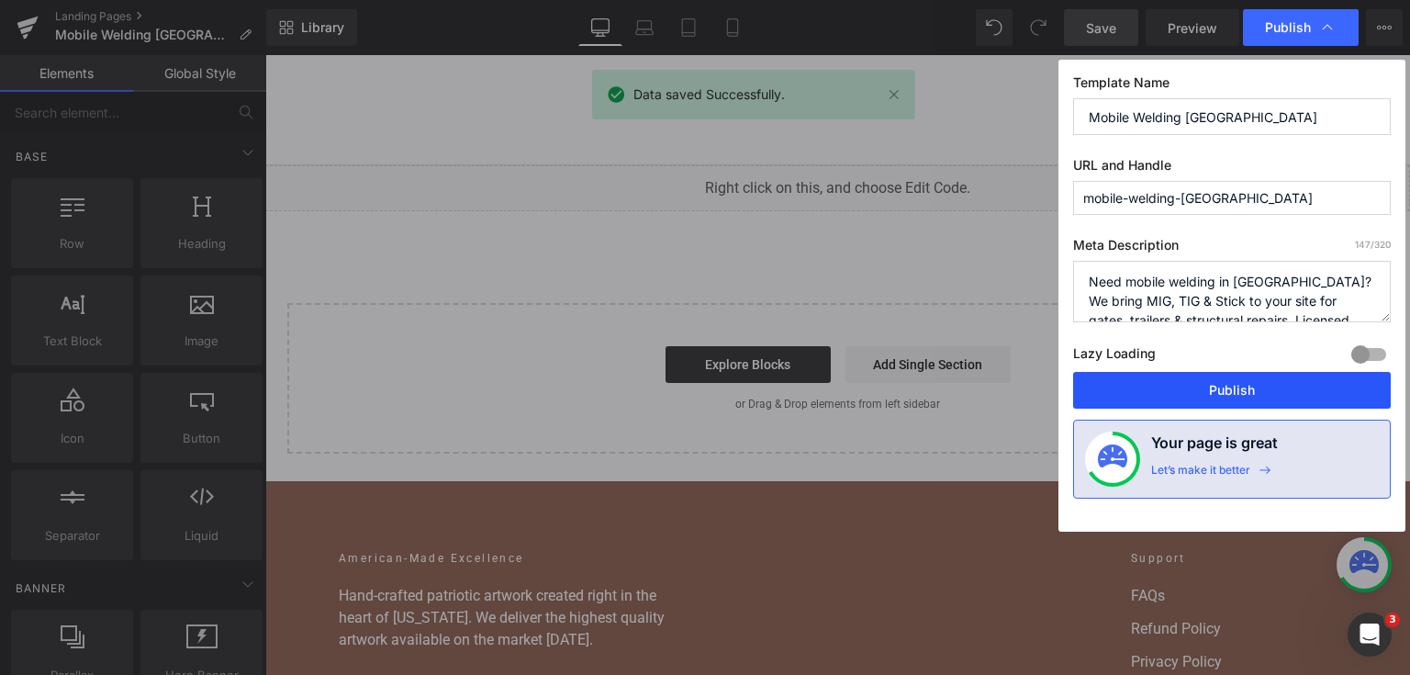
click at [1251, 402] on button "Publish" at bounding box center [1232, 390] width 318 height 37
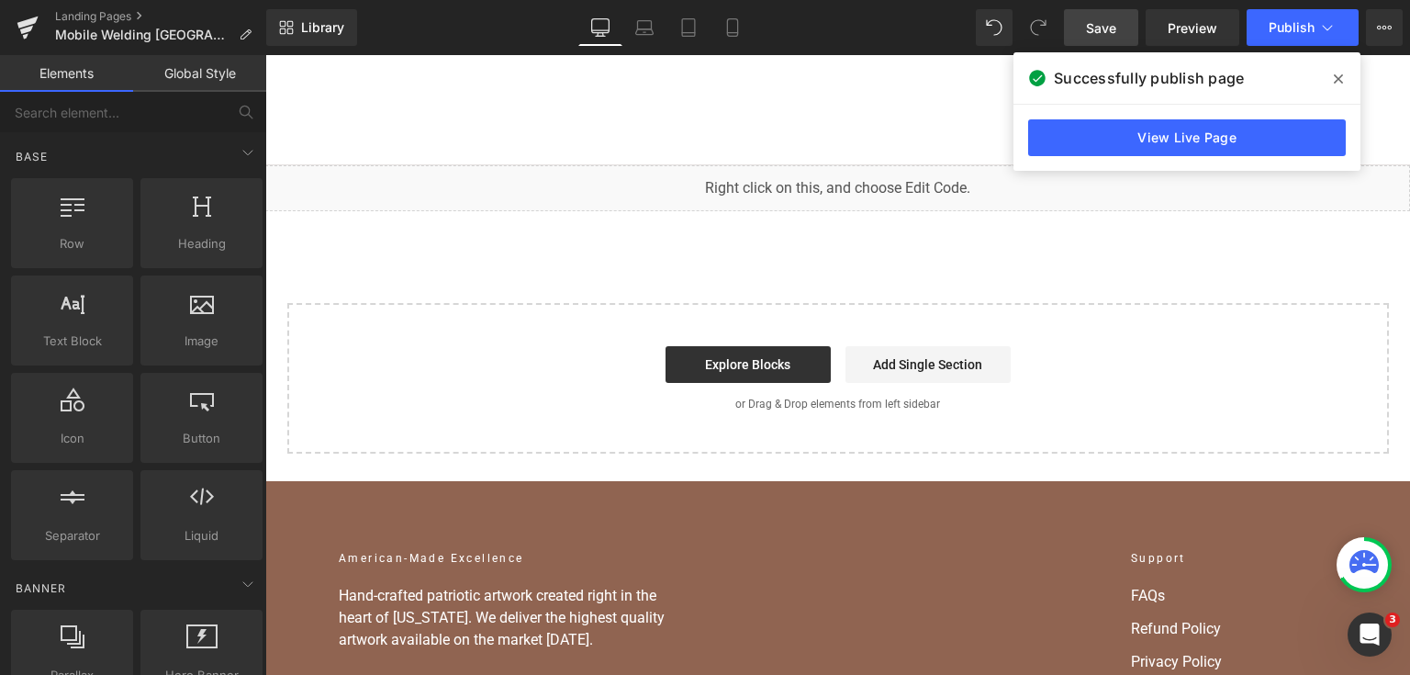
click at [1211, 118] on div "View Live Page" at bounding box center [1187, 138] width 347 height 66
click at [1216, 151] on link "View Live Page" at bounding box center [1187, 137] width 318 height 37
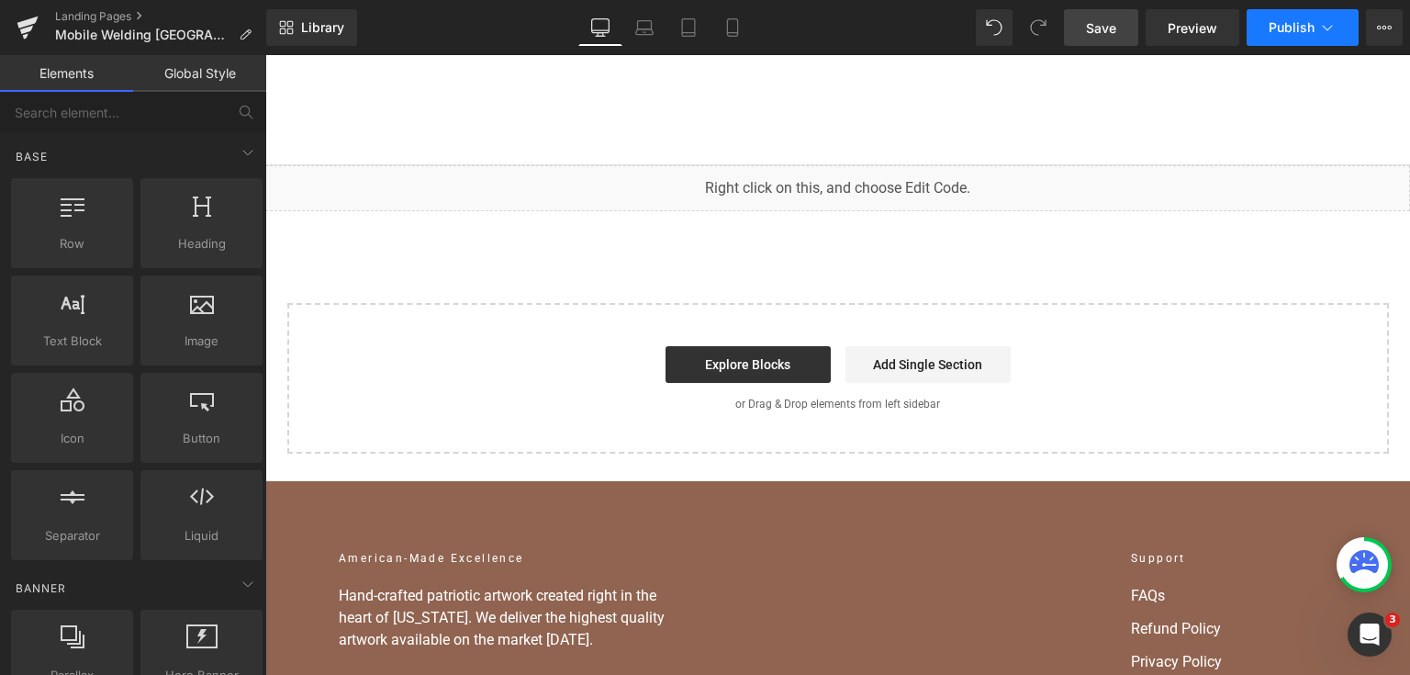
drag, startPoint x: 1273, startPoint y: 22, endPoint x: 936, endPoint y: 14, distance: 337.1
click at [1273, 22] on span "Publish" at bounding box center [1292, 27] width 46 height 15
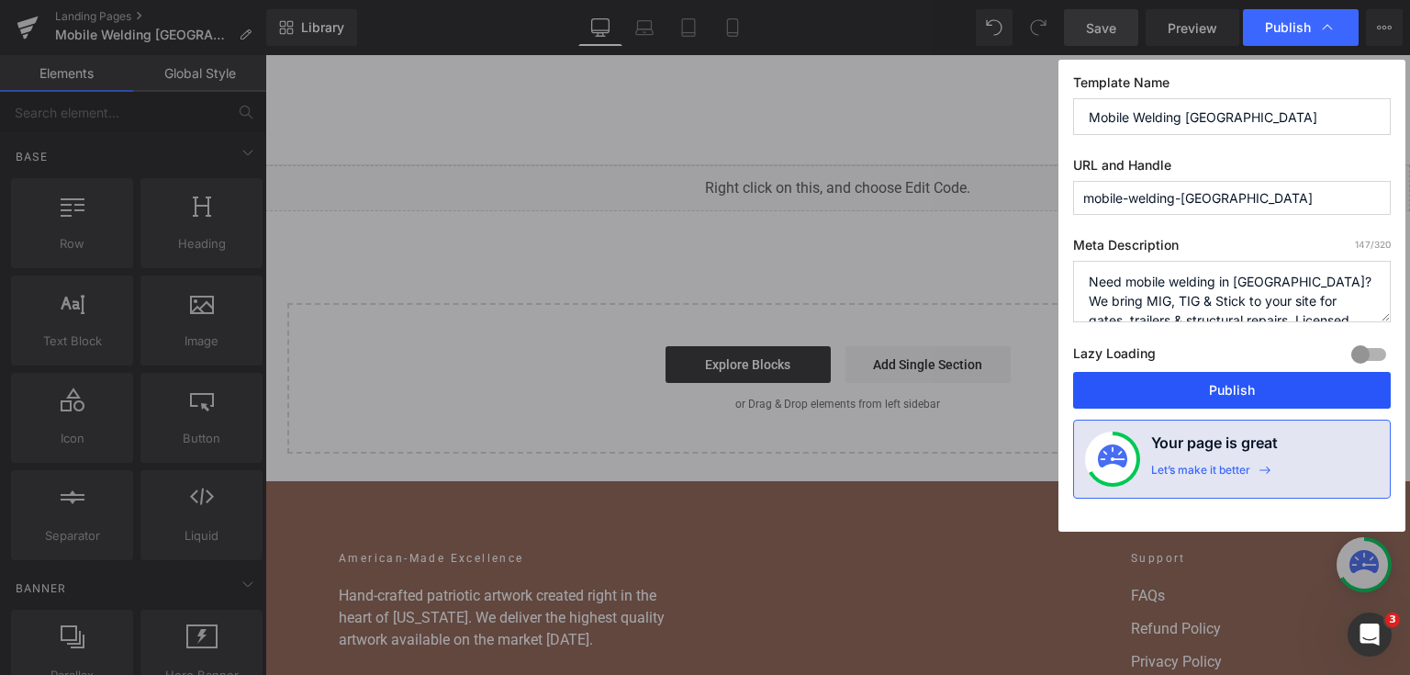
click at [1254, 374] on button "Publish" at bounding box center [1232, 390] width 318 height 37
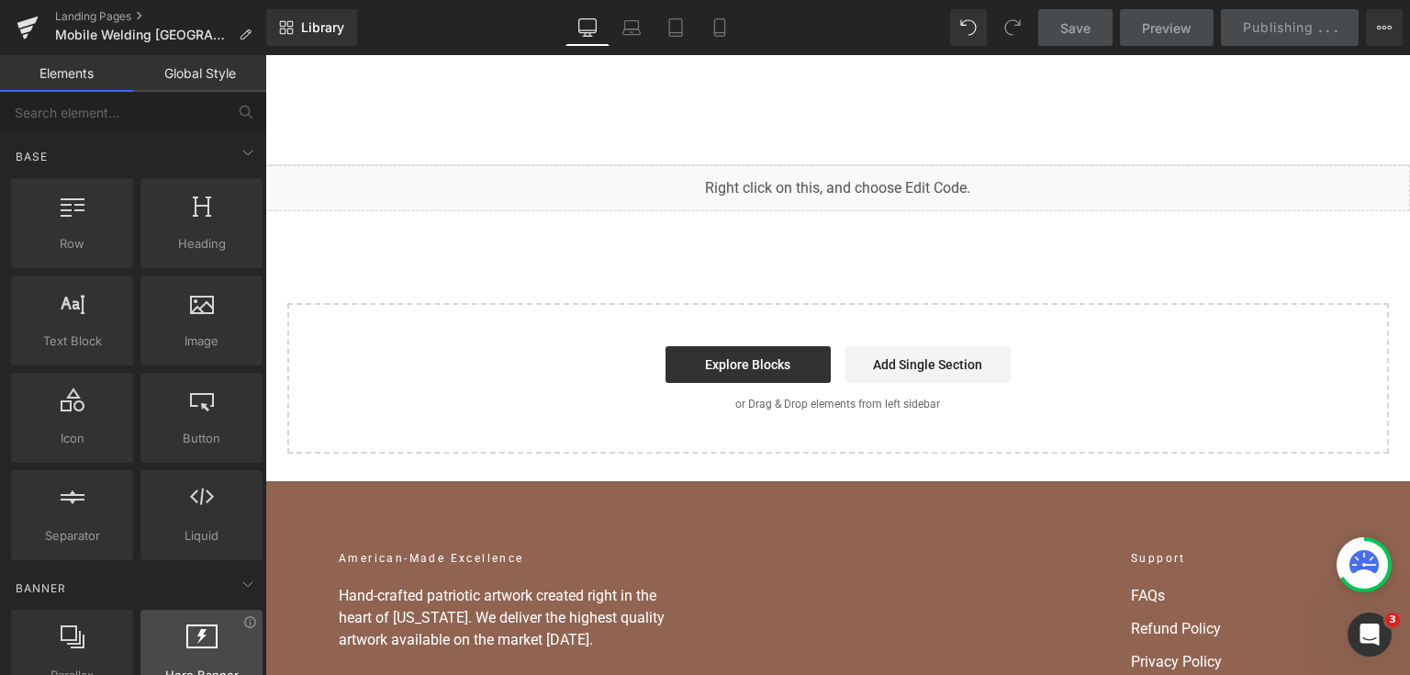
click at [1097, 18] on link "Save" at bounding box center [1075, 27] width 74 height 37
